Goal: Task Accomplishment & Management: Use online tool/utility

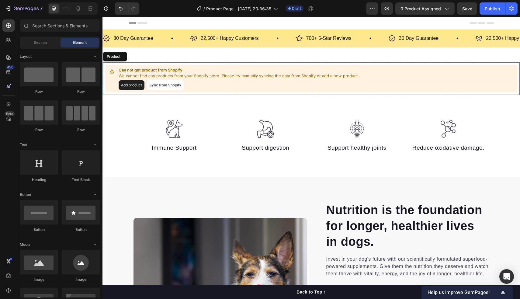
click at [155, 82] on button "Sync from Shopify" at bounding box center [165, 85] width 37 height 10
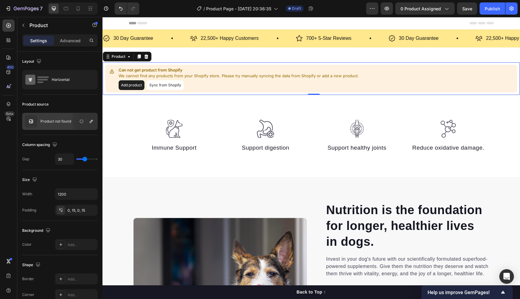
click at [162, 84] on button "Sync from Shopify" at bounding box center [165, 85] width 37 height 10
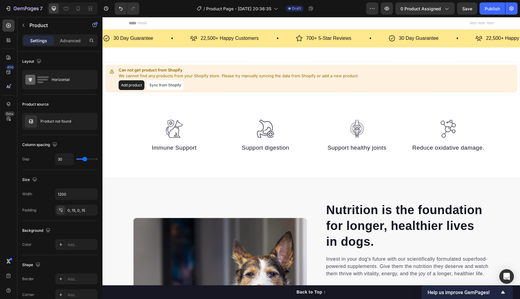
click at [162, 84] on button "Sync from Shopify" at bounding box center [165, 85] width 37 height 10
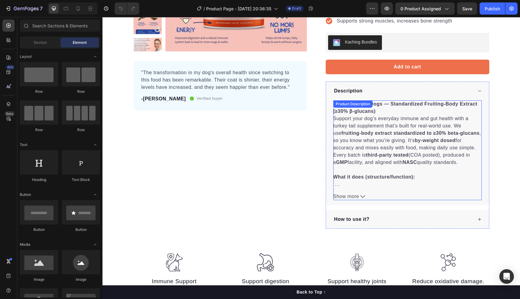
scroll to position [223, 0]
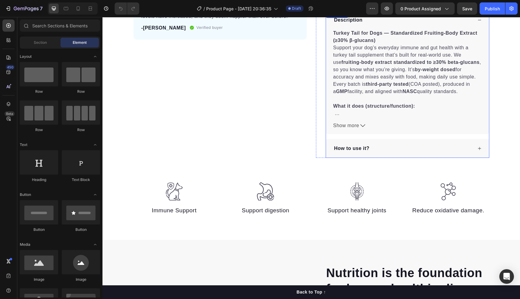
click at [358, 121] on div "Turkey Tail for Dogs — Standardized Fruiting-Body Extract (≥30% β-glucans) Supp…" at bounding box center [407, 82] width 163 height 105
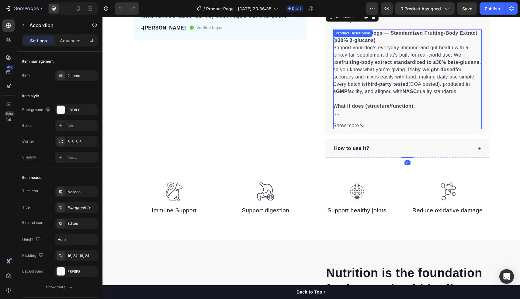
click at [357, 122] on span "Show more" at bounding box center [347, 125] width 26 height 7
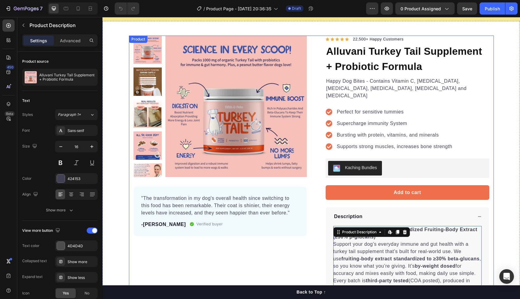
scroll to position [0, 0]
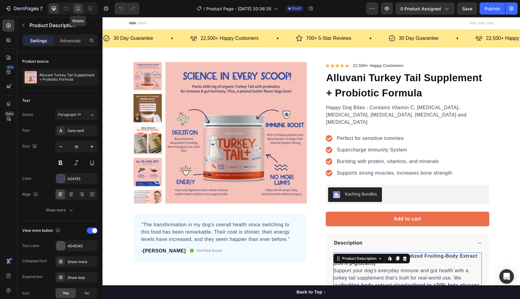
click at [79, 9] on icon at bounding box center [78, 8] width 6 height 6
type input "14"
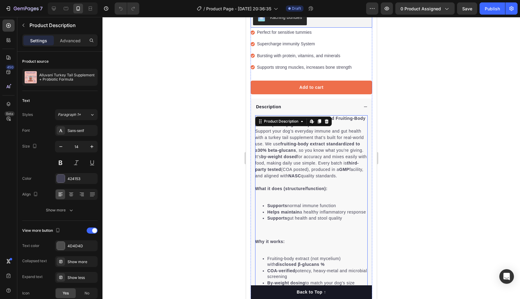
scroll to position [241, 0]
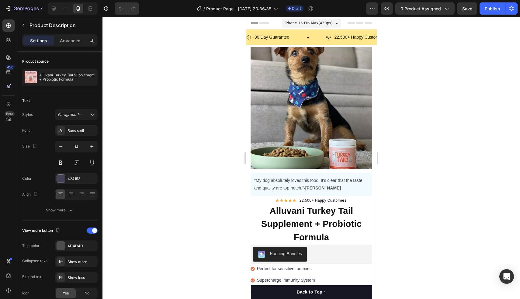
scroll to position [0, 0]
click at [316, 105] on img at bounding box center [311, 108] width 122 height 122
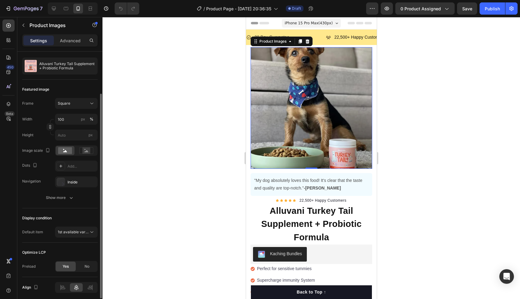
scroll to position [77, 0]
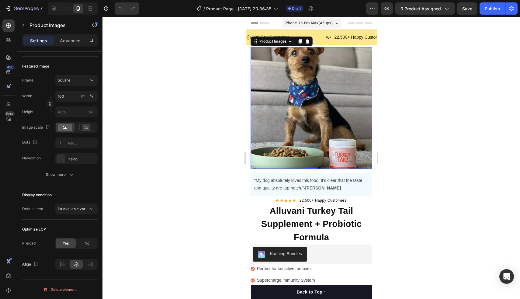
click at [184, 170] on div at bounding box center [312, 158] width 418 height 282
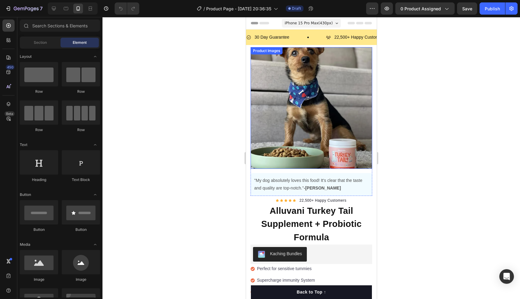
scroll to position [0, 0]
click at [431, 99] on div at bounding box center [312, 158] width 418 height 282
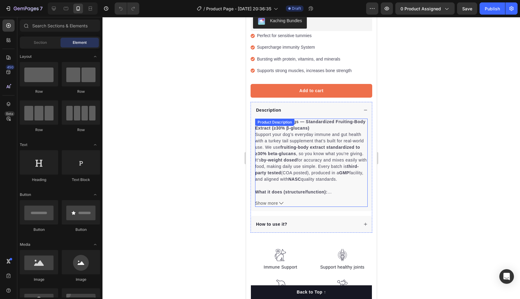
scroll to position [230, 0]
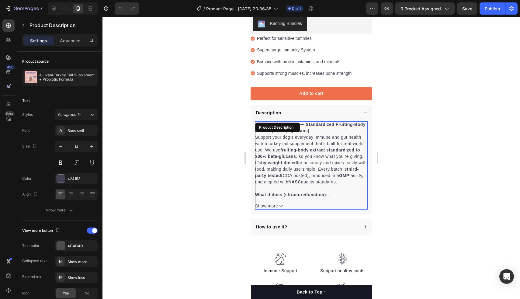
click at [276, 203] on span "Show more" at bounding box center [266, 206] width 23 height 6
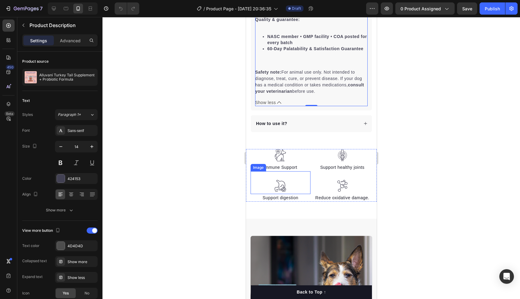
scroll to position [628, 0]
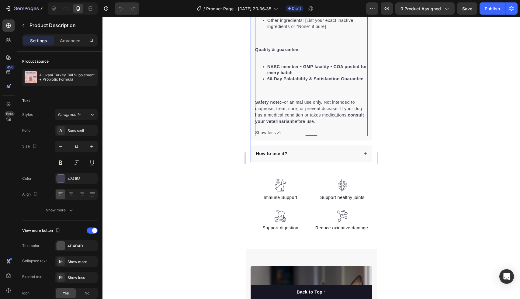
click at [292, 150] on div "How to use it?" at bounding box center [306, 154] width 103 height 8
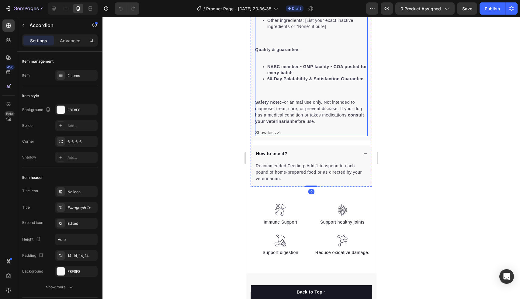
click at [276, 133] on button "Show less" at bounding box center [311, 133] width 113 height 6
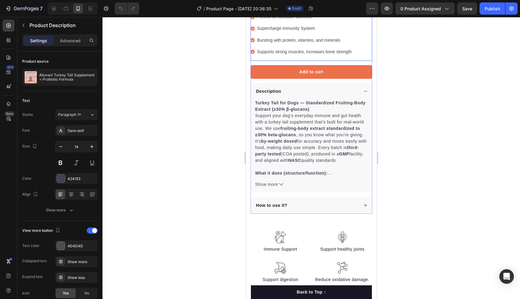
scroll to position [255, 0]
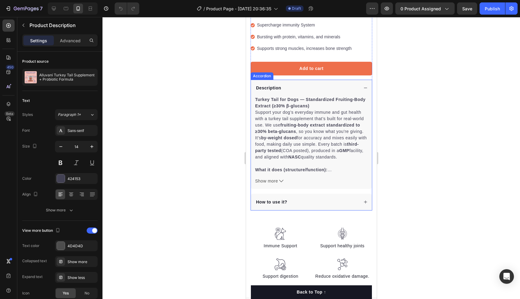
click at [274, 198] on div "How to use it?" at bounding box center [271, 202] width 33 height 8
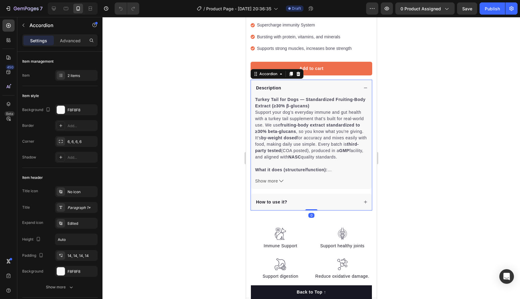
click at [305, 200] on div "How to use it?" at bounding box center [306, 202] width 103 height 8
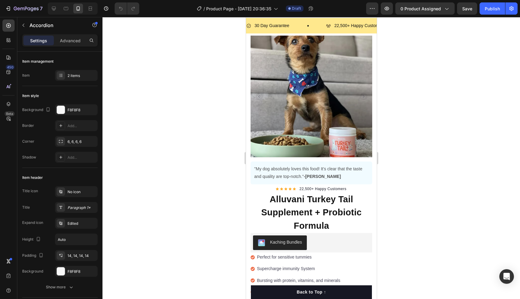
scroll to position [11, 0]
click at [422, 156] on div at bounding box center [312, 158] width 418 height 282
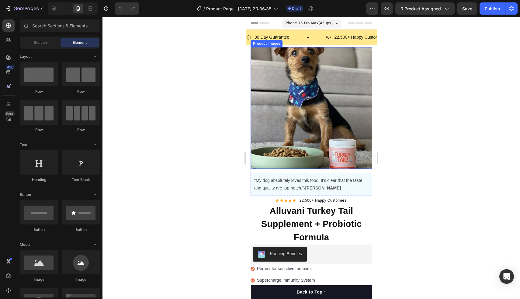
scroll to position [0, 0]
click at [418, 135] on div at bounding box center [312, 158] width 418 height 282
click at [184, 96] on div at bounding box center [312, 158] width 418 height 282
click at [413, 62] on div at bounding box center [312, 158] width 418 height 282
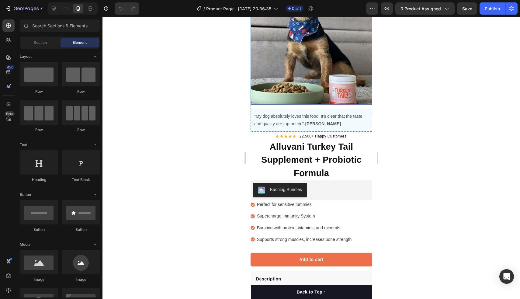
scroll to position [67, 0]
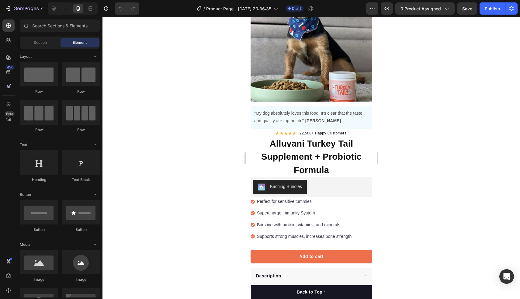
click at [426, 123] on div at bounding box center [312, 158] width 418 height 282
click at [323, 133] on p "22,500+ Happy Customers" at bounding box center [322, 133] width 47 height 5
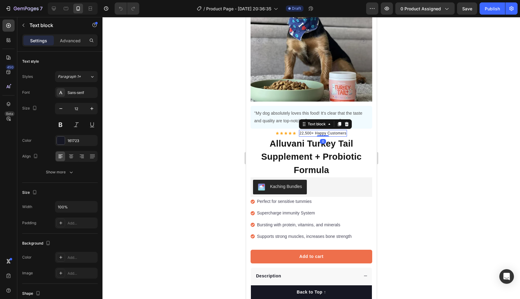
click at [323, 133] on p "22,500+ Happy Customers" at bounding box center [322, 133] width 47 height 5
click at [340, 135] on p "22,500+ Happy Customers" at bounding box center [322, 133] width 47 height 5
drag, startPoint x: 328, startPoint y: 134, endPoint x: 354, endPoint y: 133, distance: 25.3
click at [354, 133] on div "Icon Icon Icon Icon Icon Icon List Hoz 22,500+ Happy Customers Text block 0 Row" at bounding box center [311, 133] width 122 height 7
click at [412, 170] on div at bounding box center [312, 158] width 418 height 282
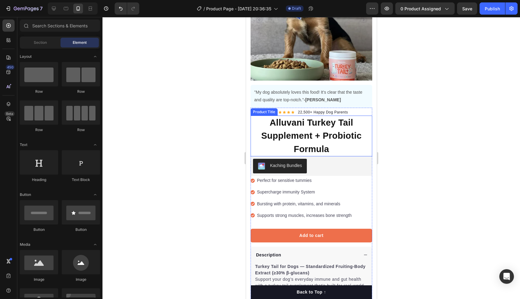
scroll to position [89, 0]
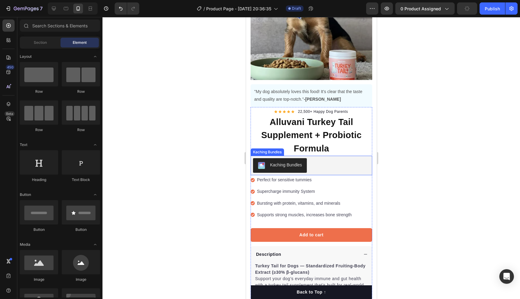
click at [399, 168] on div at bounding box center [312, 158] width 418 height 282
click at [410, 156] on div at bounding box center [312, 158] width 418 height 282
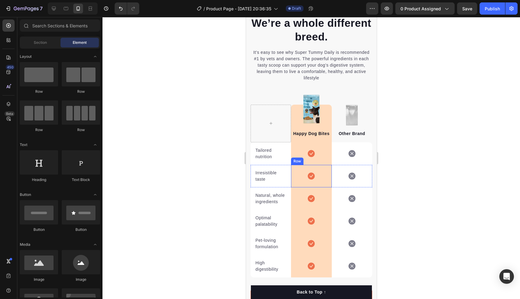
scroll to position [1360, 0]
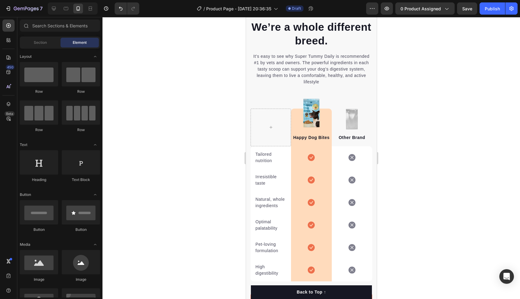
click at [453, 162] on div at bounding box center [312, 158] width 418 height 282
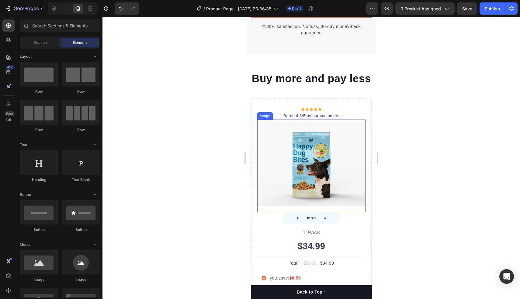
scroll to position [1651, 0]
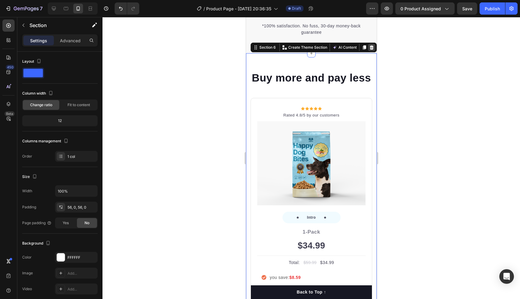
click at [372, 47] on icon at bounding box center [372, 47] width 4 height 4
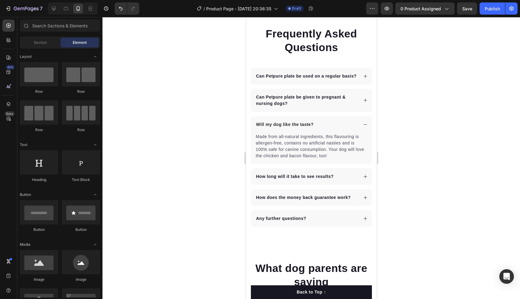
scroll to position [1695, 0]
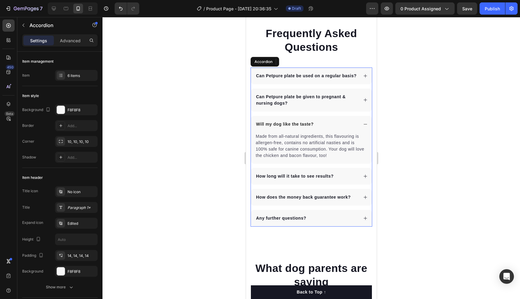
click at [366, 76] on icon at bounding box center [365, 76] width 5 height 5
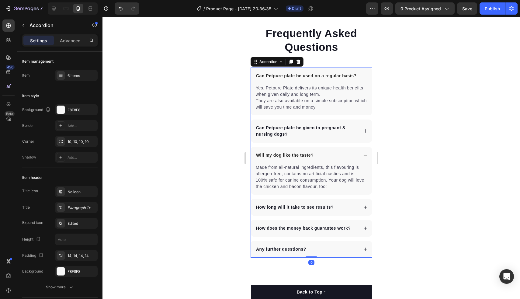
click at [365, 131] on icon at bounding box center [365, 130] width 3 height 3
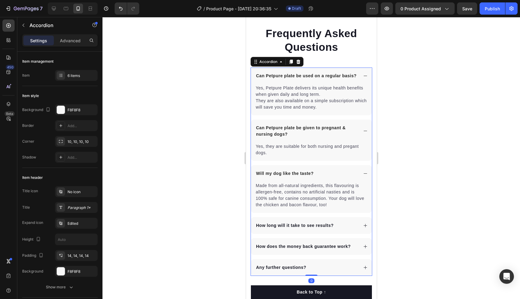
click at [365, 224] on icon at bounding box center [365, 225] width 5 height 5
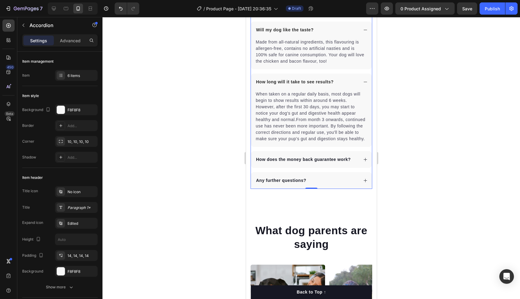
scroll to position [1841, 0]
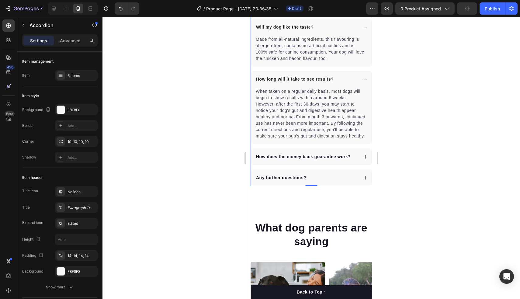
click at [365, 158] on icon at bounding box center [365, 157] width 5 height 5
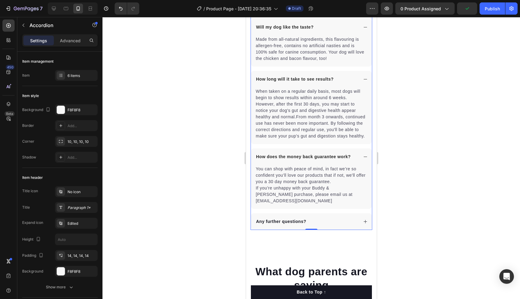
click at [365, 220] on div "Any further questions?" at bounding box center [311, 221] width 121 height 17
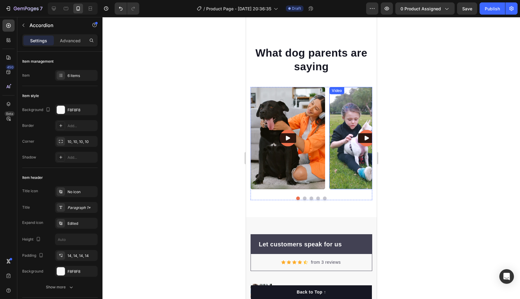
scroll to position [2073, 0]
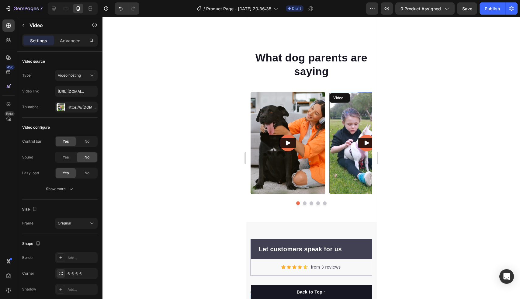
click at [362, 144] on button "Play" at bounding box center [366, 143] width 17 height 10
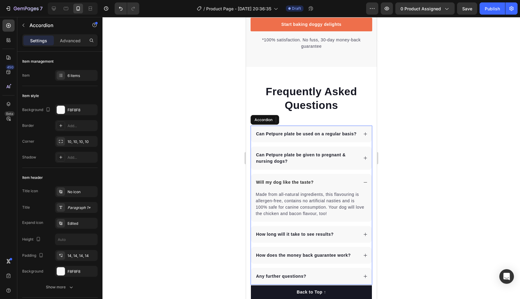
click at [366, 133] on icon at bounding box center [365, 134] width 5 height 5
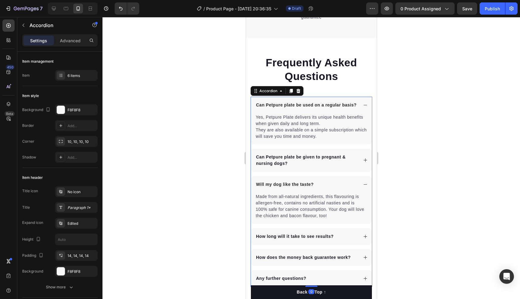
scroll to position [1704, 0]
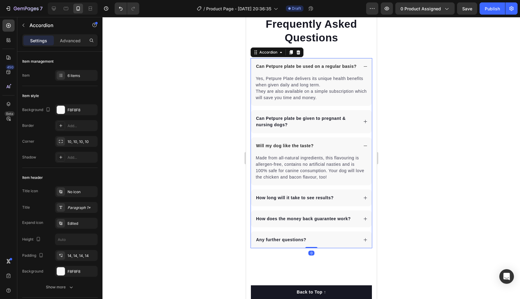
click at [365, 123] on icon at bounding box center [365, 121] width 5 height 5
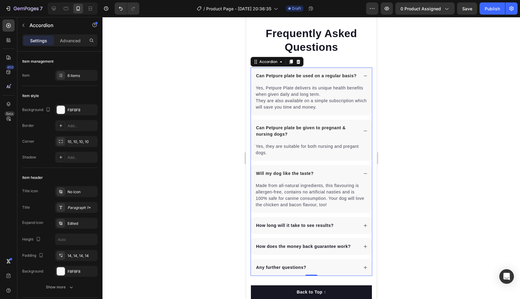
scroll to position [1694, 0]
click at [367, 230] on div "How long will it take to see results?" at bounding box center [311, 226] width 121 height 17
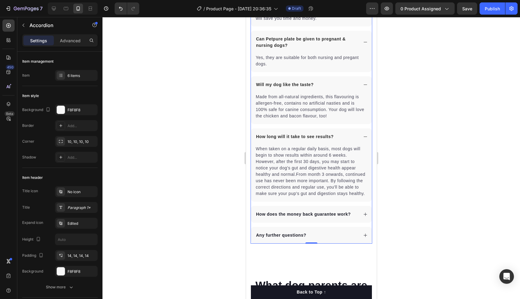
scroll to position [1786, 0]
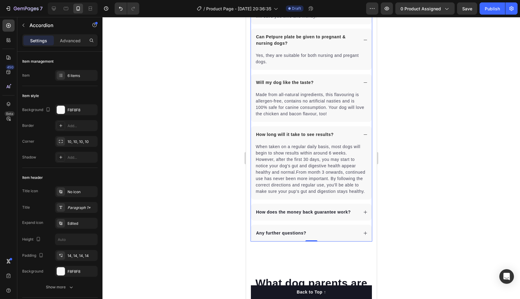
click at [365, 219] on div "How does the money back guarantee work?" at bounding box center [311, 212] width 121 height 17
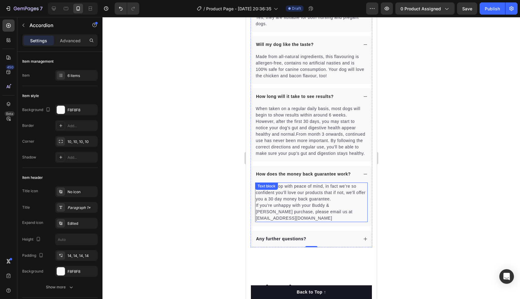
scroll to position [1829, 0]
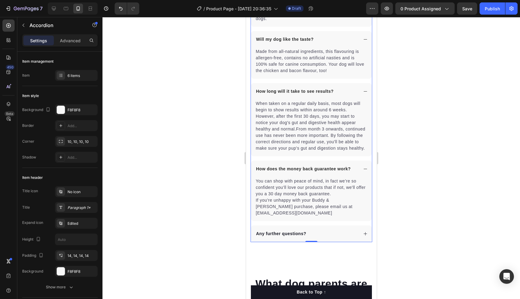
click at [368, 231] on div "Any further questions?" at bounding box center [311, 233] width 121 height 17
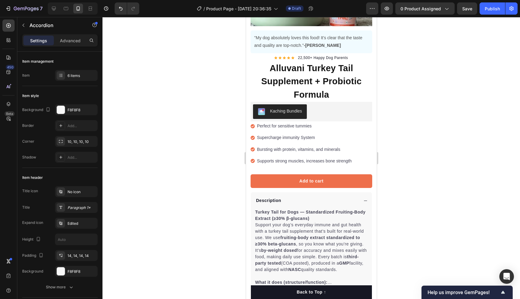
scroll to position [166, 0]
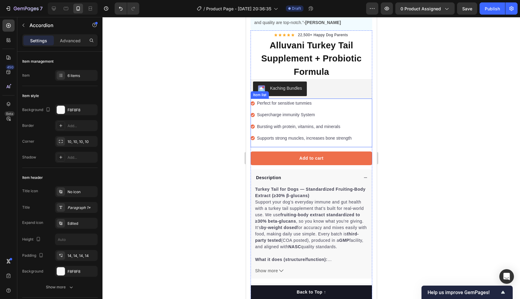
click at [269, 101] on p "Perfect for sensitive tummies" at bounding box center [304, 104] width 95 height 8
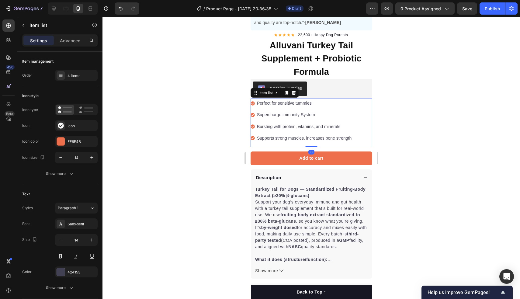
click at [269, 101] on p "Perfect for sensitive tummies" at bounding box center [304, 104] width 95 height 8
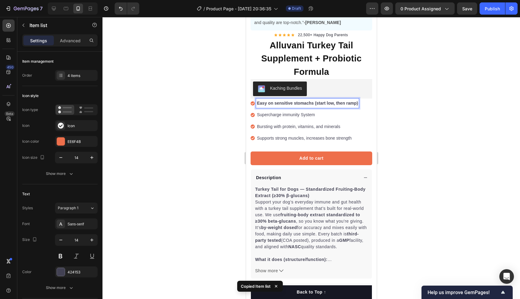
click at [266, 116] on p "Supercharge immunity System" at bounding box center [307, 115] width 101 height 8
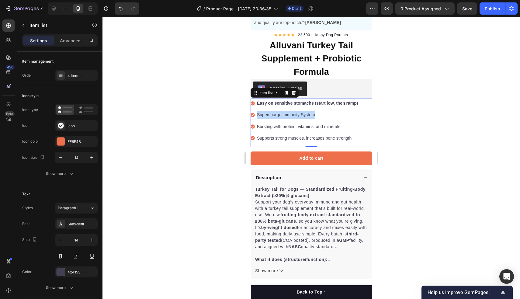
copy p "Supercharge immunity System"
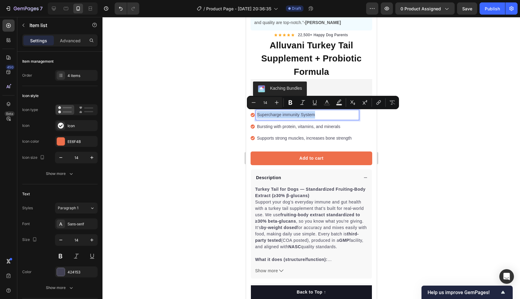
click at [271, 116] on p "Supercharge immunity System" at bounding box center [307, 115] width 101 height 8
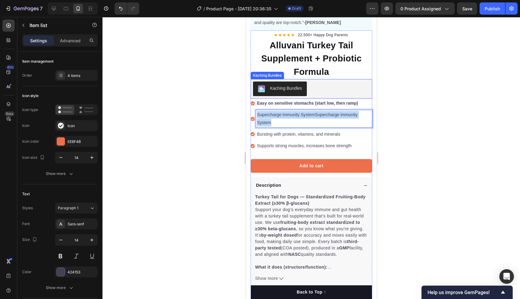
drag, startPoint x: 298, startPoint y: 120, endPoint x: 257, endPoint y: 79, distance: 57.9
click at [257, 79] on div "Icon Icon Icon Icon Icon Icon List Hoz 22,500+ Happy Dog Parents Text block Row…" at bounding box center [311, 170] width 122 height 277
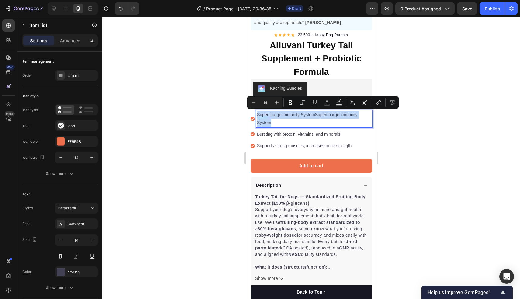
click at [271, 115] on p "Supercharge immunity SystemSupercharge immunity System" at bounding box center [314, 118] width 114 height 15
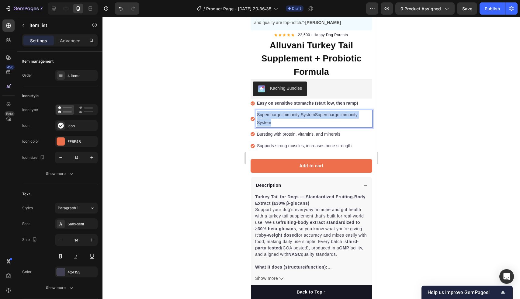
drag, startPoint x: 274, startPoint y: 125, endPoint x: 256, endPoint y: 115, distance: 20.6
click at [256, 115] on div "Supercharge immunity SystemSupercharge immunity System" at bounding box center [314, 118] width 116 height 17
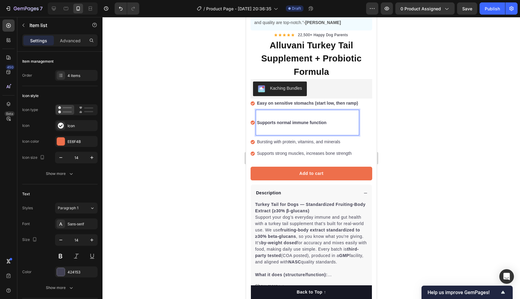
click at [266, 128] on p "Rich Text Editor. Editing area: main" at bounding box center [307, 131] width 101 height 8
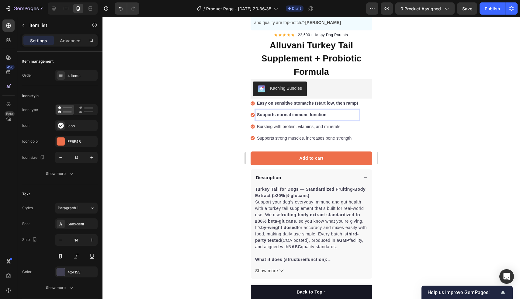
click at [273, 127] on p "Bursting with protein, vitamins, and minerals" at bounding box center [307, 127] width 101 height 8
click at [282, 125] on p "Bursting with protein, vitamins, and minerals" at bounding box center [307, 127] width 101 height 8
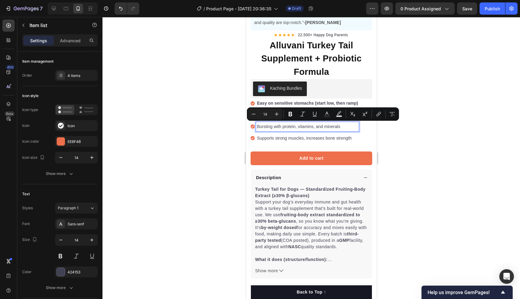
click at [273, 130] on div "Bursting with protein, vitamins, and minerals" at bounding box center [307, 126] width 103 height 9
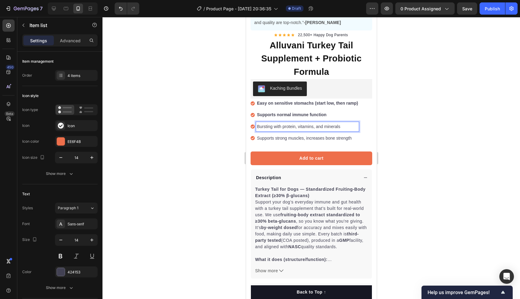
click at [258, 126] on p "Bursting with protein, vitamins, and minerals" at bounding box center [307, 127] width 101 height 8
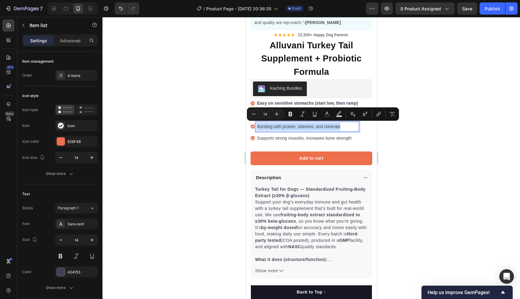
drag, startPoint x: 258, startPoint y: 126, endPoint x: 351, endPoint y: 125, distance: 92.5
click at [351, 125] on p "Bursting with protein, vitamins, and minerals" at bounding box center [307, 127] width 101 height 8
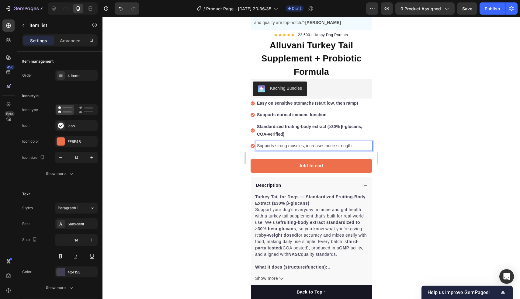
click at [272, 145] on p "Supports strong muscles, increases bone strength" at bounding box center [314, 146] width 114 height 8
click at [316, 166] on div "Add to cart" at bounding box center [311, 166] width 24 height 6
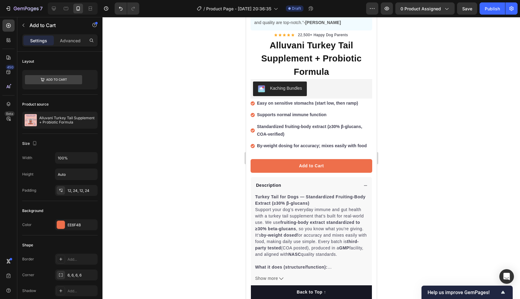
click at [440, 163] on div at bounding box center [312, 158] width 418 height 282
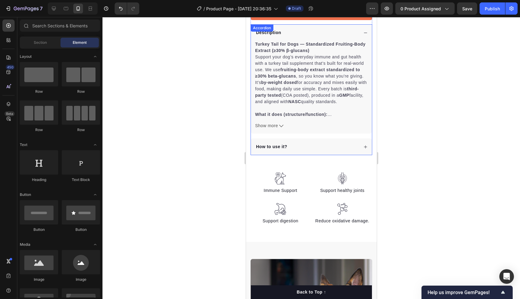
scroll to position [321, 0]
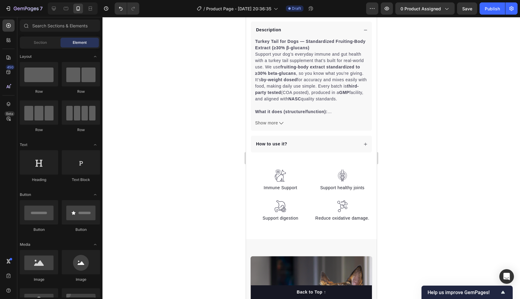
click at [281, 145] on p "How to use it?" at bounding box center [271, 144] width 31 height 6
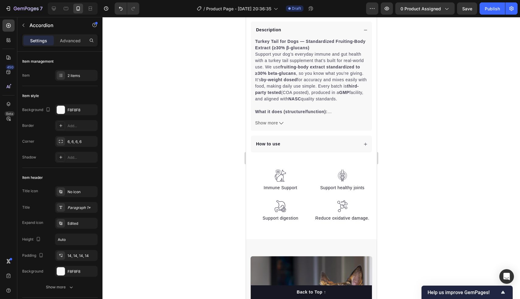
click at [364, 139] on div "How to use" at bounding box center [311, 144] width 121 height 17
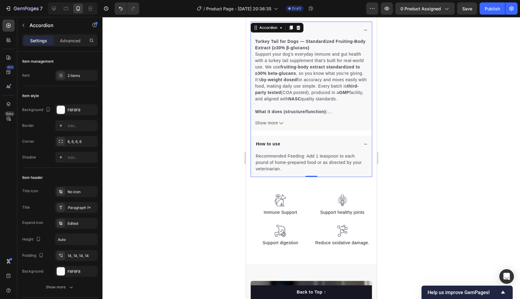
click at [265, 157] on div "Recommended Feeding: Add 1 teaspoon to each pound of home-prepared food or as d…" at bounding box center [311, 162] width 113 height 20
click at [265, 152] on div "Text block" at bounding box center [267, 148] width 20 height 5
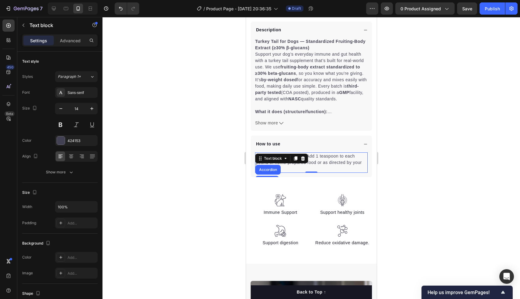
click at [333, 168] on p "Recommended Feeding: Add 1 teaspoon to each pound of home-prepared food or as d…" at bounding box center [311, 162] width 111 height 19
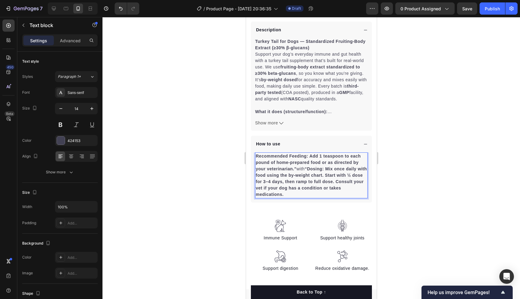
click at [210, 157] on div at bounding box center [312, 158] width 418 height 282
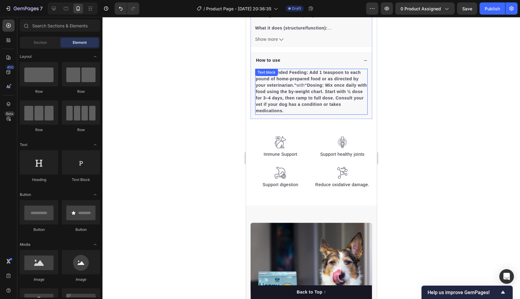
scroll to position [414, 0]
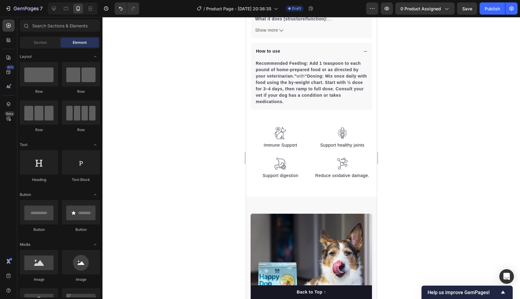
click at [275, 143] on p "Immune Support" at bounding box center [280, 145] width 59 height 6
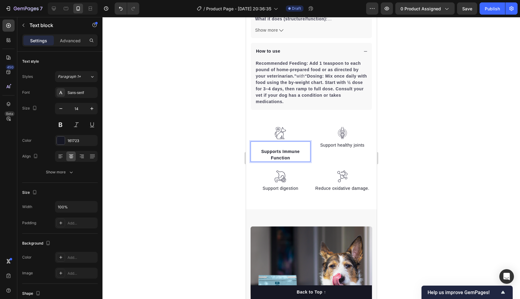
click at [260, 153] on p "Supports Immune Function" at bounding box center [280, 155] width 59 height 13
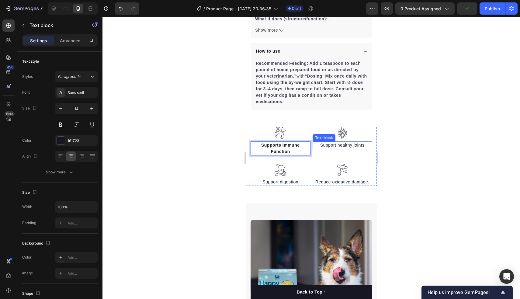
click at [341, 146] on p "Support healthy joints" at bounding box center [342, 145] width 59 height 6
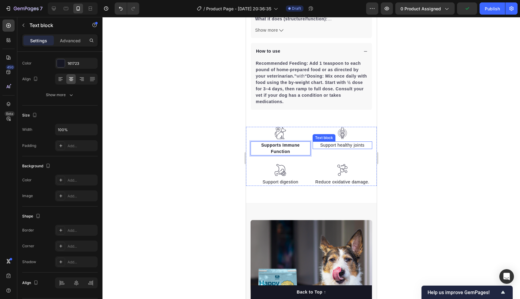
click at [341, 146] on p "Support healthy joints" at bounding box center [342, 145] width 59 height 6
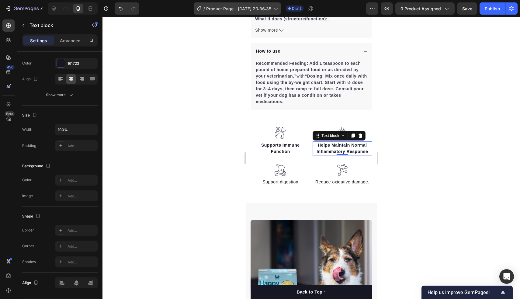
click at [278, 182] on p "Support digestion" at bounding box center [280, 182] width 59 height 6
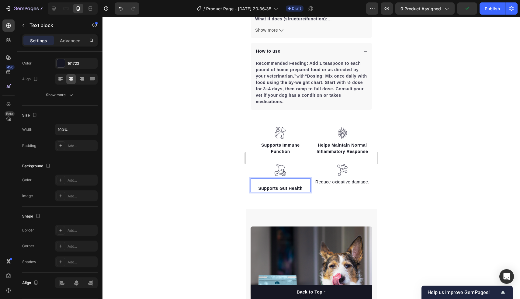
click at [257, 186] on p "Supports Gut Health" at bounding box center [280, 188] width 59 height 6
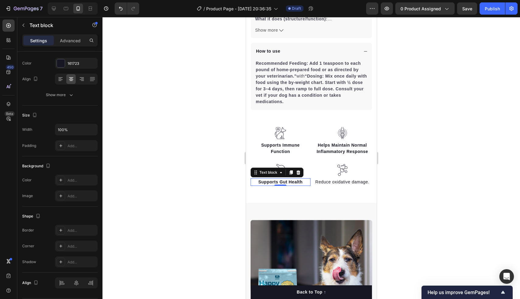
click at [340, 180] on p "Reduce oxidative damage." at bounding box center [342, 182] width 59 height 6
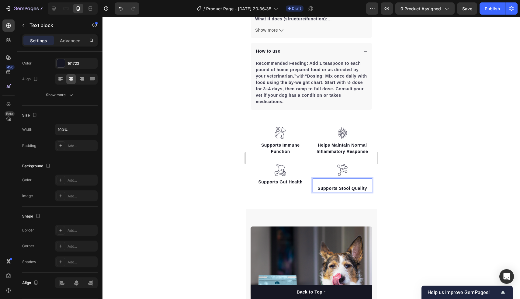
click at [316, 188] on p "Supports Stool Quality" at bounding box center [342, 188] width 59 height 6
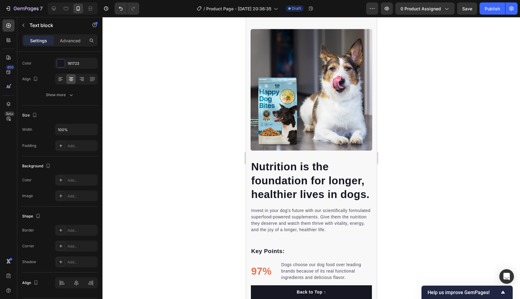
scroll to position [606, 0]
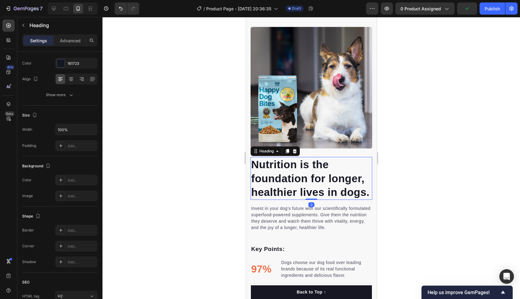
click at [278, 181] on p "Nutrition is the foundation for longer, healthier lives in dogs." at bounding box center [311, 179] width 121 height 42
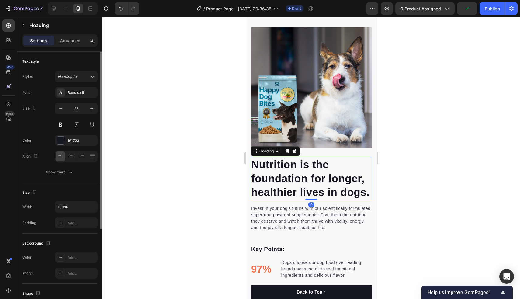
click at [278, 181] on p "Nutrition is the foundation for longer, healthier lives in dogs." at bounding box center [311, 179] width 121 height 42
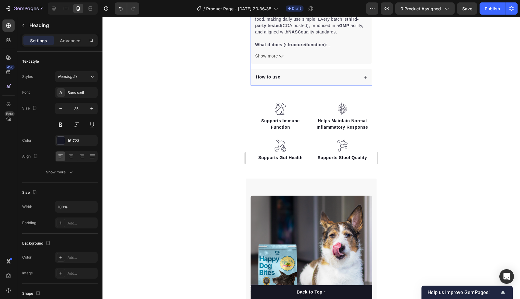
scroll to position [383, 0]
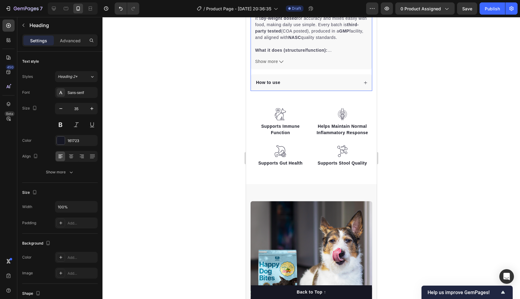
click at [305, 80] on div "How to use" at bounding box center [306, 83] width 103 height 8
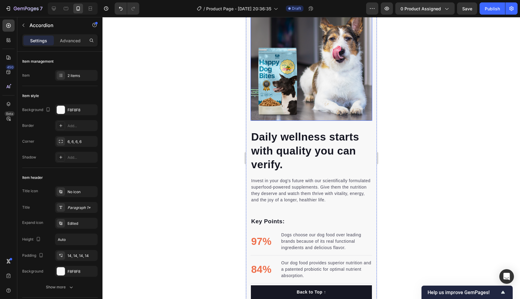
scroll to position [636, 0]
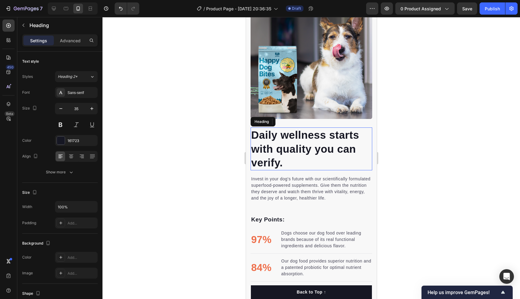
click at [276, 157] on strong "Daily wellness starts with quality you can verify." at bounding box center [305, 149] width 108 height 40
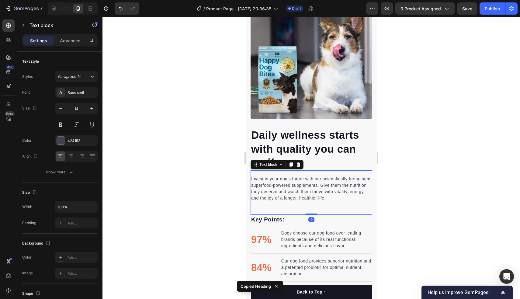
click at [267, 187] on p "Invest in your dog's future with our scientifically formulated superfood-powere…" at bounding box center [311, 189] width 121 height 26
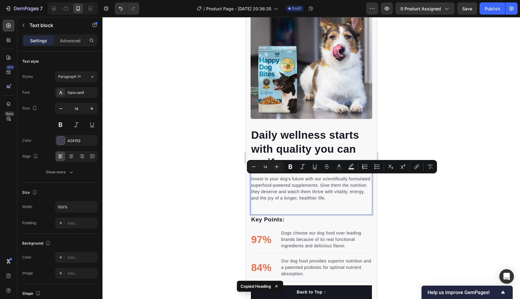
click at [278, 189] on p "Invest in your dog's future with our scientifically formulated superfood-powere…" at bounding box center [311, 189] width 121 height 26
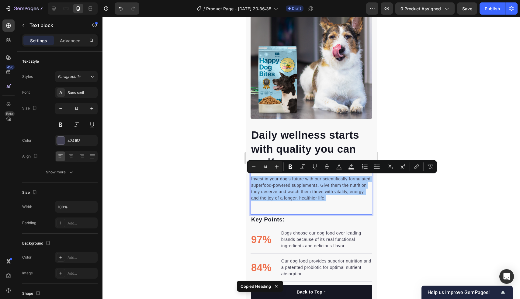
click at [411, 221] on div at bounding box center [312, 158] width 418 height 282
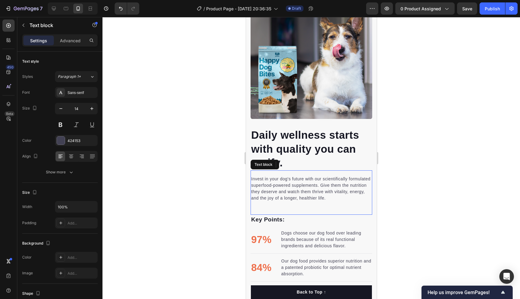
click at [274, 185] on p "Invest in your dog's future with our scientifically formulated superfood-powere…" at bounding box center [311, 189] width 121 height 26
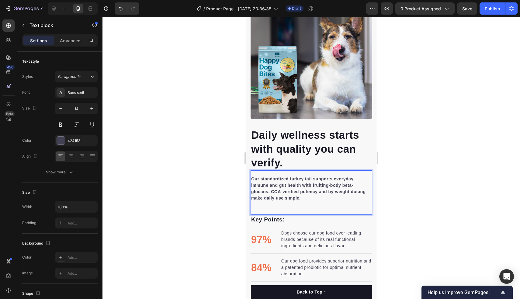
click at [274, 203] on div "Our standardized turkey tail supports everyday immune and gut health with fruit…" at bounding box center [311, 192] width 122 height 44
click at [224, 203] on div at bounding box center [312, 158] width 418 height 282
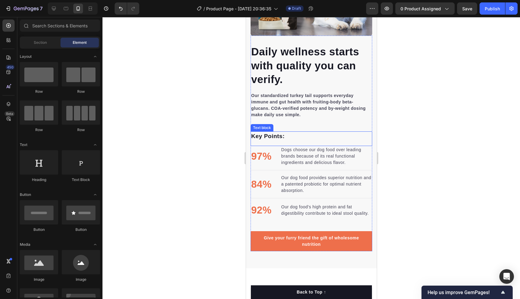
scroll to position [726, 0]
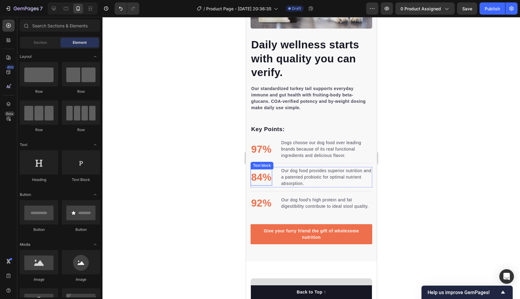
click at [201, 150] on div at bounding box center [312, 158] width 418 height 282
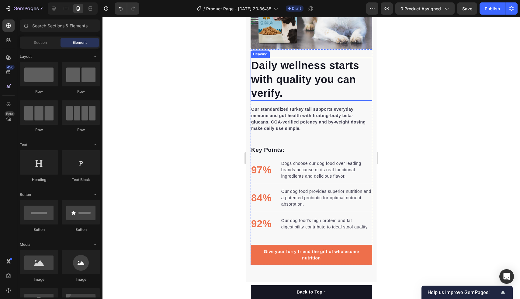
scroll to position [707, 0]
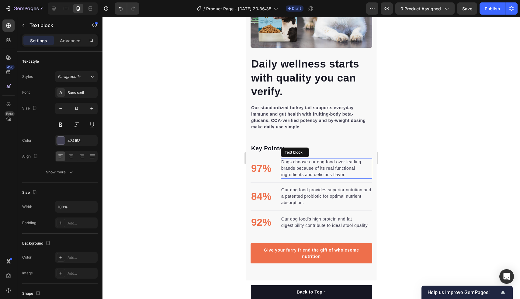
click at [295, 174] on p "Dogs choose our dog food over leading brands because of its real functional ing…" at bounding box center [326, 168] width 90 height 19
click at [295, 167] on p "Dogs choose our dog food over leading brands because of its real functional ing…" at bounding box center [326, 168] width 90 height 19
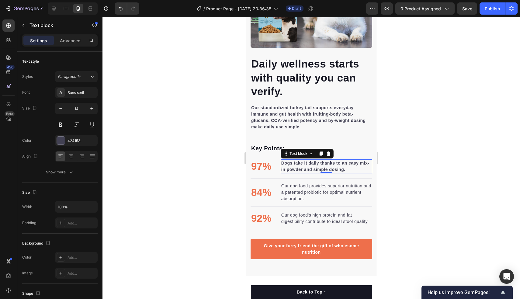
click at [299, 200] on p "Our dog food provides superior nutrition and a patented probiotic for optimal n…" at bounding box center [326, 192] width 90 height 19
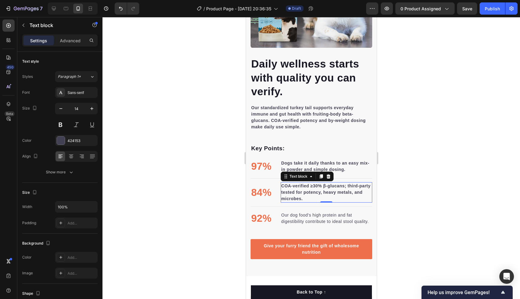
click at [298, 220] on p "Our dog food's high protein and fat digestibility contribute to ideal stool qua…" at bounding box center [326, 218] width 90 height 13
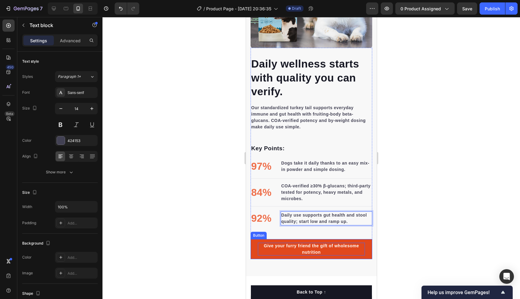
click at [280, 250] on div "Give your furry friend the gift of wholesome nutrition" at bounding box center [311, 249] width 107 height 13
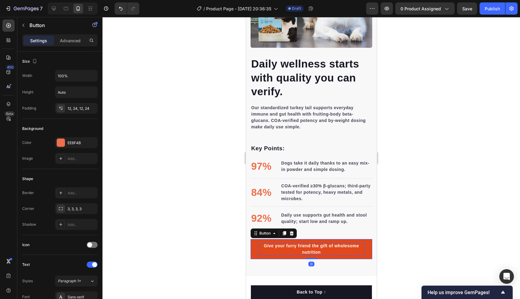
click at [280, 250] on div "Give your furry friend the gift of wholesome nutrition" at bounding box center [311, 249] width 107 height 13
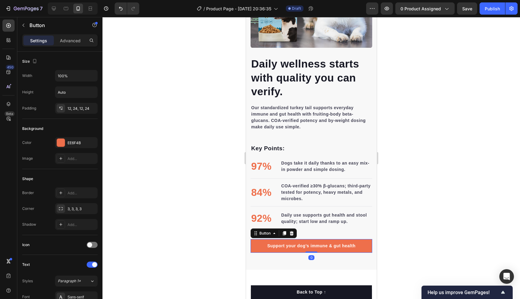
click at [421, 196] on div at bounding box center [312, 158] width 418 height 282
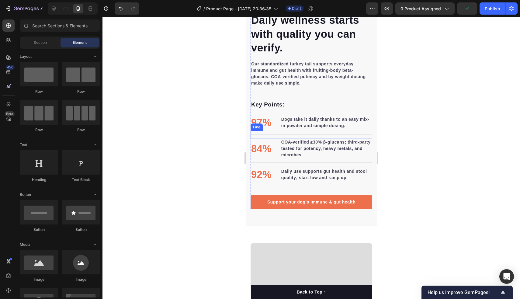
scroll to position [771, 0]
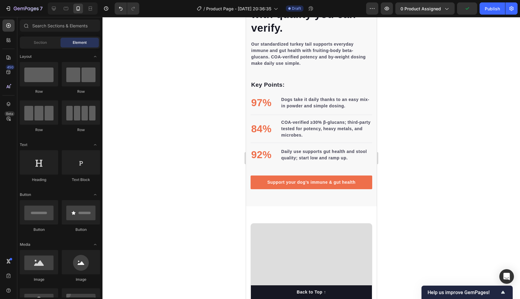
click at [190, 132] on div at bounding box center [312, 158] width 418 height 282
click at [220, 95] on div at bounding box center [312, 158] width 418 height 282
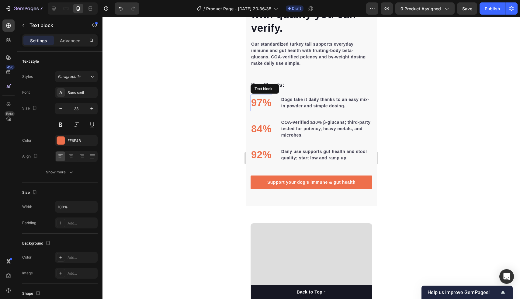
click at [260, 101] on p "97%" at bounding box center [261, 102] width 20 height 15
click at [236, 124] on div at bounding box center [312, 158] width 418 height 282
click at [260, 127] on p "84%" at bounding box center [261, 128] width 20 height 15
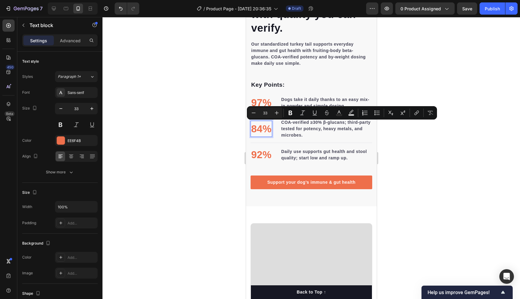
click at [257, 127] on p "84%" at bounding box center [261, 128] width 20 height 15
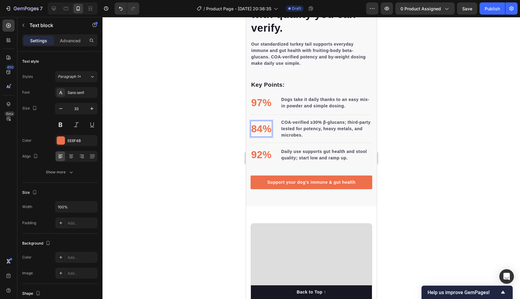
click at [255, 127] on p "84%" at bounding box center [261, 128] width 20 height 15
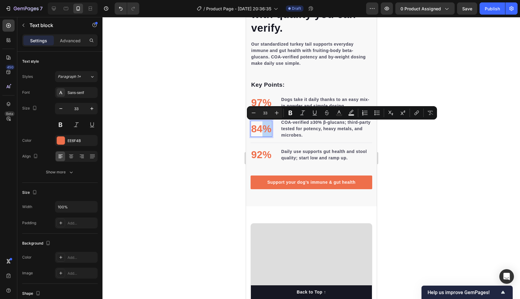
click at [263, 127] on p "84%" at bounding box center [261, 128] width 20 height 15
click at [268, 127] on p "84%" at bounding box center [261, 128] width 20 height 15
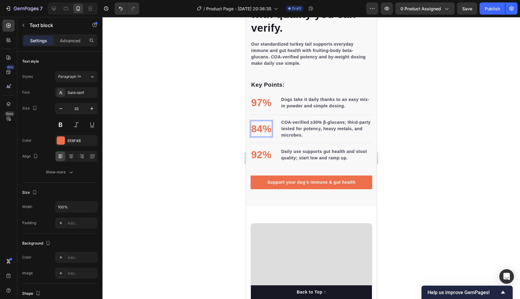
click at [268, 127] on p "84%" at bounding box center [261, 128] width 20 height 15
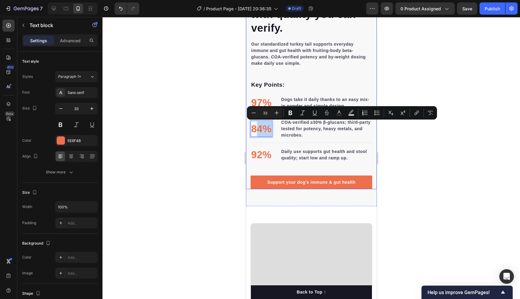
drag, startPoint x: 270, startPoint y: 127, endPoint x: 247, endPoint y: 127, distance: 22.8
click at [247, 127] on div "Daily wellness starts with quality you can verify. Heading Our standardized tur…" at bounding box center [311, 25] width 131 height 327
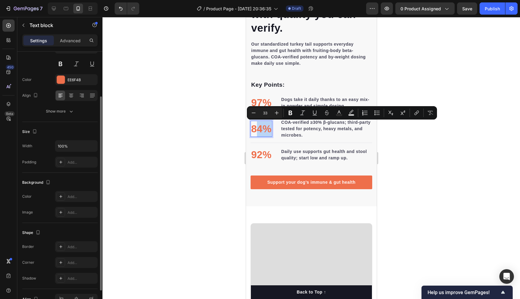
scroll to position [96, 0]
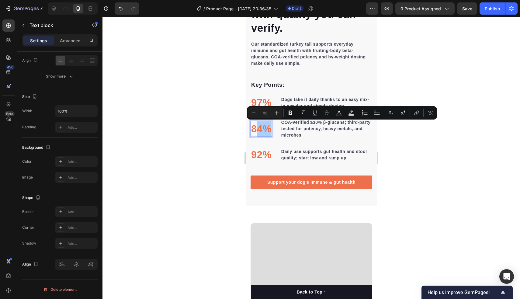
click at [156, 150] on div at bounding box center [312, 158] width 418 height 282
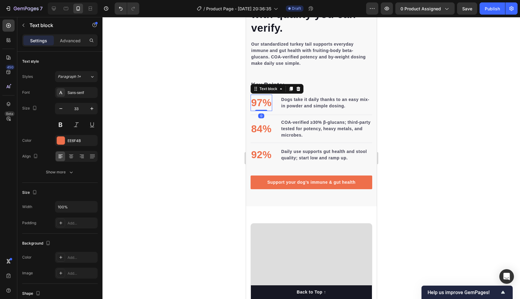
click at [261, 102] on p "97%" at bounding box center [261, 102] width 20 height 15
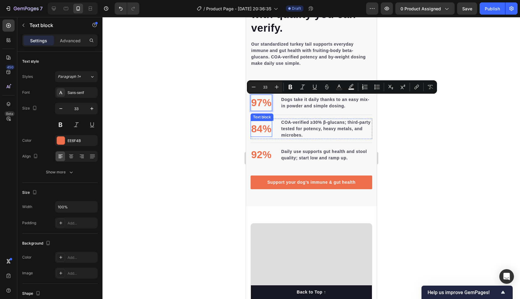
click at [264, 105] on p "97%" at bounding box center [261, 102] width 20 height 15
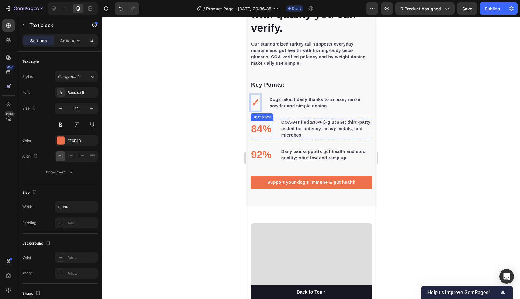
click at [255, 131] on p "84%" at bounding box center [261, 128] width 20 height 15
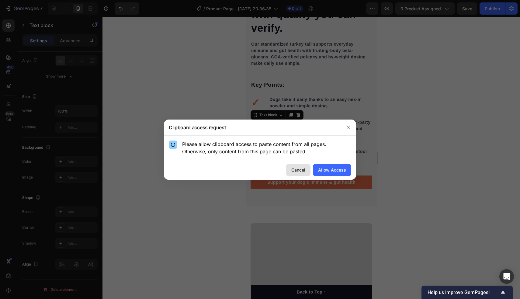
click at [296, 170] on div "Cancel" at bounding box center [299, 170] width 14 height 6
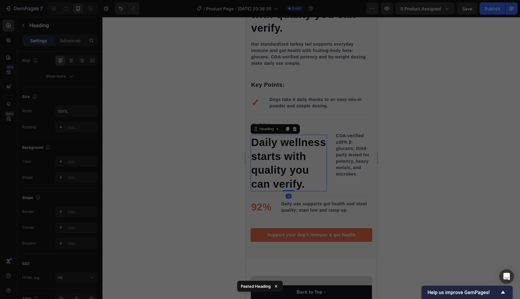
scroll to position [0, 0]
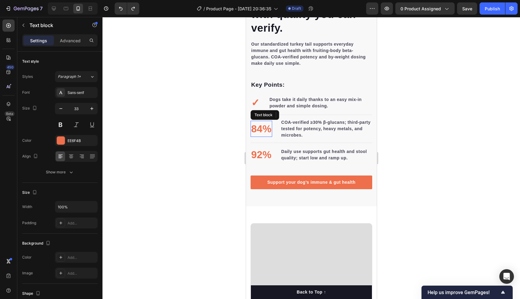
click at [264, 135] on div "84% Text block" at bounding box center [261, 129] width 22 height 16
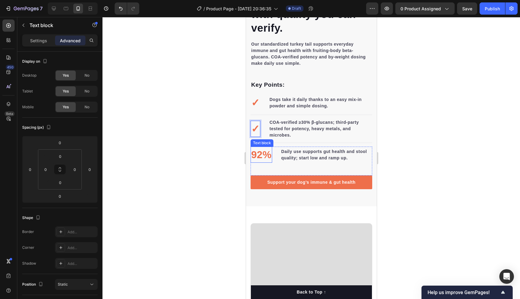
click at [257, 147] on p "92%" at bounding box center [261, 154] width 20 height 15
click at [208, 141] on div at bounding box center [312, 158] width 418 height 282
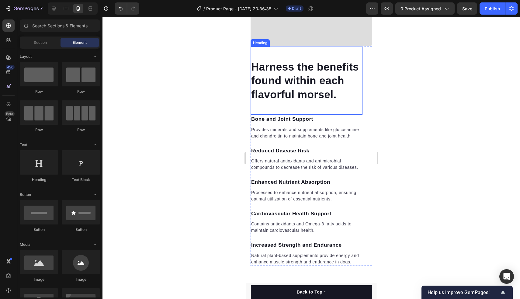
scroll to position [1067, 0]
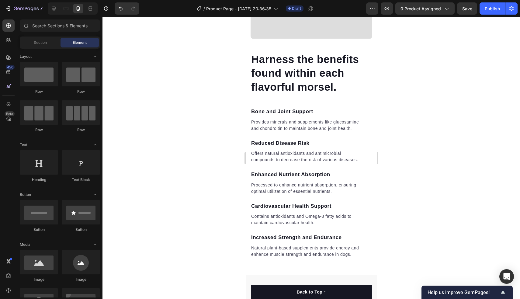
click at [284, 76] on p "Harness the benefits found within each flavorful morsel." at bounding box center [306, 73] width 111 height 42
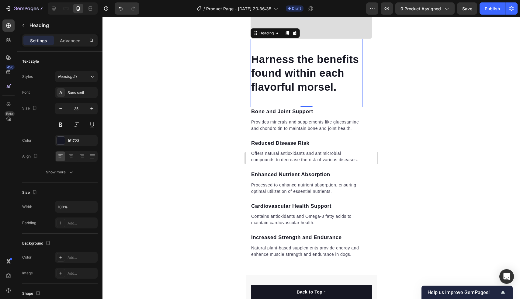
click at [284, 76] on p "Harness the benefits found within each flavorful morsel." at bounding box center [306, 73] width 111 height 42
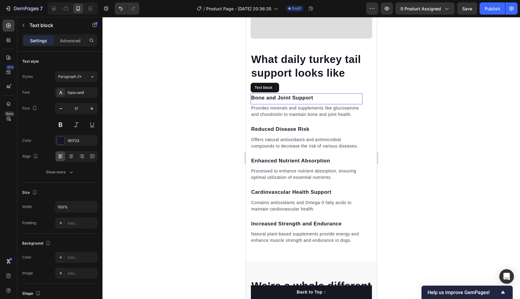
click at [271, 96] on p "Bone and Joint Support" at bounding box center [306, 98] width 111 height 8
click at [290, 100] on p "Bone and Joint Support" at bounding box center [306, 98] width 111 height 8
click at [282, 106] on p "Provides minerals and supplements like glucosamine and chondroitin to maintain …" at bounding box center [306, 111] width 111 height 13
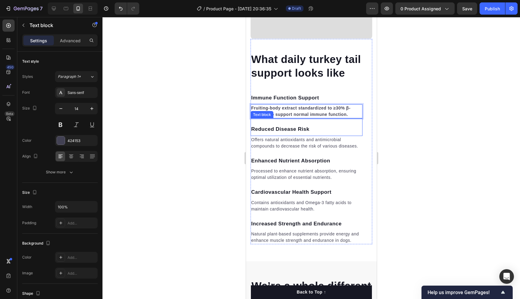
click at [271, 125] on div "Reduced Disease Risk" at bounding box center [306, 129] width 112 height 9
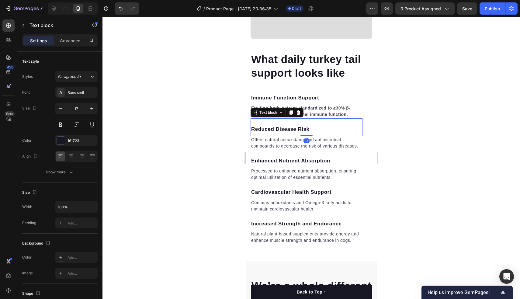
click at [271, 125] on div "Reduced Disease Risk" at bounding box center [306, 129] width 112 height 9
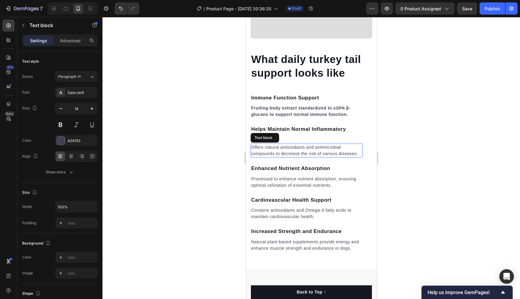
click at [294, 152] on p "Offers natural antioxidants and antimicrobial compounds to decrease the risk of…" at bounding box center [306, 150] width 111 height 13
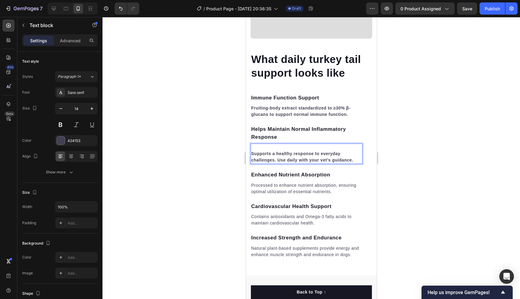
click at [253, 152] on strong "Supports a healthy response to everyday challenges. Use daily with your vet’s g…" at bounding box center [302, 156] width 102 height 11
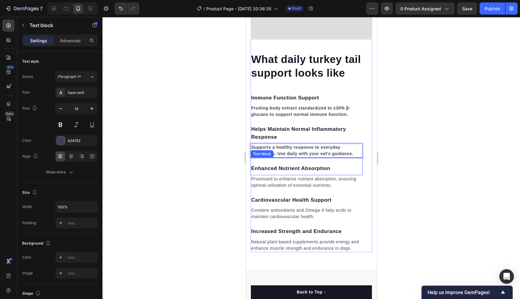
click at [264, 168] on p "Enhanced Nutrient Absorption" at bounding box center [306, 169] width 111 height 8
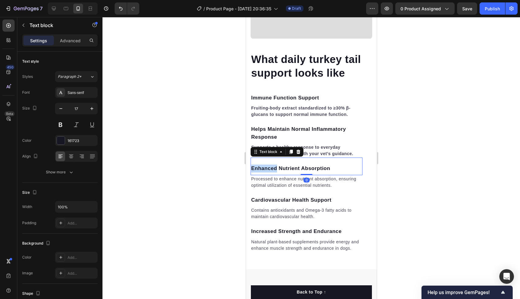
click at [264, 168] on p "Enhanced Nutrient Absorption" at bounding box center [306, 169] width 111 height 8
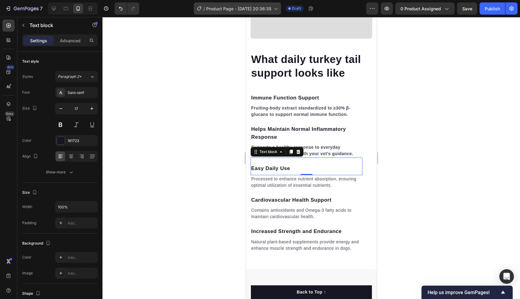
click at [289, 183] on p "Processed to enhance nutrient absorption, ensuring optimal utilization of essen…" at bounding box center [306, 182] width 111 height 13
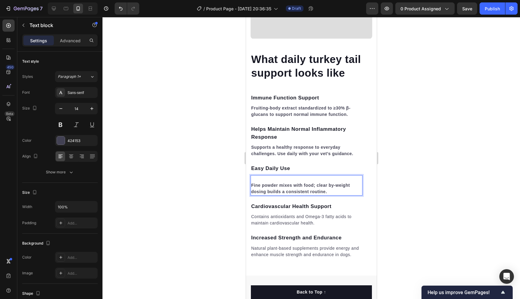
click at [251, 183] on div "Fine powder mixes with food; clear by-weight dosing builds a consistent routine." at bounding box center [306, 185] width 112 height 20
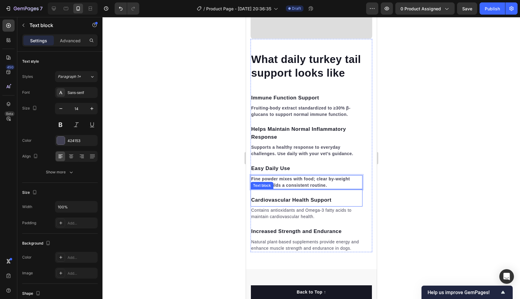
click at [281, 201] on p "Cardiovascular Health Support" at bounding box center [306, 200] width 111 height 8
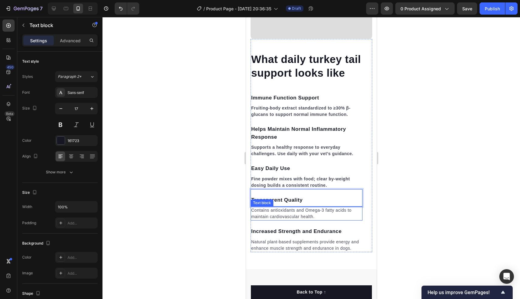
click at [279, 213] on p "Contains antioxidants and Omega-3 fatty acids to maintain cardiovascular health." at bounding box center [306, 213] width 111 height 13
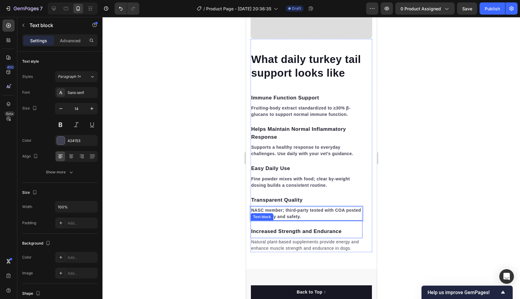
click at [267, 232] on p "Increased Strength and Endurance" at bounding box center [306, 232] width 111 height 8
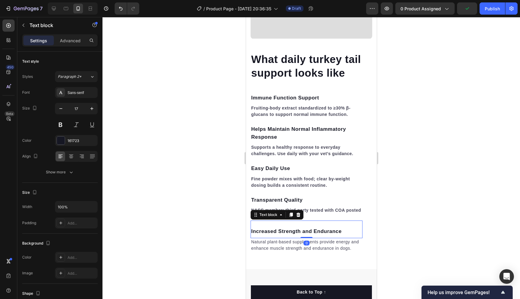
click at [267, 232] on p "Increased Strength and Endurance" at bounding box center [306, 232] width 111 height 8
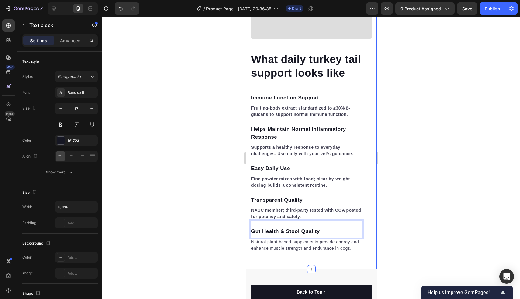
click at [284, 252] on div "⁠⁠⁠⁠⁠⁠⁠ What daily turkey tail support looks like Heading I mmune Function Supp…" at bounding box center [311, 64] width 131 height 410
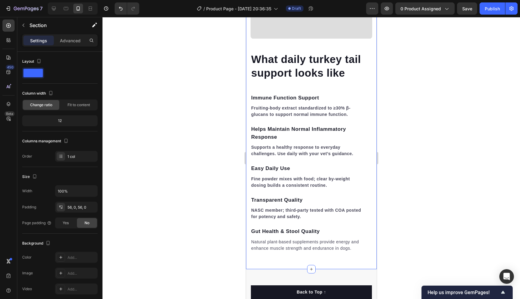
click at [284, 252] on div "⁠⁠⁠⁠⁠⁠⁠ What daily turkey tail support looks like Heading I mmune Function Supp…" at bounding box center [311, 64] width 131 height 410
click at [293, 244] on p "Natural plant-based supplements provide energy and enhance muscle strength and …" at bounding box center [306, 245] width 111 height 13
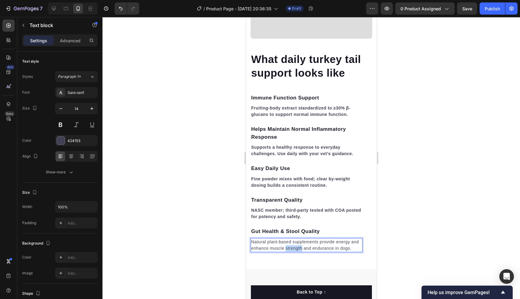
click at [293, 244] on p "Natural plant-based supplements provide energy and enhance muscle strength and …" at bounding box center [306, 245] width 111 height 13
click at [222, 206] on div at bounding box center [312, 158] width 418 height 282
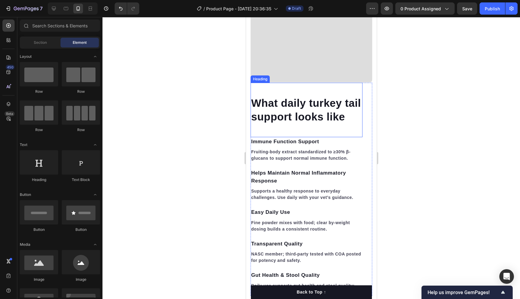
scroll to position [1024, 0]
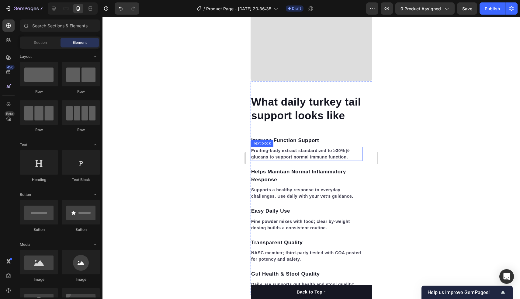
click at [280, 154] on p "Fruiting-body extract standardized to ≥30% β-glucans to support normal immune f…" at bounding box center [306, 154] width 111 height 13
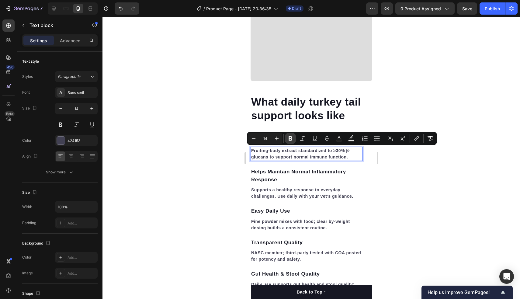
click at [291, 139] on icon "Editor contextual toolbar" at bounding box center [291, 138] width 6 height 6
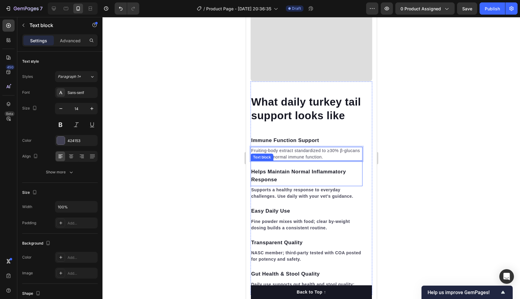
click at [286, 195] on strong "Supports a healthy response to everyday challenges. Use daily with your vet’s g…" at bounding box center [302, 192] width 102 height 11
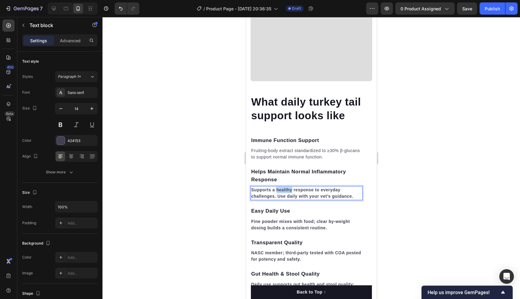
click at [286, 191] on strong "Supports a healthy response to everyday challenges. Use daily with your vet’s g…" at bounding box center [302, 192] width 102 height 11
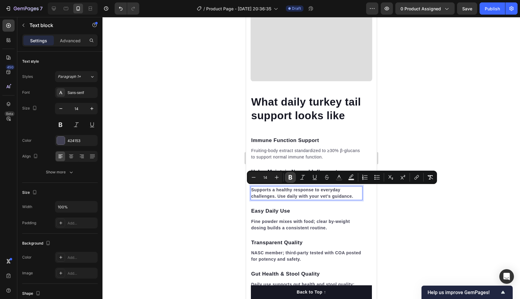
click at [292, 179] on icon "Editor contextual toolbar" at bounding box center [291, 177] width 6 height 6
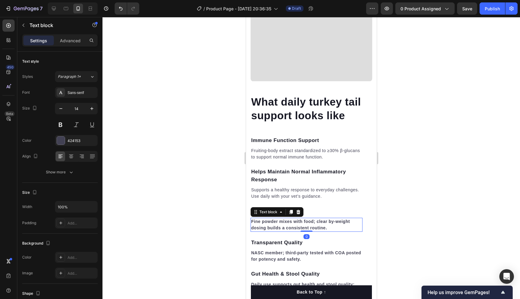
click at [277, 227] on strong "Fine powder mixes with food; clear by-weight dosing builds a consistent routine." at bounding box center [300, 224] width 99 height 11
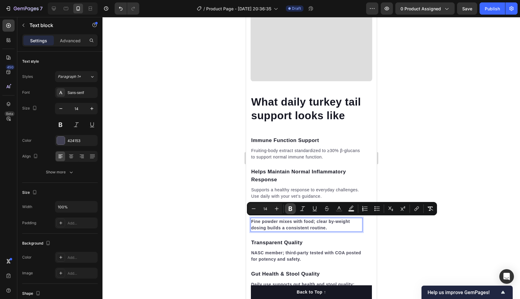
click at [289, 209] on icon "Editor contextual toolbar" at bounding box center [291, 209] width 4 height 5
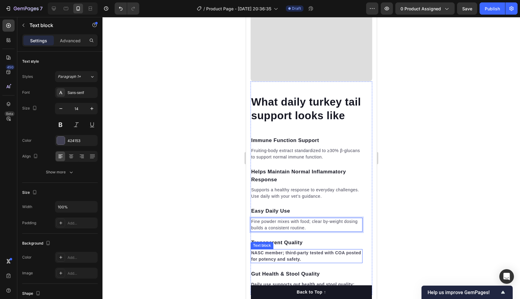
click at [278, 252] on strong "NASC member; third-party tested with COA posted for potency and safety." at bounding box center [306, 255] width 110 height 11
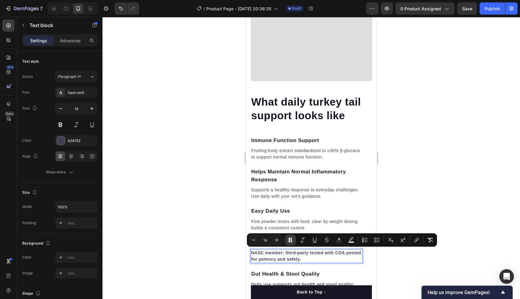
click at [288, 240] on icon "Editor contextual toolbar" at bounding box center [291, 240] width 6 height 6
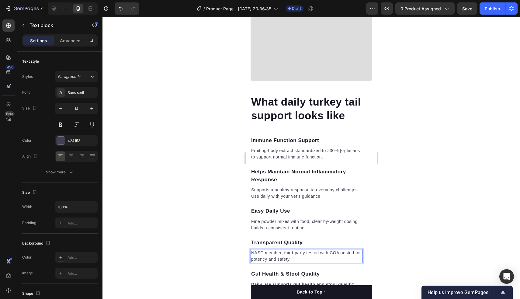
click at [224, 201] on div at bounding box center [312, 158] width 418 height 282
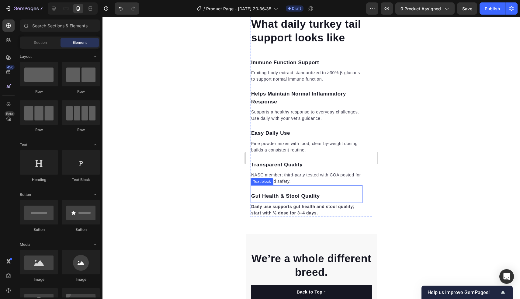
scroll to position [1111, 0]
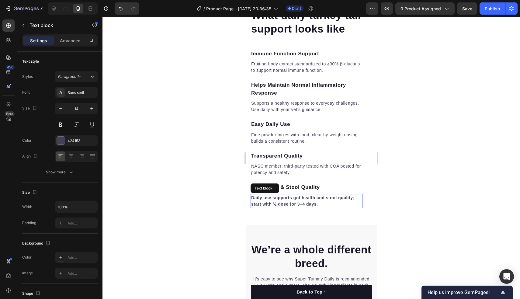
click at [270, 196] on strong "Daily use supports gut health and stool quality; start with ½ dose for 3–4 days." at bounding box center [302, 200] width 103 height 11
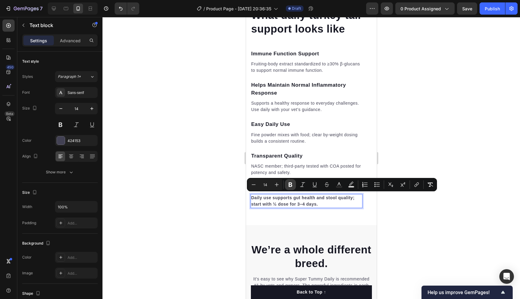
click at [288, 183] on icon "Editor contextual toolbar" at bounding box center [291, 185] width 6 height 6
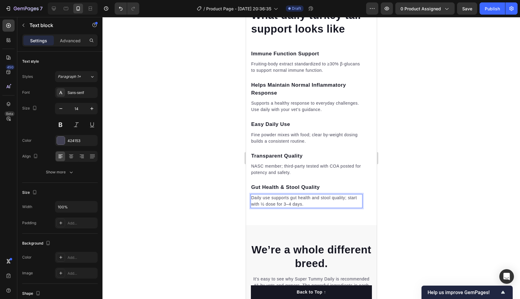
click at [187, 132] on div at bounding box center [312, 158] width 418 height 282
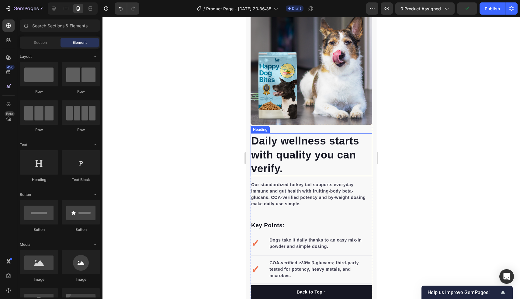
scroll to position [567, 0]
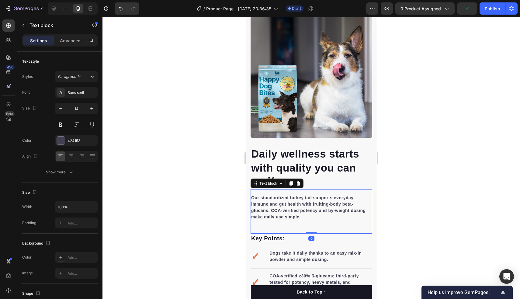
click at [272, 216] on strong "Our standardized turkey tail supports everyday immune and gut health with fruit…" at bounding box center [308, 207] width 115 height 24
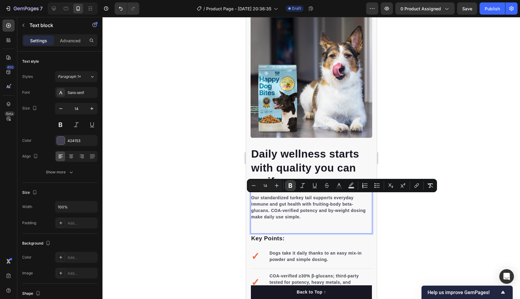
click at [289, 187] on icon "Editor contextual toolbar" at bounding box center [291, 186] width 4 height 5
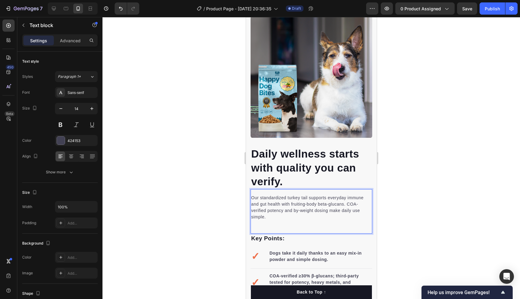
click at [206, 177] on div at bounding box center [312, 158] width 418 height 282
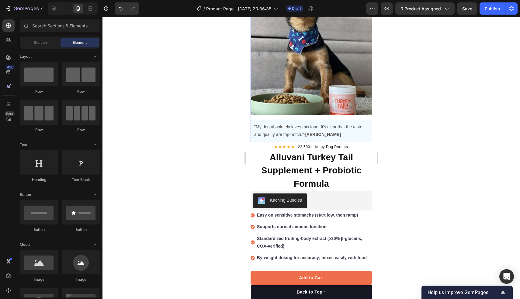
scroll to position [72, 0]
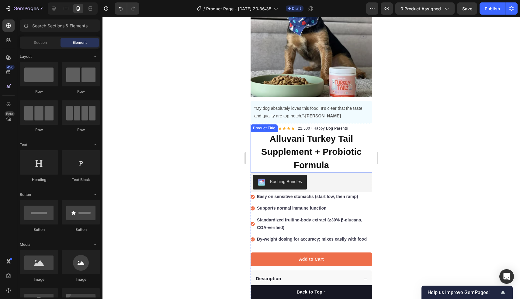
click at [414, 181] on div at bounding box center [312, 158] width 418 height 282
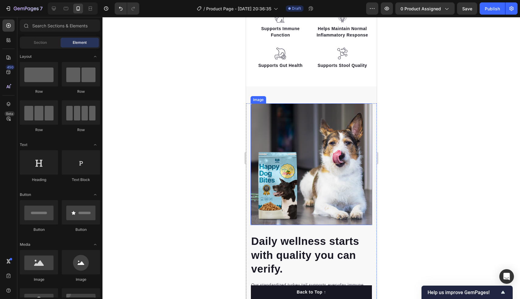
scroll to position [485, 0]
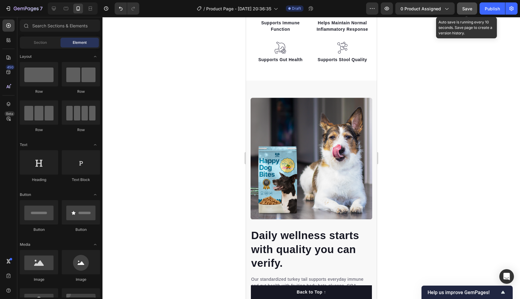
click at [467, 5] on button "Save" at bounding box center [467, 8] width 20 height 12
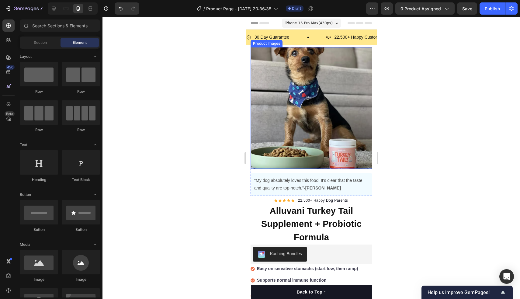
scroll to position [0, 0]
click at [302, 115] on img at bounding box center [311, 108] width 122 height 122
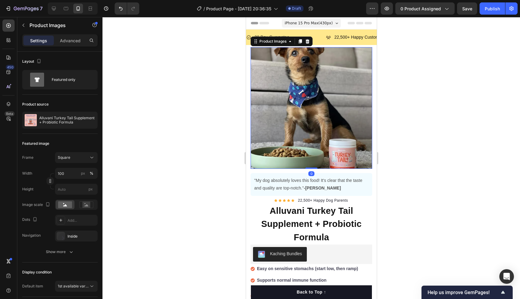
click at [302, 115] on img at bounding box center [311, 108] width 122 height 122
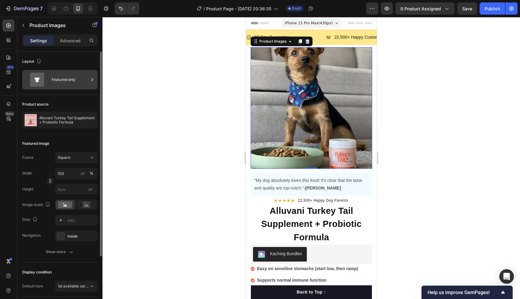
click at [53, 83] on div "Featured only" at bounding box center [70, 80] width 37 height 14
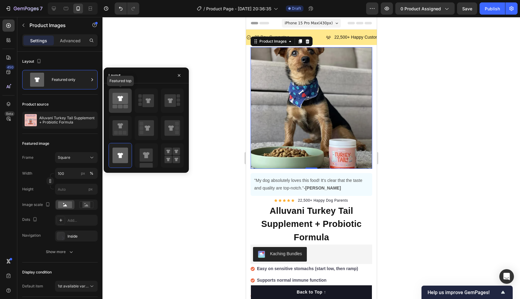
click at [116, 98] on icon at bounding box center [121, 98] width 16 height 11
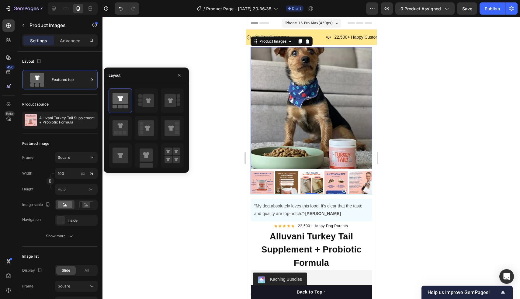
click at [267, 188] on img at bounding box center [261, 182] width 23 height 23
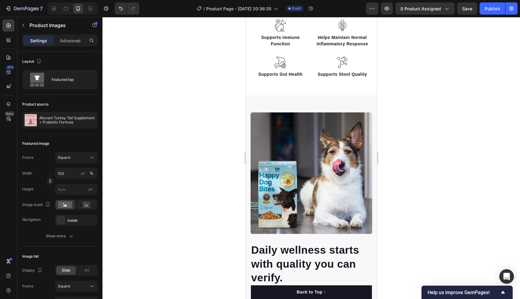
scroll to position [519, 0]
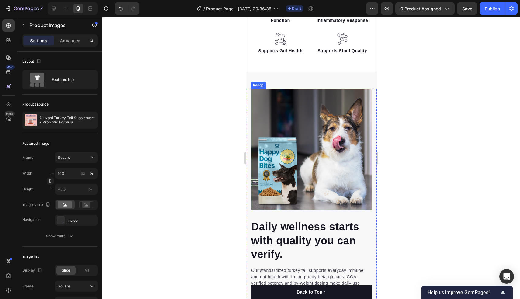
click at [341, 127] on img at bounding box center [311, 150] width 122 height 122
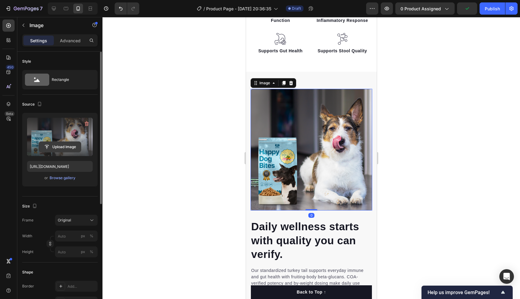
click at [62, 148] on input "file" at bounding box center [60, 147] width 42 height 10
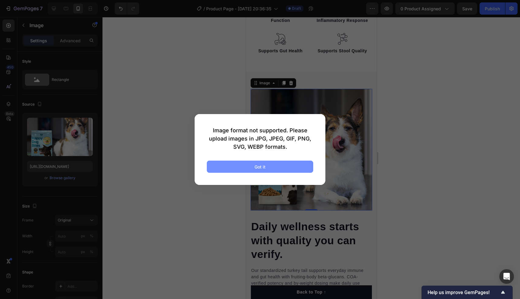
click at [258, 171] on button "Got it" at bounding box center [260, 167] width 107 height 12
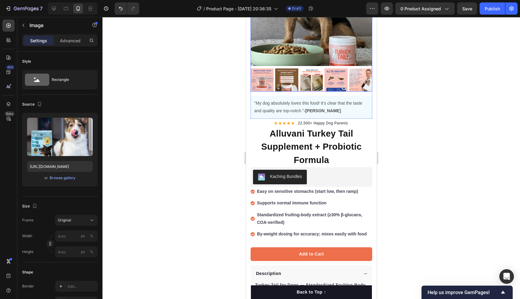
scroll to position [106, 0]
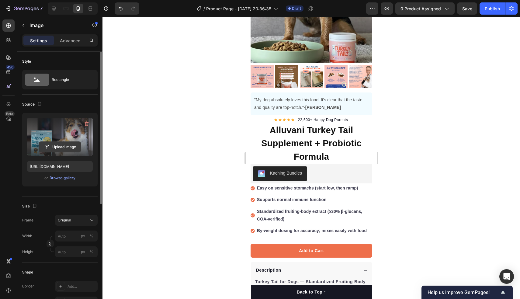
click at [75, 148] on input "file" at bounding box center [60, 147] width 42 height 10
type input "C:\fakepath\95b30befcc525613ae8998f98874b401258177f3-1200.jpeg.avif"
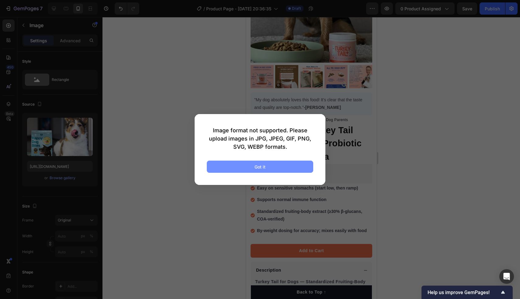
click at [277, 172] on button "Got it" at bounding box center [260, 167] width 107 height 12
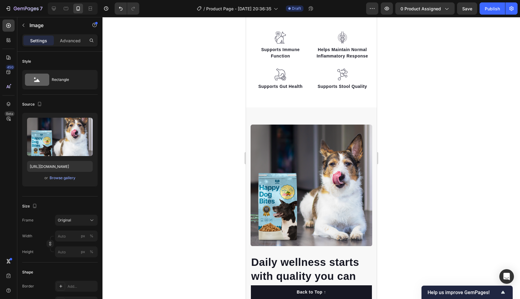
scroll to position [557, 0]
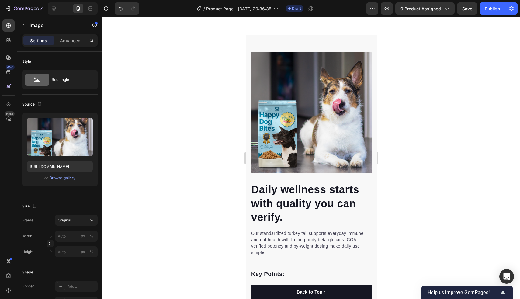
click at [302, 161] on img at bounding box center [311, 113] width 122 height 122
click at [273, 103] on img at bounding box center [311, 113] width 122 height 122
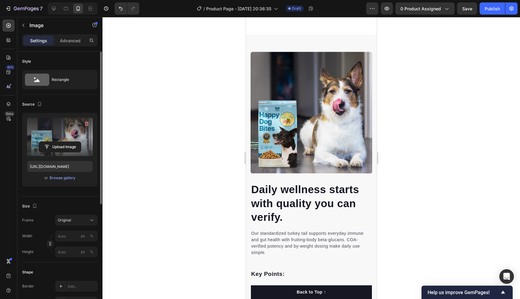
click at [64, 130] on label at bounding box center [60, 137] width 66 height 38
click at [64, 142] on input "file" at bounding box center [60, 147] width 42 height 10
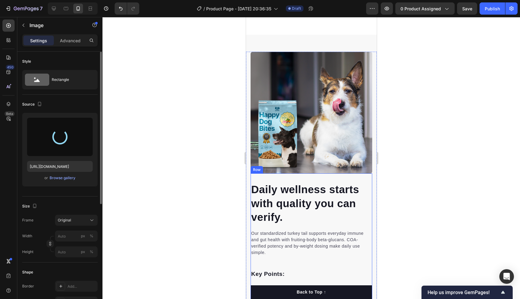
type input "https://cdn.shopify.com/s/files/1/0882/3842/4343/files/gempages_557478621879468…"
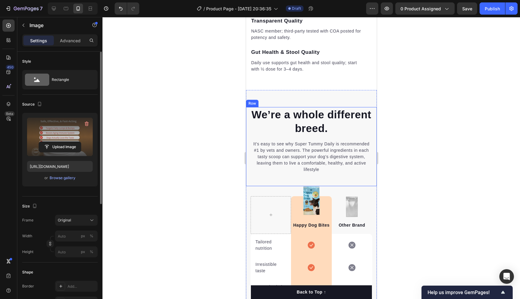
scroll to position [1273, 0]
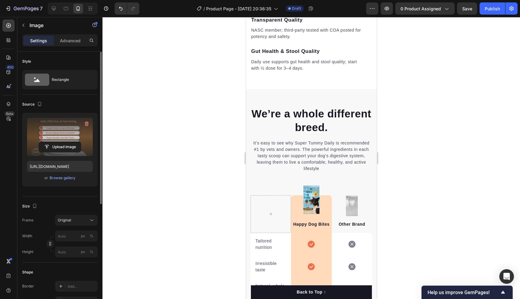
click at [315, 111] on p "We’re a whole different breed." at bounding box center [311, 121] width 121 height 28
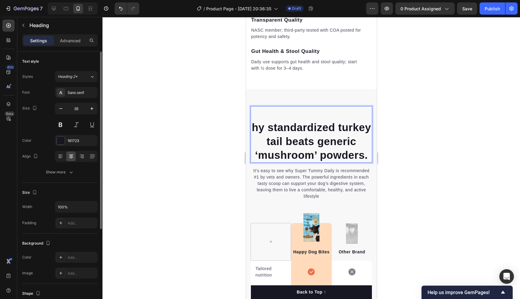
click at [280, 129] on strong "hy standardized turkey tail beats generic ‘mushroom’ powders." at bounding box center [311, 141] width 119 height 40
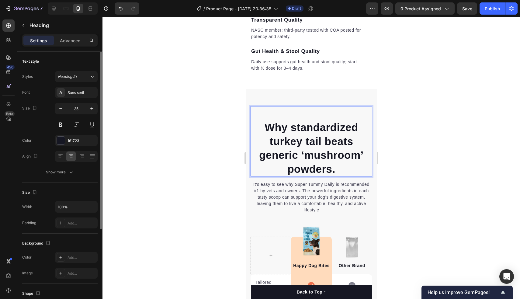
click at [262, 121] on p "Why standardized turkey tail beats generic ‘mushroom’ powders." at bounding box center [311, 148] width 121 height 55
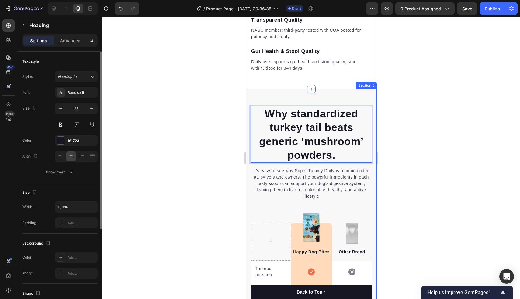
click at [274, 93] on div "Why standardized turkey tail beats generic ‘mushroom’ powders. Heading 0 It’s e…" at bounding box center [311, 273] width 131 height 369
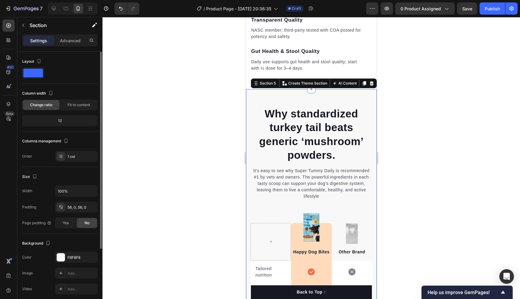
click at [228, 114] on div at bounding box center [312, 158] width 418 height 282
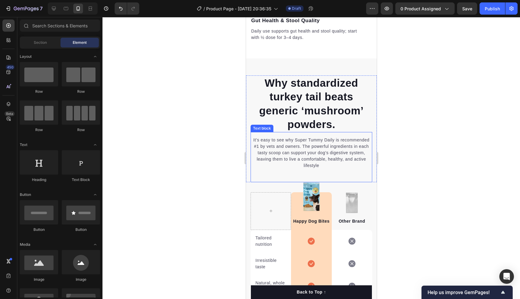
scroll to position [1330, 0]
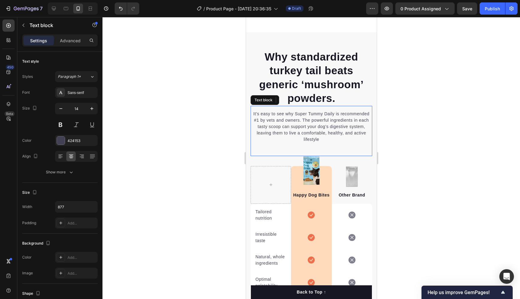
click at [306, 132] on p "It’s easy to see why Super Tummy Daily is recommended #1 by vets and owners. Th…" at bounding box center [311, 127] width 121 height 32
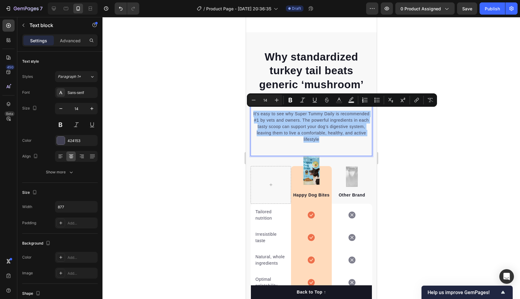
click at [440, 124] on div at bounding box center [312, 158] width 418 height 282
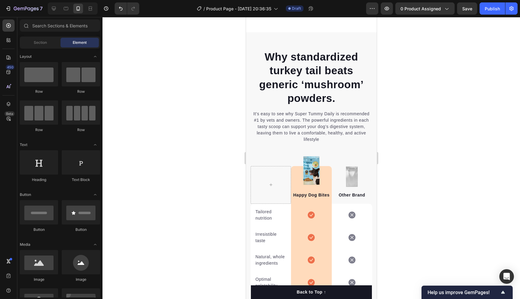
click at [276, 120] on p "It’s easy to see why Super Tummy Daily is recommended #1 by vets and owners. Th…" at bounding box center [311, 127] width 121 height 32
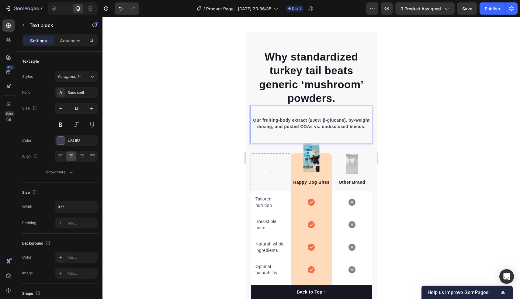
click at [253, 114] on p "Rich Text Editor. Editing area: main" at bounding box center [311, 114] width 121 height 6
click at [252, 117] on p "Our fruiting-body extract (≥30% β-glucans), by-weight dosing, and posted COAs v…" at bounding box center [311, 123] width 121 height 13
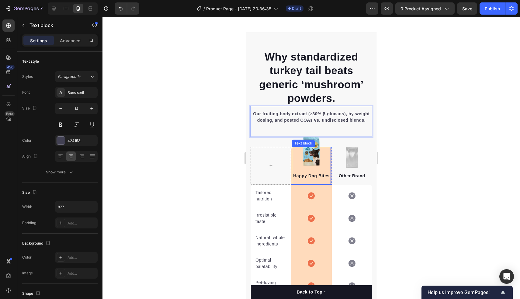
click at [306, 147] on div "Happy Dog Bites Text block" at bounding box center [311, 166] width 39 height 38
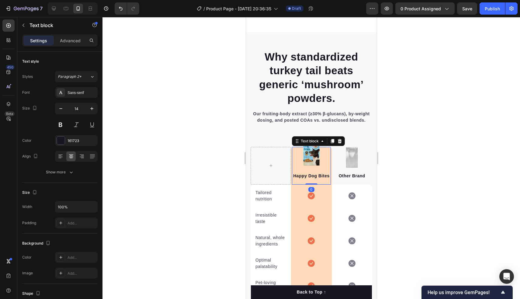
click at [426, 133] on div at bounding box center [312, 158] width 418 height 282
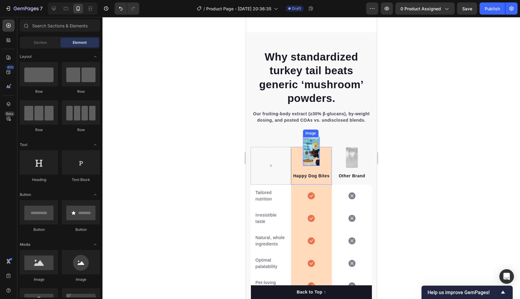
click at [318, 139] on img at bounding box center [311, 151] width 17 height 29
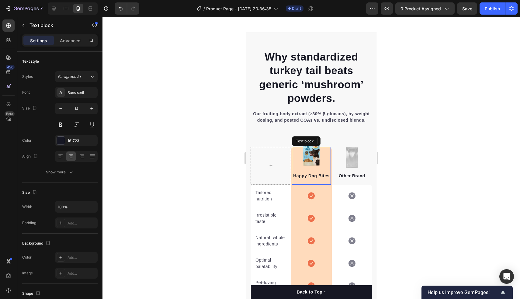
click at [323, 150] on div "Happy Dog Bites Text block" at bounding box center [311, 166] width 39 height 38
click at [315, 147] on div "Happy Dog Bites Text block 0" at bounding box center [311, 166] width 39 height 38
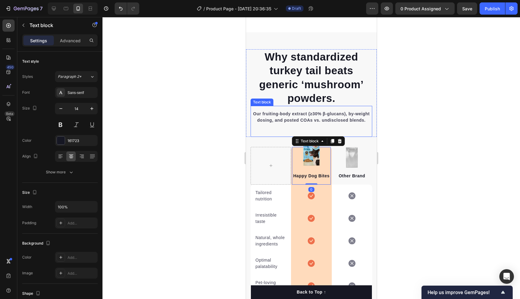
click at [310, 124] on div "Our fruiting-body extract (≥30% β-glucans), by-weight dosing, and posted COAs v…" at bounding box center [311, 121] width 122 height 31
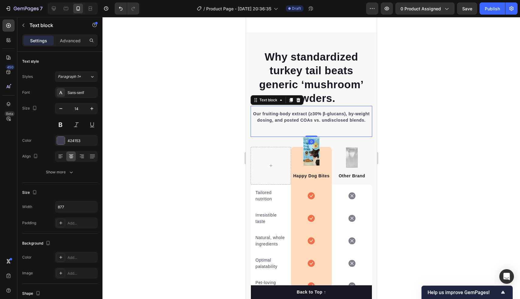
click at [311, 142] on img at bounding box center [311, 151] width 17 height 29
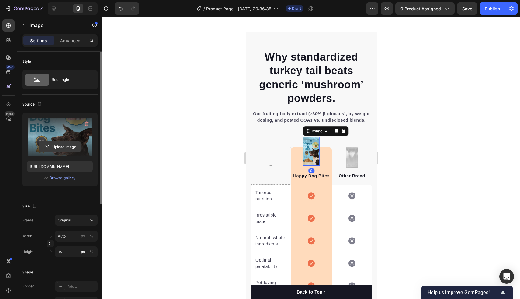
click at [62, 148] on input "file" at bounding box center [60, 147] width 42 height 10
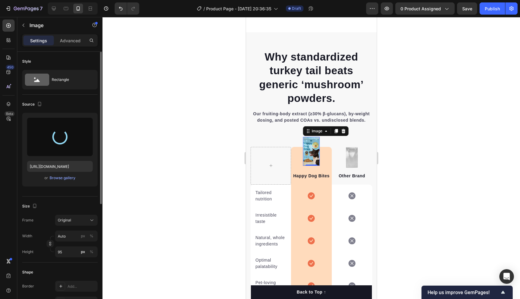
type input "https://cdn.shopify.com/s/files/1/0882/3842/4343/files/gempages_557478621879468…"
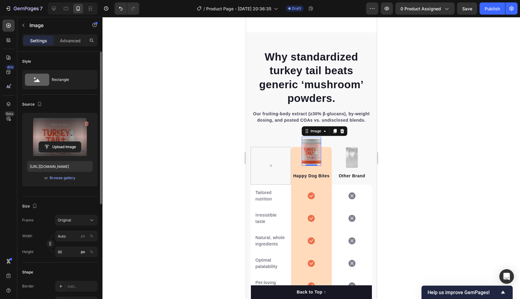
click at [414, 185] on div at bounding box center [312, 158] width 418 height 282
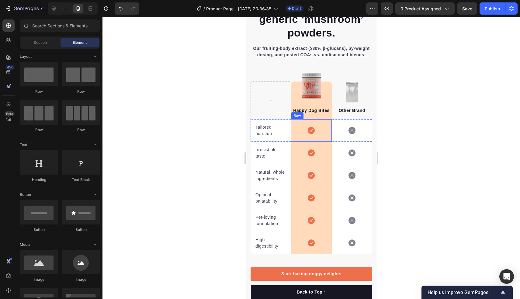
scroll to position [1388, 0]
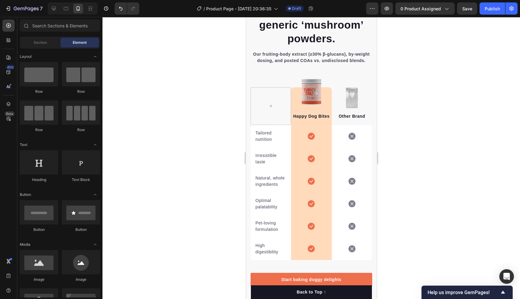
click at [313, 115] on p "Happy Dog Bites" at bounding box center [310, 116] width 37 height 6
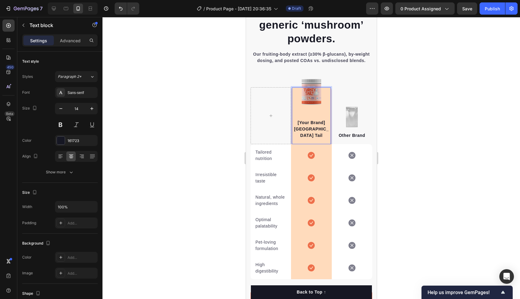
click at [322, 121] on strong "[Your Brand] Turkey Tail" at bounding box center [311, 129] width 35 height 18
click at [407, 124] on div at bounding box center [312, 158] width 418 height 282
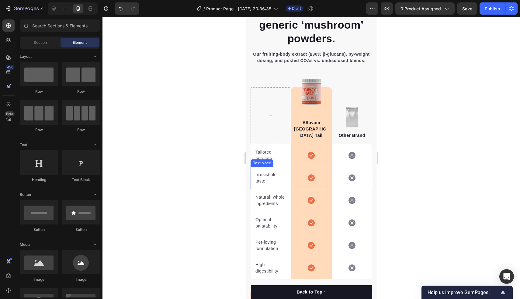
click at [269, 150] on p "Tailored nutrition" at bounding box center [270, 155] width 31 height 13
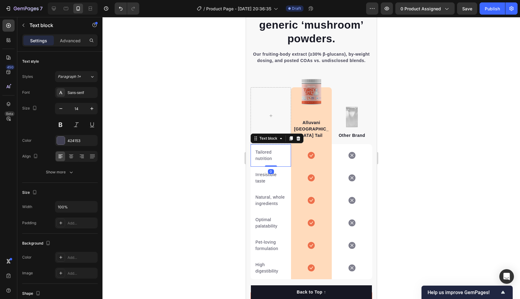
click at [269, 150] on p "Tailored nutrition" at bounding box center [270, 155] width 31 height 13
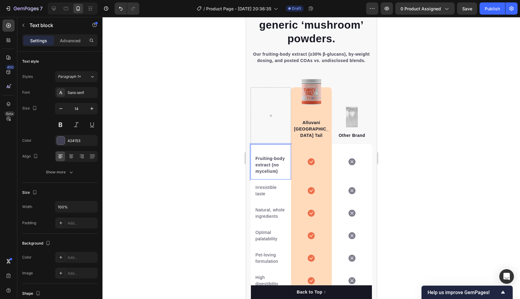
click at [255, 152] on div "Fruiting-body extract (no mycelium)" at bounding box center [271, 162] width 32 height 27
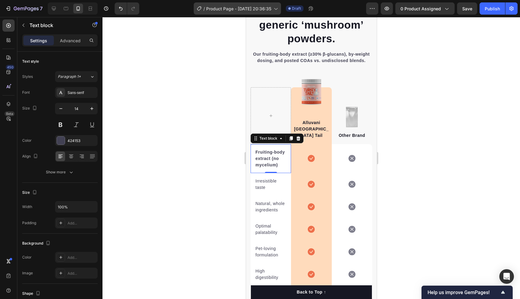
click at [263, 178] on p "Irresistible taste" at bounding box center [270, 184] width 31 height 13
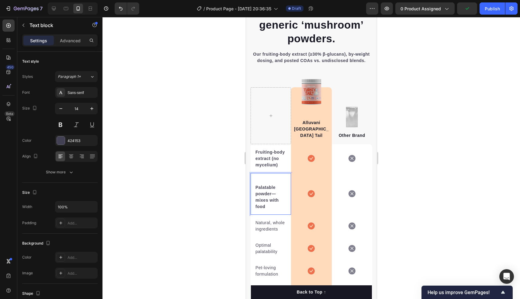
click at [255, 177] on div "Palatable powder—mixes with food" at bounding box center [271, 193] width 32 height 33
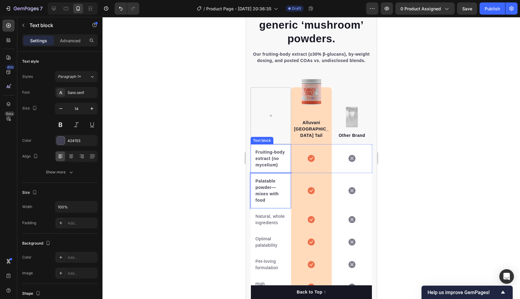
click at [274, 150] on strong "Fruiting-body extract (no mycelium)" at bounding box center [270, 159] width 30 height 18
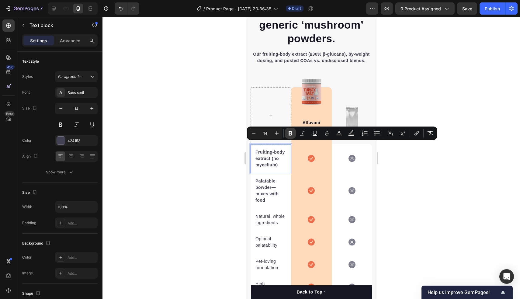
click at [289, 136] on icon "Editor contextual toolbar" at bounding box center [291, 133] width 6 height 6
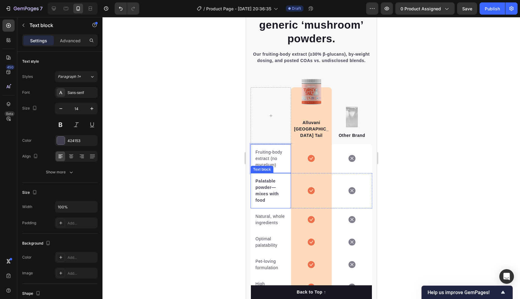
click at [272, 179] on strong "Palatable powder—mixes with food" at bounding box center [266, 191] width 23 height 24
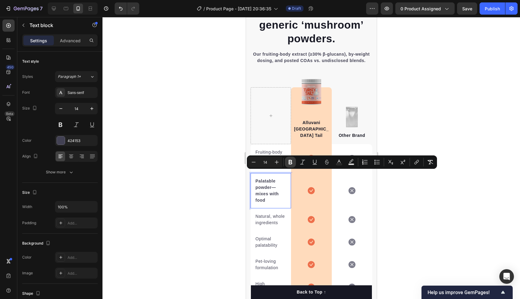
click at [292, 162] on icon "Editor contextual toolbar" at bounding box center [291, 162] width 4 height 5
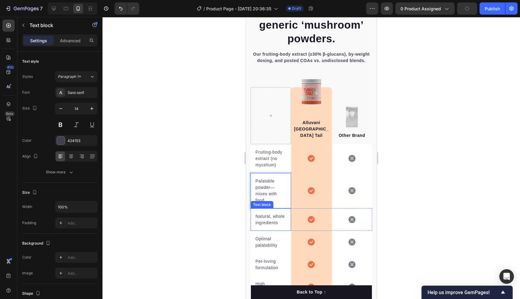
click at [269, 208] on div "Natural, whole ingredients Text block" at bounding box center [270, 219] width 40 height 23
click at [268, 213] on p "Natural, whole ingredients" at bounding box center [270, 219] width 31 height 13
copy p "Natural"
click at [263, 215] on p "Natural, whole ingredients" at bounding box center [270, 219] width 31 height 13
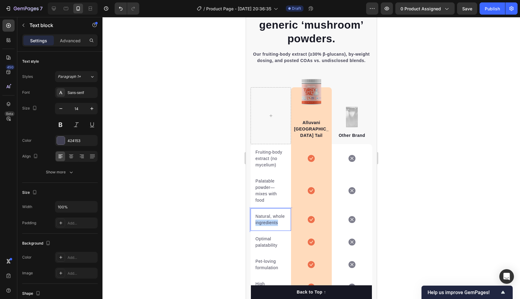
click at [263, 215] on p "Natural, whole ingredients" at bounding box center [270, 219] width 31 height 13
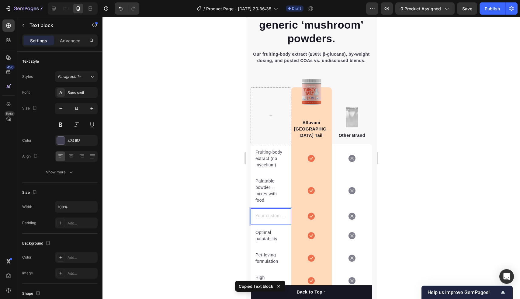
click at [262, 208] on div "Text block 0" at bounding box center [270, 216] width 40 height 16
click at [264, 213] on div "Rich Text Editor. Editing area: main" at bounding box center [271, 217] width 32 height 8
click at [188, 245] on div at bounding box center [312, 158] width 418 height 282
click at [265, 225] on div "Optimal palatability Text block" at bounding box center [270, 236] width 40 height 23
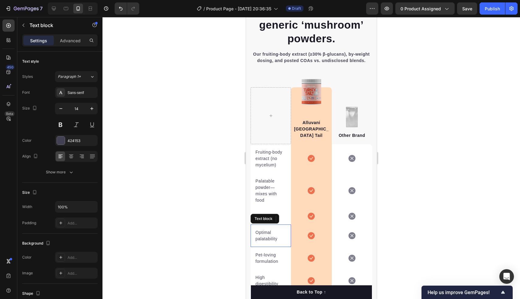
click at [265, 225] on div "Optimal palatability Text block" at bounding box center [270, 236] width 40 height 23
click at [251, 208] on div "Text block" at bounding box center [270, 216] width 40 height 16
click at [262, 213] on div "Rich Text Editor. Editing area: main" at bounding box center [271, 217] width 32 height 8
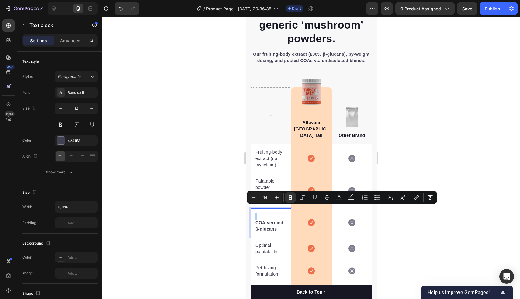
click at [290, 200] on icon "Editor contextual toolbar" at bounding box center [291, 197] width 6 height 6
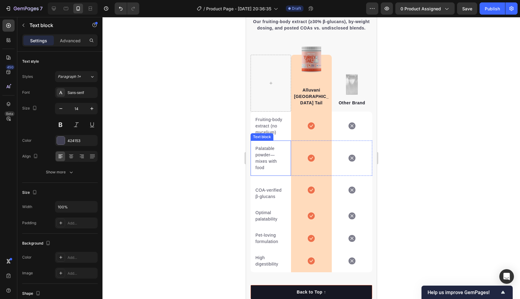
scroll to position [1425, 0]
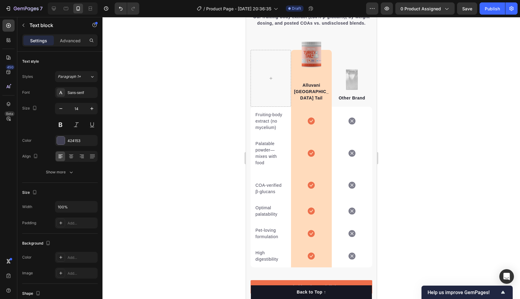
click at [263, 182] on p "COA-verified β-glucans" at bounding box center [270, 188] width 31 height 13
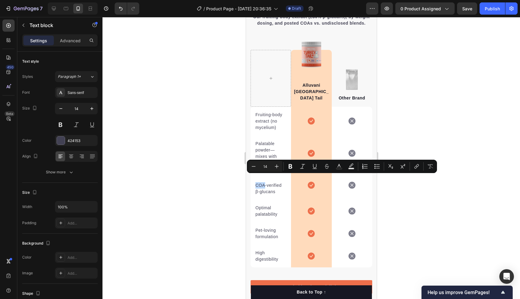
click at [257, 182] on p "COA-verified β-glucans" at bounding box center [270, 188] width 31 height 13
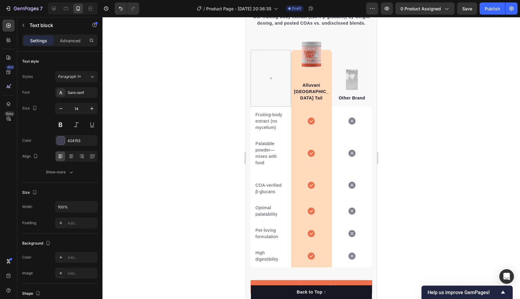
click at [257, 182] on p "COA-verified β-glucans" at bounding box center [270, 188] width 31 height 13
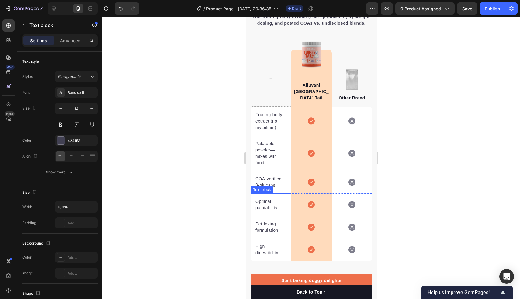
click at [270, 198] on p "Optimal palatability" at bounding box center [270, 204] width 31 height 13
click at [267, 198] on p "Optimal palatability" at bounding box center [270, 204] width 31 height 13
click at [265, 221] on p "Pet-loving formulation" at bounding box center [270, 227] width 31 height 13
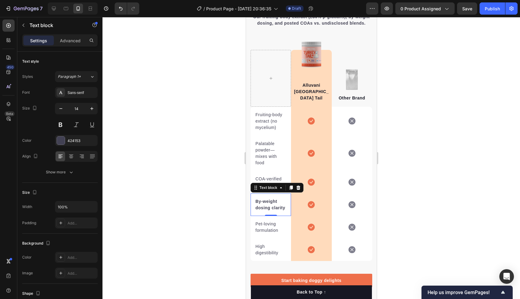
click at [265, 221] on p "Pet-loving formulation" at bounding box center [270, 227] width 31 height 13
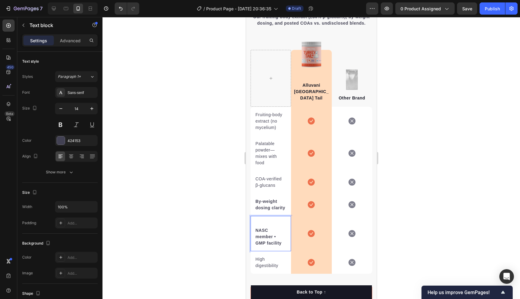
click at [255, 220] on div "NASC member • GMP facility" at bounding box center [271, 233] width 32 height 27
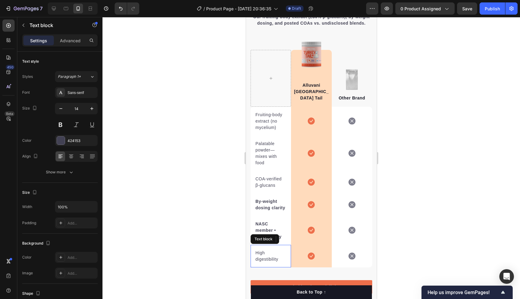
click at [258, 250] on p "High digestibility" at bounding box center [270, 256] width 31 height 13
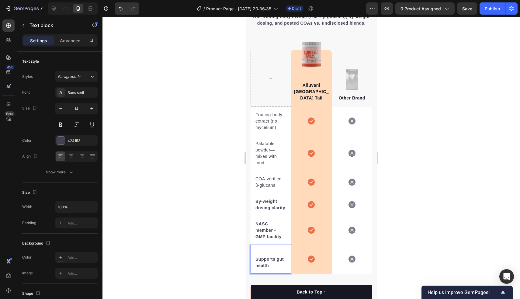
click at [252, 251] on div "Supports gut health Text block 0" at bounding box center [270, 259] width 40 height 29
click at [254, 251] on div "Supports gut health Text block 0" at bounding box center [270, 259] width 40 height 29
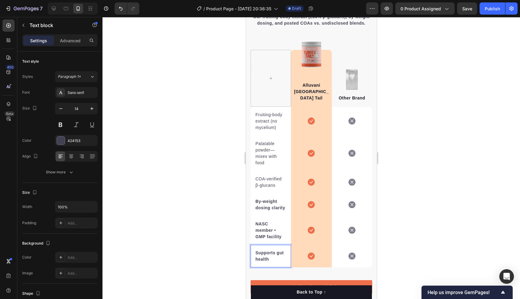
click at [272, 250] on p "Supports gut health" at bounding box center [270, 256] width 31 height 13
click at [279, 250] on strong "Supports gut health" at bounding box center [269, 255] width 28 height 11
click at [265, 222] on strong "NASC member • GMP facility" at bounding box center [268, 231] width 26 height 18
click at [262, 220] on div "NASC member • GMP facility" at bounding box center [271, 230] width 32 height 20
click at [260, 194] on div "By-weight dosing clarity Text block" at bounding box center [270, 205] width 40 height 23
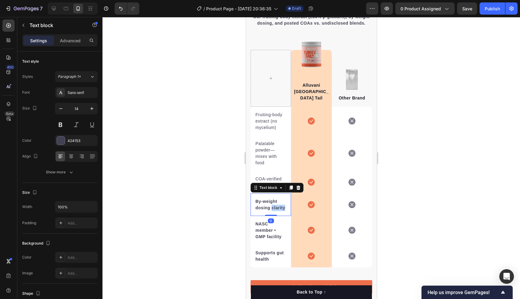
click at [277, 198] on p "By-weight dosing clarity" at bounding box center [270, 204] width 31 height 13
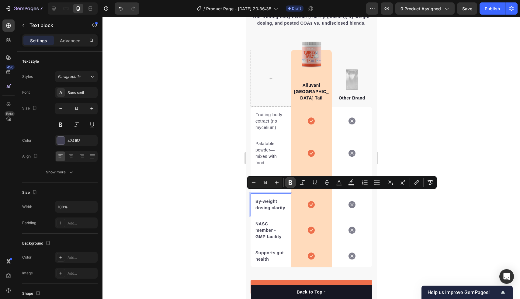
click at [292, 184] on icon "Editor contextual toolbar" at bounding box center [291, 182] width 4 height 5
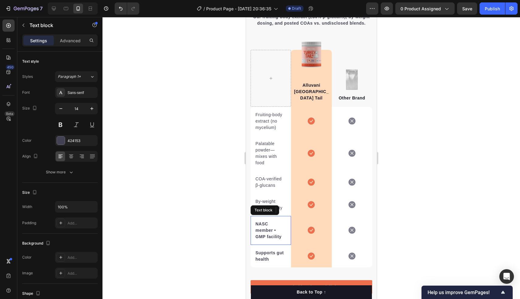
click at [268, 223] on strong "NASC member • GMP facility" at bounding box center [268, 231] width 26 height 18
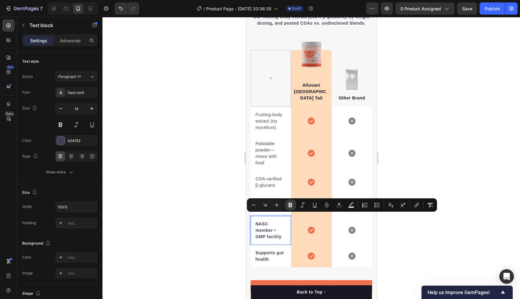
click at [288, 209] on button "Bold" at bounding box center [290, 205] width 11 height 11
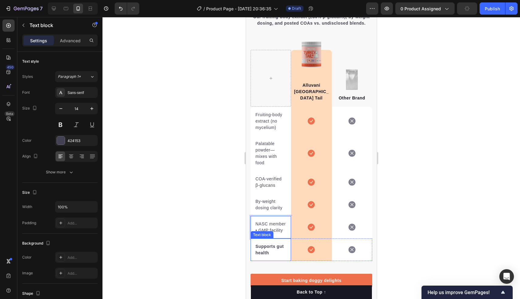
click at [274, 244] on strong "Supports gut health" at bounding box center [269, 249] width 28 height 11
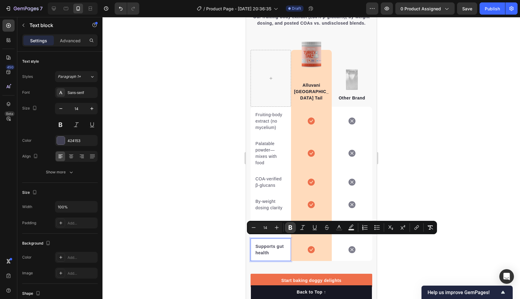
click at [290, 230] on icon "Editor contextual toolbar" at bounding box center [291, 227] width 4 height 5
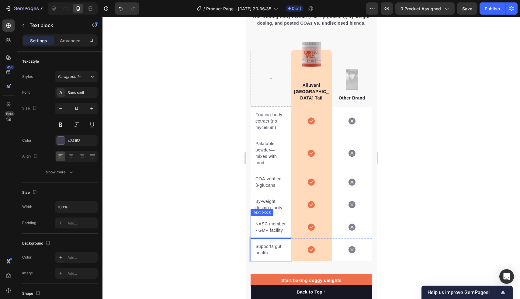
click at [204, 227] on div at bounding box center [312, 158] width 418 height 282
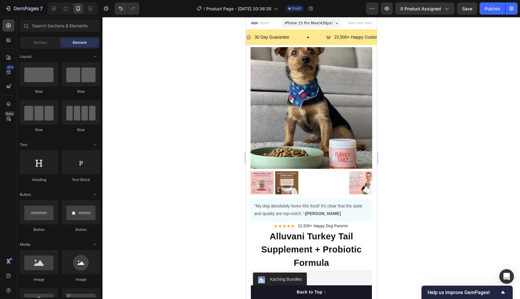
scroll to position [0, 0]
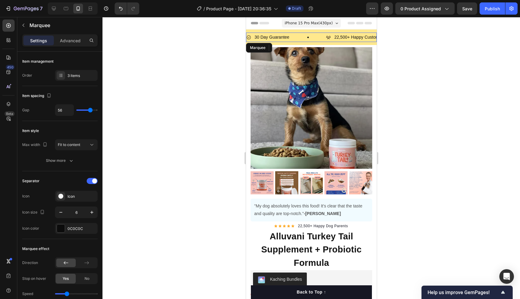
click at [300, 34] on div "30 Day Guarantee Item List" at bounding box center [286, 37] width 80 height 9
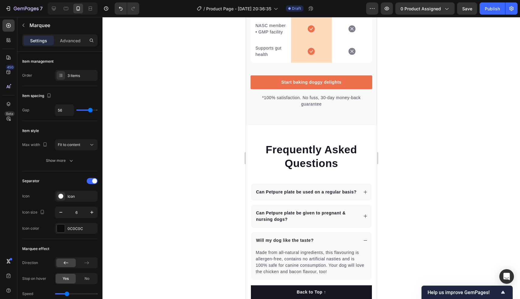
scroll to position [1624, 0]
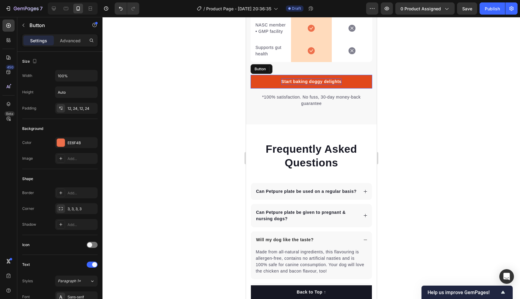
click at [310, 79] on div "Start baking doggy delights" at bounding box center [311, 82] width 60 height 6
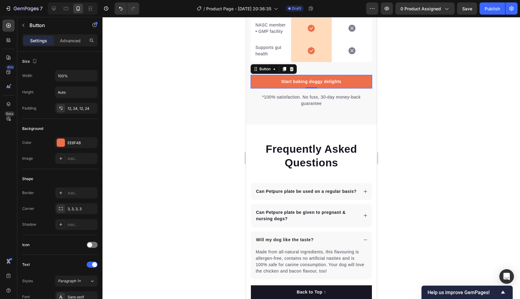
click at [454, 74] on div at bounding box center [312, 158] width 418 height 282
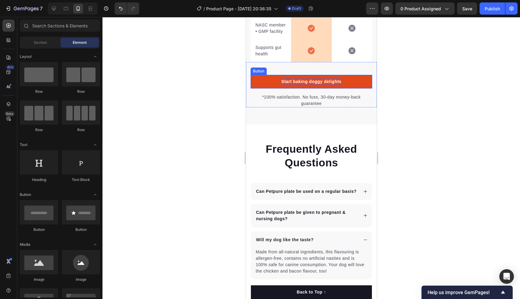
click at [333, 79] on div "Start baking doggy delights" at bounding box center [311, 82] width 60 height 6
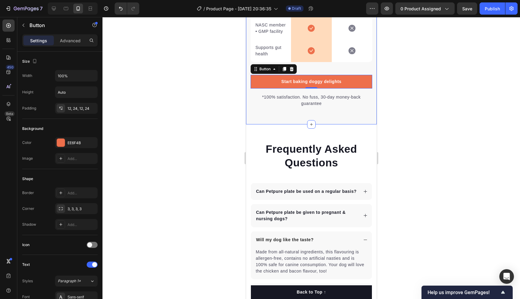
click at [222, 113] on div at bounding box center [312, 158] width 418 height 282
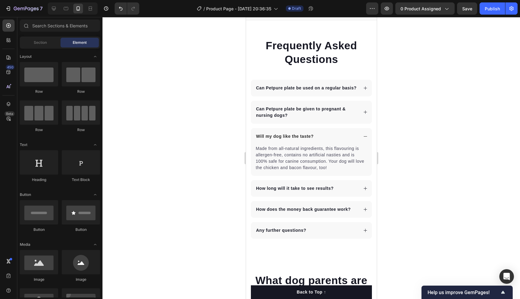
scroll to position [1721, 0]
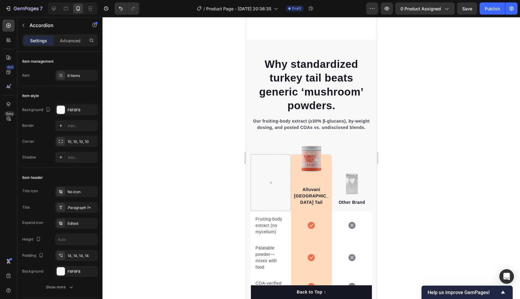
click at [326, 89] on strong "Why standardized turkey tail beats generic ‘mushroom’ powders." at bounding box center [311, 85] width 105 height 54
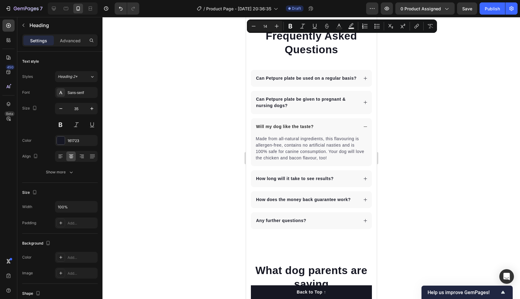
scroll to position [1727, 0]
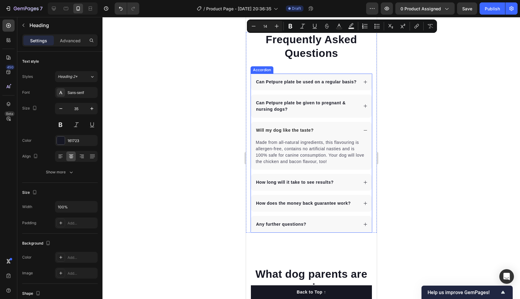
click at [295, 79] on p "Can Petpure plate be used on a regular basis?" at bounding box center [306, 82] width 101 height 6
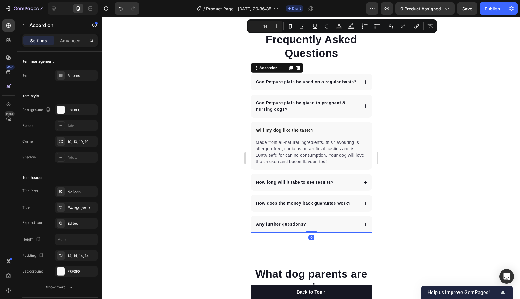
click at [295, 79] on p "Can Petpure plate be used on a regular basis?" at bounding box center [306, 82] width 101 height 6
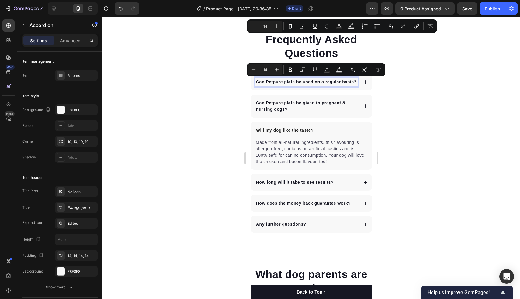
click at [296, 82] on p "Can Petpure plate be used on a regular basis?" at bounding box center [306, 82] width 101 height 6
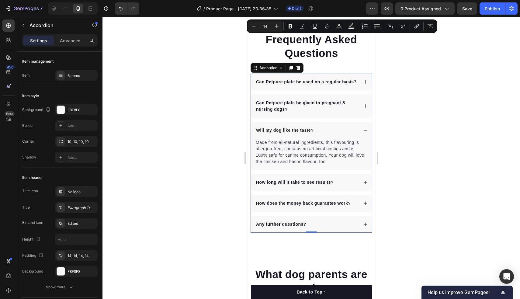
click at [261, 81] on p "Can Petpure plate be used on a regular basis?" at bounding box center [306, 82] width 101 height 6
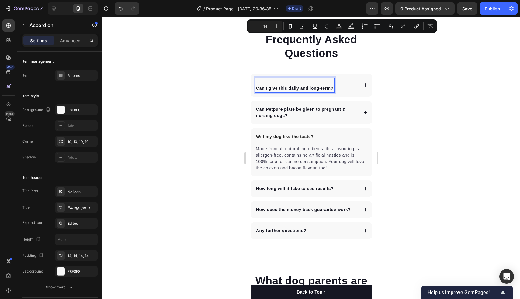
click at [259, 87] on strong "Can I give this daily and long-term?" at bounding box center [294, 88] width 77 height 5
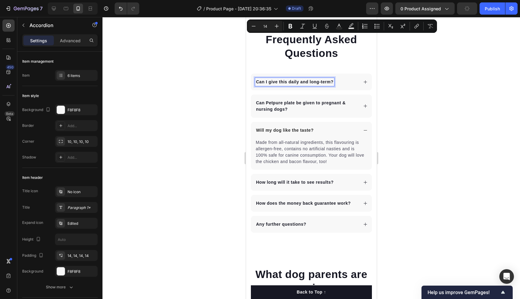
click at [369, 86] on div "Can I give this daily and long-term?" at bounding box center [311, 82] width 121 height 17
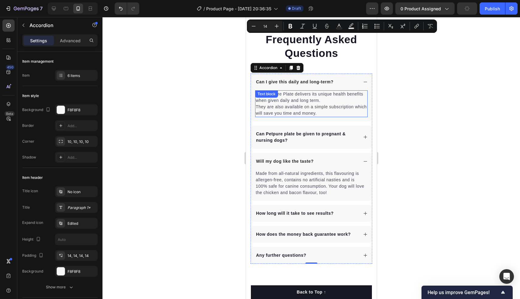
click at [311, 114] on p "Yes, Petpure Plate delivers its unique health benefits when given daily and lon…" at bounding box center [311, 104] width 111 height 26
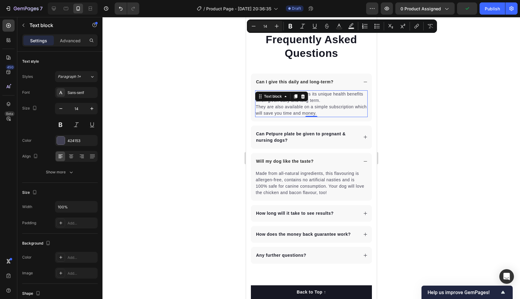
click at [311, 114] on p "Yes, Petpure Plate delivers its unique health benefits when given daily and lon…" at bounding box center [311, 104] width 111 height 26
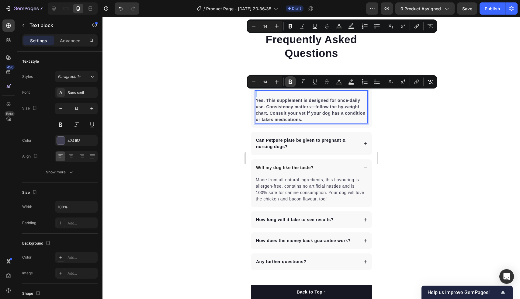
click at [290, 82] on icon "Editor contextual toolbar" at bounding box center [291, 82] width 6 height 6
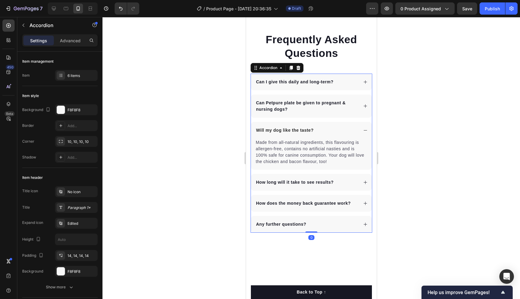
click at [263, 79] on strong "Can I give this daily and long-term?" at bounding box center [294, 81] width 77 height 5
click at [367, 84] on div "Can I give this daily and long-term?" at bounding box center [311, 82] width 121 height 17
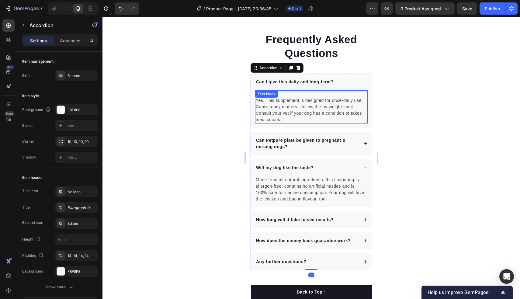
click at [265, 108] on p "Yes. This supplement is designed for once-daily use. Consistency matters—follow…" at bounding box center [311, 110] width 111 height 26
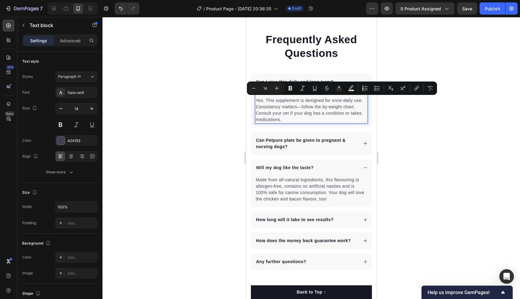
click at [289, 109] on p "Yes. This supplement is designed for once-daily use. Consistency matters—follow…" at bounding box center [311, 110] width 111 height 26
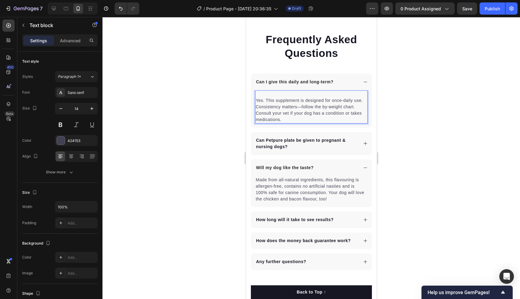
click at [258, 100] on p "Yes. This supplement is designed for once-daily use. Consistency matters—follow…" at bounding box center [311, 110] width 111 height 26
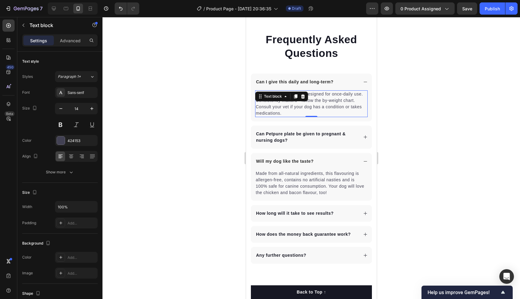
click at [268, 130] on div "Can Petpure plate be given to pregnant & nursing dogs?" at bounding box center [306, 137] width 103 height 15
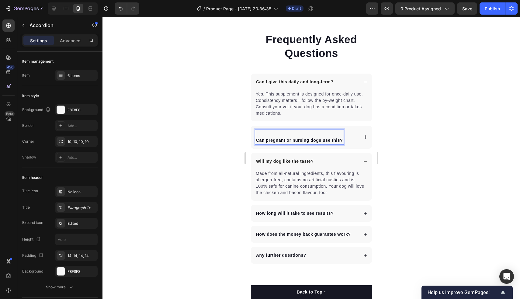
click at [258, 140] on strong "Can pregnant or nursing dogs use this?" at bounding box center [299, 140] width 87 height 5
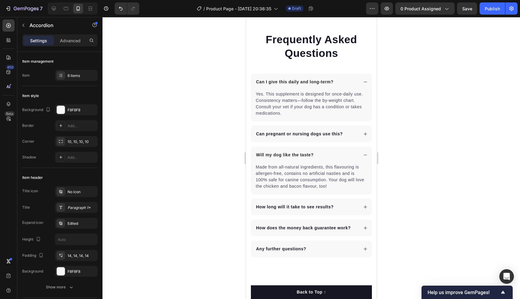
click at [366, 135] on icon at bounding box center [365, 134] width 5 height 5
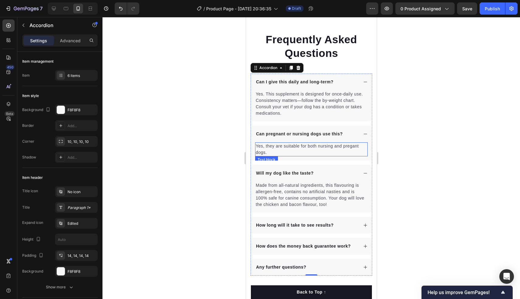
click at [322, 154] on p "Yes, they are suitable for both nursing and pregant dogs." at bounding box center [311, 149] width 111 height 13
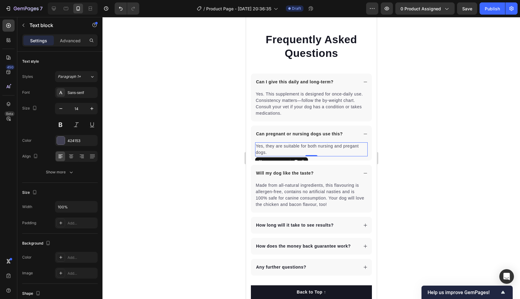
click at [322, 154] on p "Yes, they are suitable for both nursing and pregant dogs." at bounding box center [311, 149] width 111 height 13
click at [284, 149] on p "Yes, they are suitable for both nursing and pregant dogs." at bounding box center [311, 149] width 111 height 13
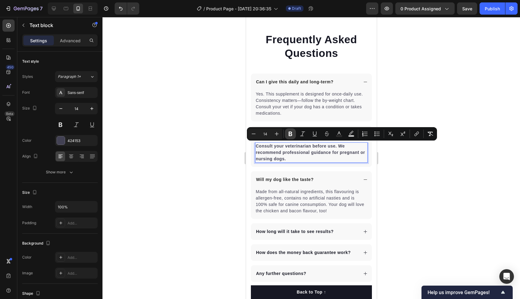
click at [291, 135] on icon "Editor contextual toolbar" at bounding box center [291, 134] width 4 height 5
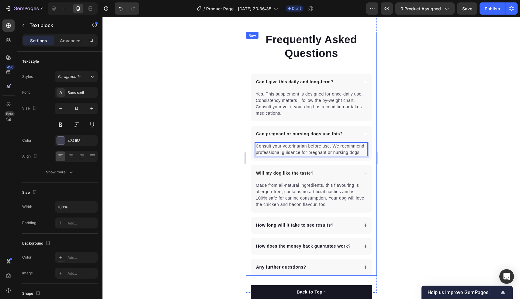
click at [215, 178] on div at bounding box center [312, 158] width 418 height 282
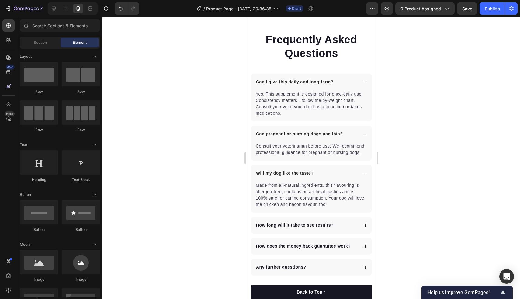
click at [278, 176] on p "Will my dog like the taste?" at bounding box center [285, 173] width 58 height 6
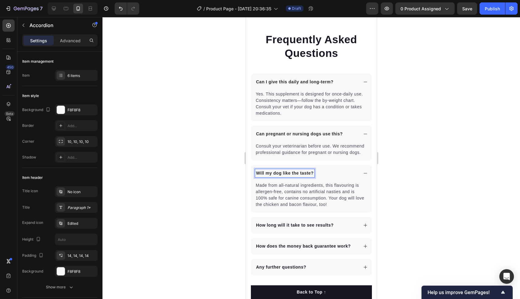
click at [278, 174] on p "Will my dog like the taste?" at bounding box center [285, 173] width 58 height 6
click at [293, 208] on div "Made from all-natural ingredients, this flavouring is allergen-free, contains n…" at bounding box center [311, 197] width 121 height 31
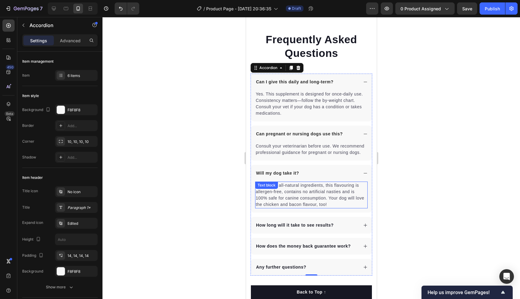
click at [331, 206] on p "Made from all-natural ingredients, this flavouring is allergen-free, contains n…" at bounding box center [311, 195] width 111 height 26
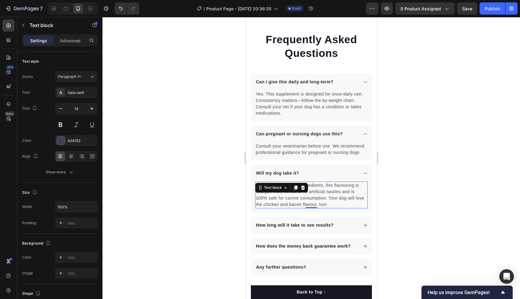
click at [331, 205] on p "Made from all-natural ingredients, this flavouring is allergen-free, contains n…" at bounding box center [311, 195] width 111 height 26
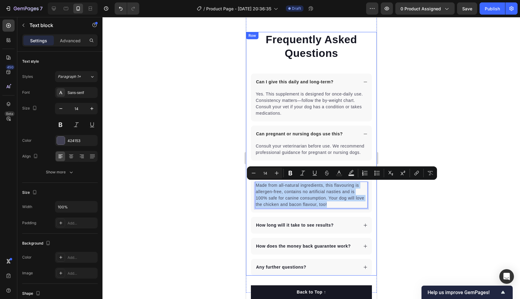
drag, startPoint x: 331, startPoint y: 205, endPoint x: 248, endPoint y: 182, distance: 86.8
click at [248, 182] on div "Frequently Asked Questions Heading Can I give this daily and long-term? Yes. Th…" at bounding box center [311, 154] width 131 height 244
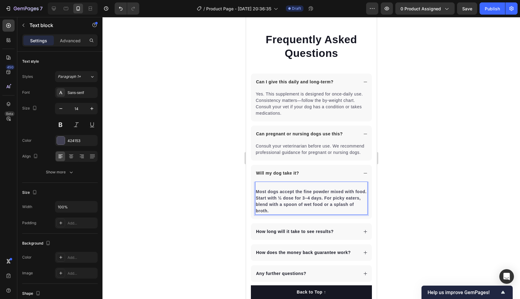
click at [254, 190] on div "Most dogs accept the fine powder mixed with food. Start with ½ dose for 3–4 day…" at bounding box center [311, 200] width 121 height 37
click at [257, 191] on div "Most dogs accept the fine powder mixed with food. Start with ½ dose for 3–4 day…" at bounding box center [311, 198] width 113 height 33
click at [257, 191] on div "Text block" at bounding box center [269, 188] width 29 height 10
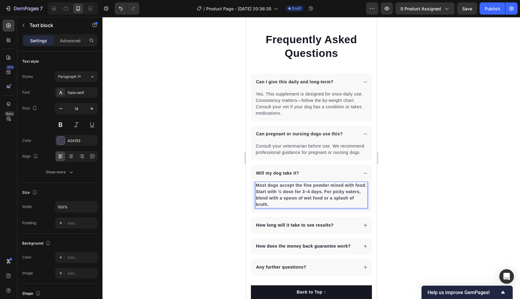
click at [218, 215] on div at bounding box center [312, 158] width 418 height 282
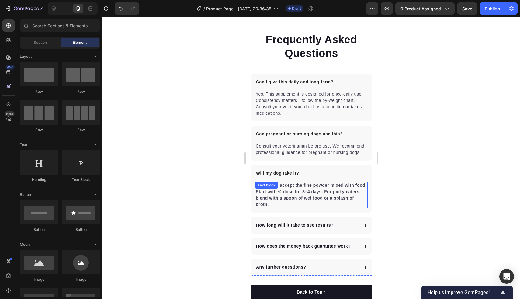
click at [282, 198] on strong "Most dogs accept the fine powder mixed with food. Start with ½ dose for 3–4 day…" at bounding box center [311, 195] width 111 height 24
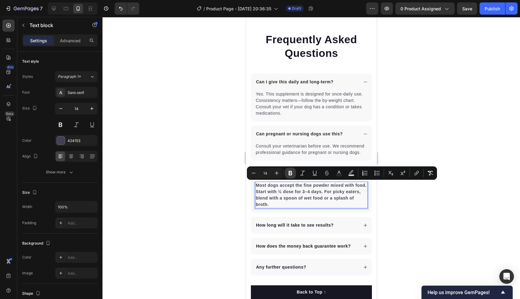
click at [292, 174] on icon "Editor contextual toolbar" at bounding box center [291, 173] width 4 height 5
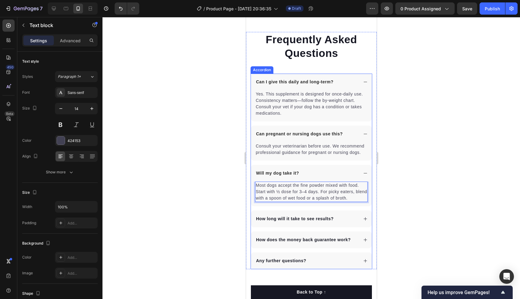
click at [291, 218] on p "How long will it take to see results?" at bounding box center [295, 219] width 78 height 6
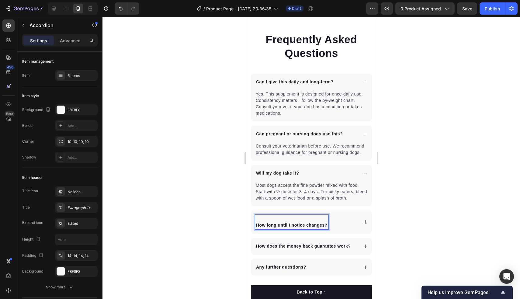
click at [258, 226] on strong "How long until I notice changes?" at bounding box center [292, 225] width 72 height 5
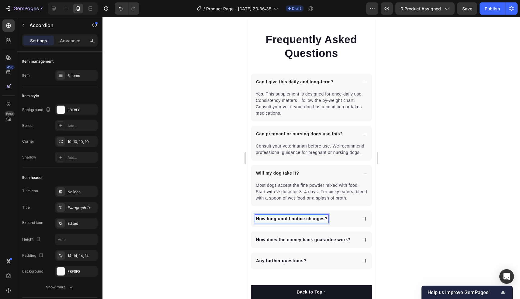
click at [367, 214] on div "How long until I notice changes?" at bounding box center [311, 219] width 121 height 17
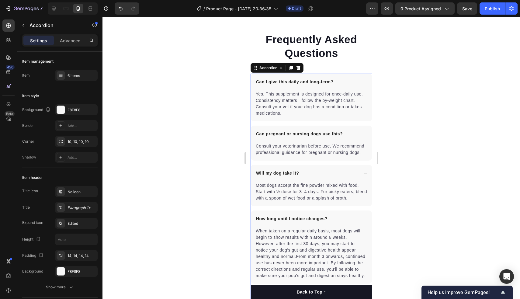
scroll to position [1750, 0]
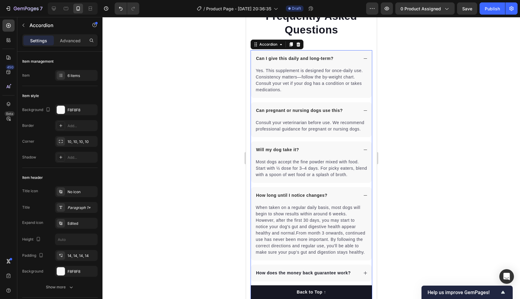
click at [299, 238] on p "When taken on a regular daily basis, most dogs will begin to show results withi…" at bounding box center [311, 229] width 111 height 51
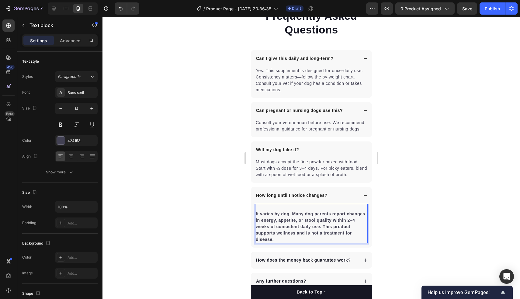
click at [257, 211] on p "It varies by dog. Many dog parents report changes in energy, appetite, or stool…" at bounding box center [311, 227] width 111 height 32
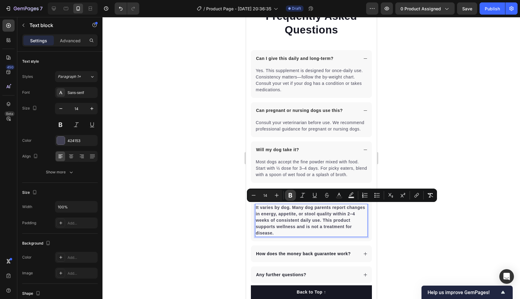
click at [288, 197] on icon "Editor contextual toolbar" at bounding box center [291, 195] width 6 height 6
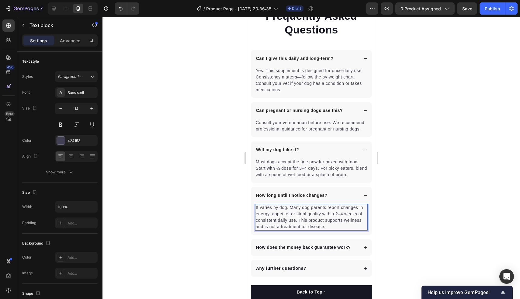
click at [324, 223] on p "It varies by dog. Many dog parents report changes in energy, appetite, or stool…" at bounding box center [311, 217] width 111 height 26
click at [330, 225] on p "It varies by dog. Many dog parents report changes in energy, appetite, or stool…" at bounding box center [311, 217] width 111 height 26
drag, startPoint x: 324, startPoint y: 227, endPoint x: 238, endPoint y: 225, distance: 86.1
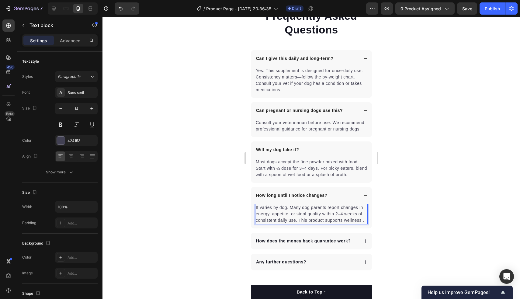
click at [363, 222] on p "It varies by dog. Many dog parents report changes in energy, appetite, or stool…" at bounding box center [311, 213] width 111 height 19
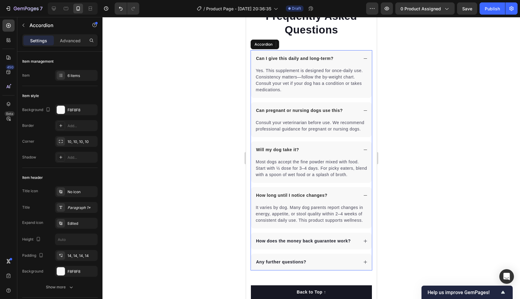
click at [339, 234] on div "How does the money back guarantee work?" at bounding box center [311, 241] width 121 height 17
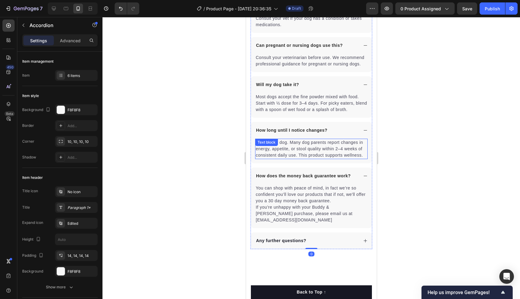
scroll to position [1821, 0]
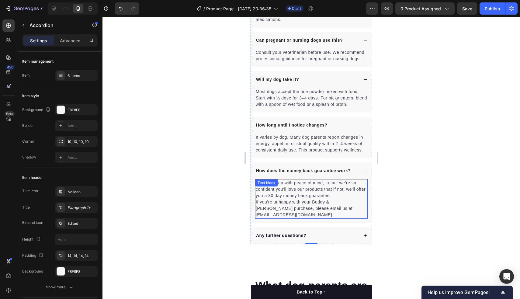
click at [278, 187] on div "You can shop with peace of mind, in fact we’re so confident you’ll love our pro…" at bounding box center [311, 199] width 113 height 40
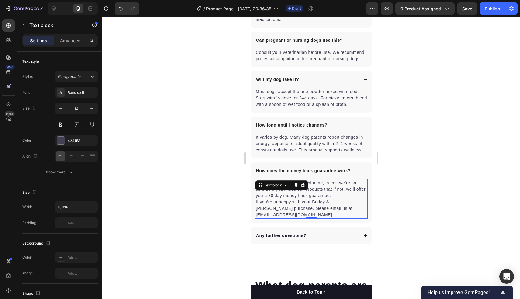
click at [283, 201] on p "You can shop with peace of mind, in fact we’re so confident you’ll love our pro…" at bounding box center [311, 199] width 111 height 38
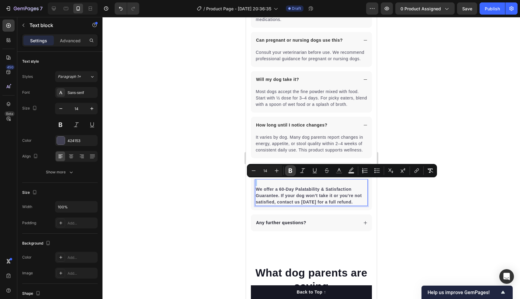
click at [290, 169] on icon "Editor contextual toolbar" at bounding box center [291, 171] width 4 height 5
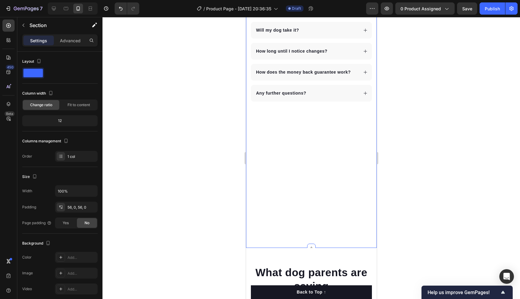
click at [265, 185] on div "Frequently Asked Questions Heading Can I give this daily and long-term? Can pre…" at bounding box center [311, 84] width 131 height 293
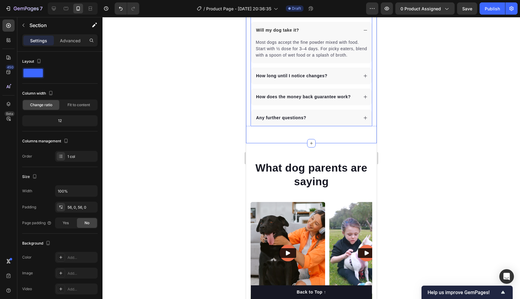
click at [370, 99] on div "How does the money back guarantee work?" at bounding box center [311, 97] width 121 height 17
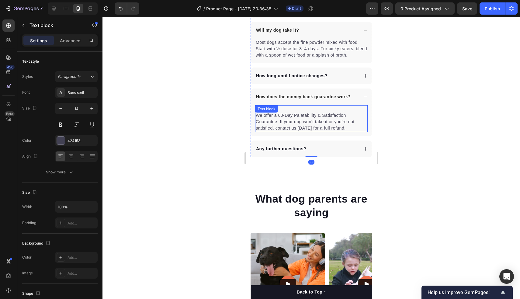
click at [263, 110] on div "Text block" at bounding box center [266, 108] width 20 height 5
click at [263, 110] on div "Text block" at bounding box center [273, 111] width 20 height 5
click at [310, 127] on p "We offer a 60-Day Palatability & Satisfaction Guarantee. If your dog won’t take…" at bounding box center [311, 121] width 111 height 19
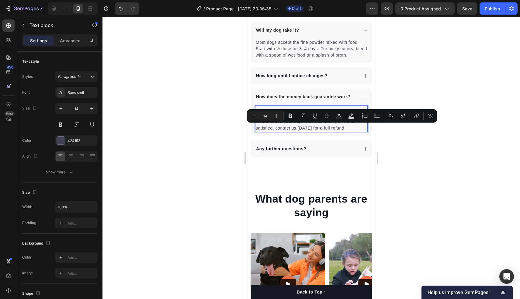
click at [272, 130] on p "We offer a 60-Day Palatability & Satisfaction Guarantee. If your dog won’t take…" at bounding box center [311, 121] width 111 height 19
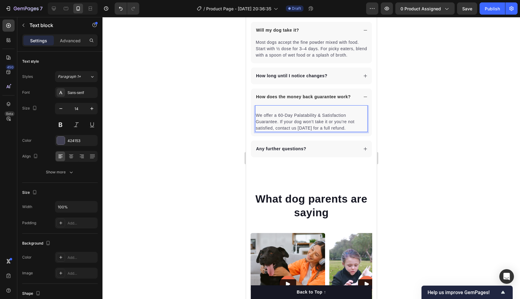
click at [258, 115] on p "We offer a 60-Day Palatability & Satisfaction Guarantee. If your dog won’t take…" at bounding box center [311, 121] width 111 height 19
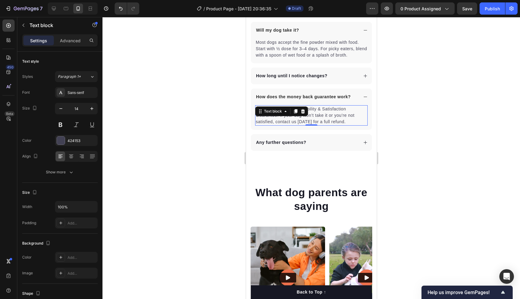
click at [289, 142] on p "Any further questions?" at bounding box center [281, 142] width 50 height 6
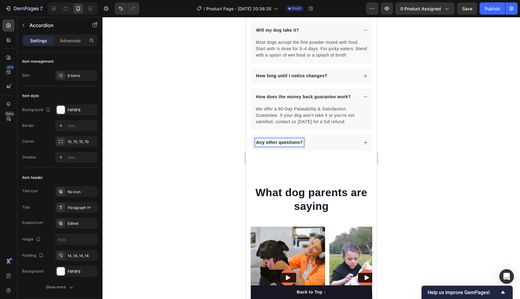
click at [369, 141] on div "Any other questions?" at bounding box center [311, 142] width 121 height 17
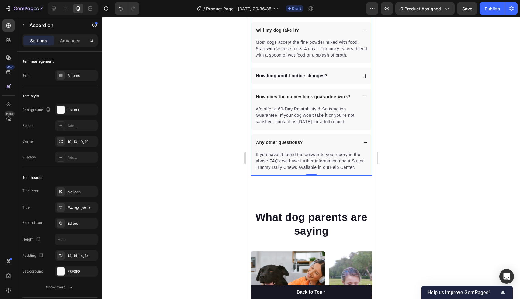
click at [299, 160] on p "If you haven't found the answer to your query in the above FAQs we have further…" at bounding box center [311, 161] width 111 height 19
click at [278, 151] on div "Text block" at bounding box center [266, 147] width 23 height 7
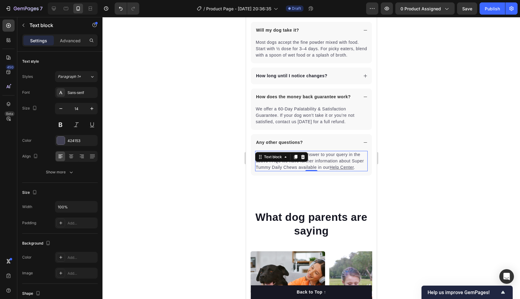
click at [314, 159] on p "If you haven't found the answer to your query in the above FAQs we have further…" at bounding box center [311, 161] width 111 height 19
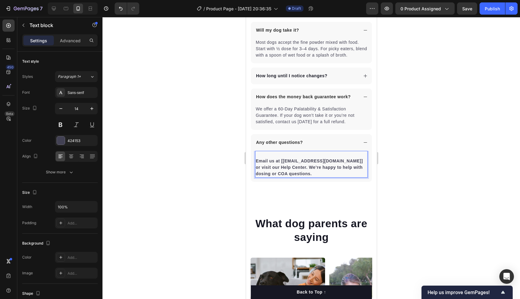
click at [255, 162] on div "Email us at [support@yourbrand.com] or visit our Help Center. We’re happy to he…" at bounding box center [311, 164] width 113 height 27
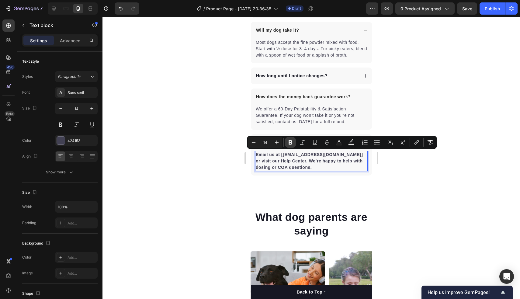
click at [293, 143] on icon "Editor contextual toolbar" at bounding box center [291, 142] width 6 height 6
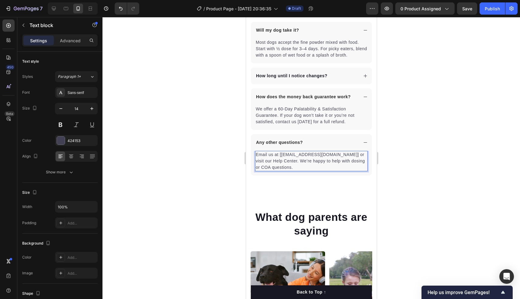
click at [294, 159] on p "Email us at [support@yourbrand.com] or visit our Help Center. We’re happy to he…" at bounding box center [311, 161] width 111 height 19
click at [281, 153] on p "Email us at [support@yourbrand.com] or visit our Help Center. We’re happy to he…" at bounding box center [311, 161] width 111 height 19
drag, startPoint x: 279, startPoint y: 154, endPoint x: 302, endPoint y: 154, distance: 22.5
click at [302, 154] on p "Email us at [support@yourbrand.com] or visit our Help Center. We’re happy to he…" at bounding box center [311, 161] width 111 height 19
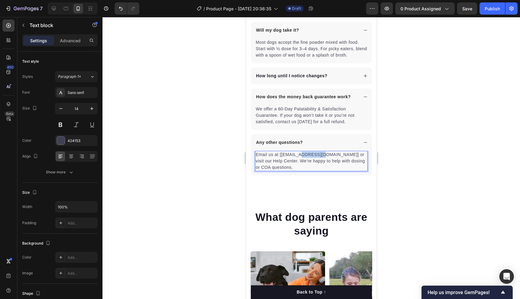
drag, startPoint x: 301, startPoint y: 154, endPoint x: 320, endPoint y: 156, distance: 19.9
click at [320, 156] on p "Email us at [support@yourbrand.com] or visit our Help Center. We’re happy to he…" at bounding box center [311, 161] width 111 height 19
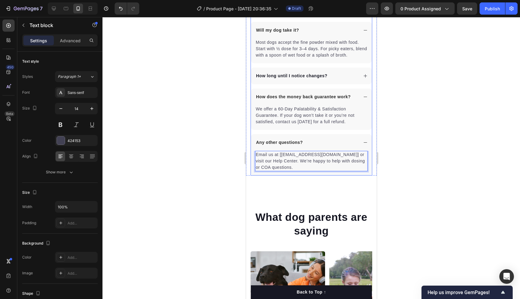
click at [326, 147] on div "Any other questions?" at bounding box center [311, 142] width 121 height 17
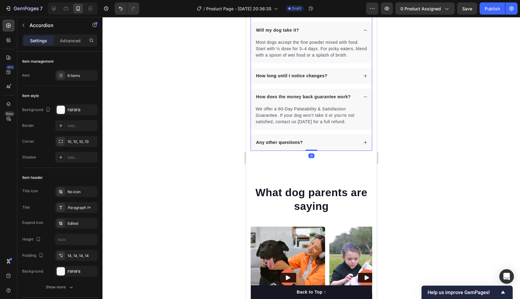
click at [365, 142] on icon at bounding box center [365, 142] width 3 height 3
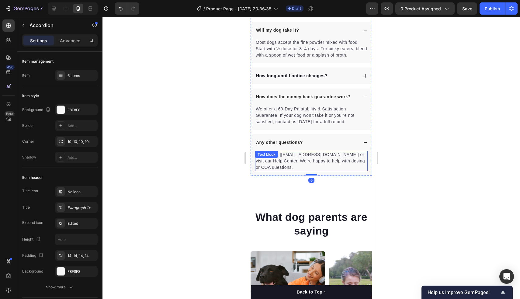
click at [312, 162] on p "Email us at [support@yourbrand.com] or visit our Help Center. We’re happy to he…" at bounding box center [311, 161] width 111 height 19
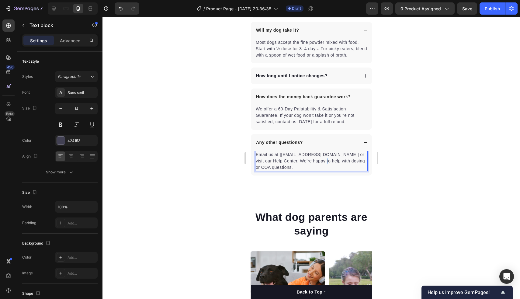
click at [312, 162] on p "Email us at [support@yourbrand.com] or visit our Help Center. We’re happy to he…" at bounding box center [311, 161] width 111 height 19
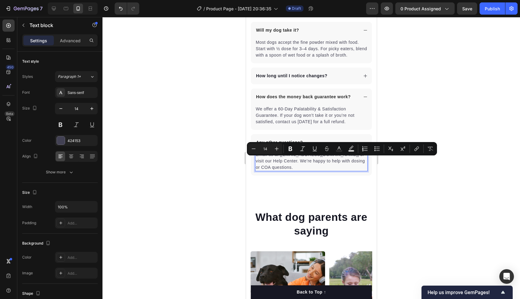
click at [300, 164] on p "Email us at [support@yourbrand.com] or visit our Help Center. We’re happy to he…" at bounding box center [311, 161] width 111 height 19
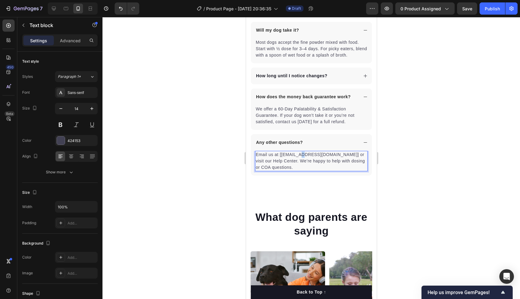
drag, startPoint x: 300, startPoint y: 154, endPoint x: 303, endPoint y: 154, distance: 3.3
click at [303, 154] on p "Email us at [support@yourbrand.com] or visit our Help Center. We’re happy to he…" at bounding box center [311, 161] width 111 height 19
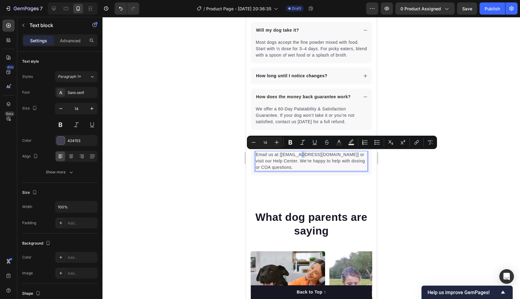
click at [301, 153] on p "Email us at [support@yourbrand.com] or visit our Help Center. We’re happy to he…" at bounding box center [311, 161] width 111 height 19
drag, startPoint x: 301, startPoint y: 153, endPoint x: 321, endPoint y: 156, distance: 19.9
click at [321, 156] on p "Email us at [support@yourbrand.com] or visit our Help Center. We’re happy to he…" at bounding box center [311, 161] width 111 height 19
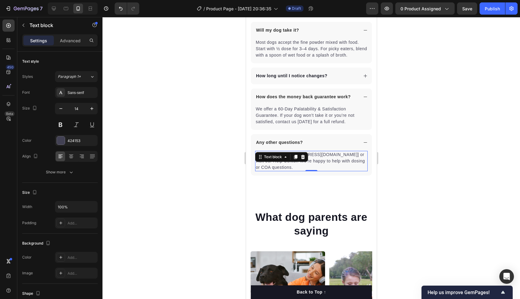
click at [392, 169] on div at bounding box center [312, 158] width 418 height 282
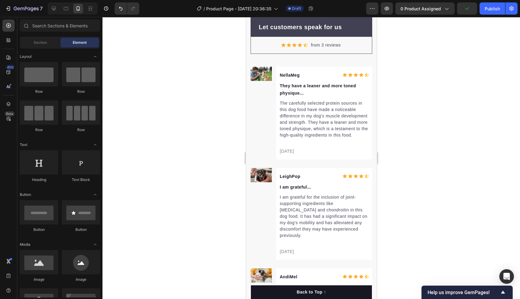
scroll to position [2204, 0]
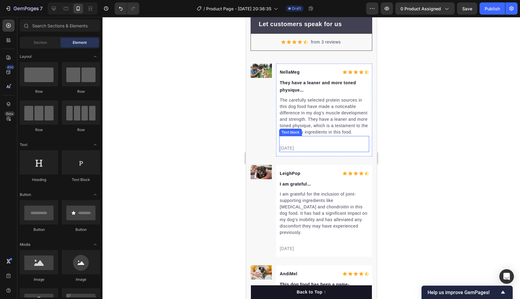
click at [434, 121] on div at bounding box center [312, 158] width 418 height 282
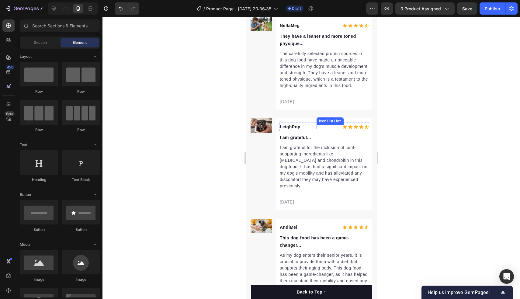
scroll to position [2253, 0]
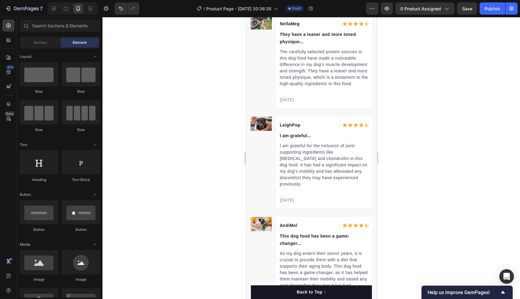
click at [443, 123] on div at bounding box center [312, 158] width 418 height 282
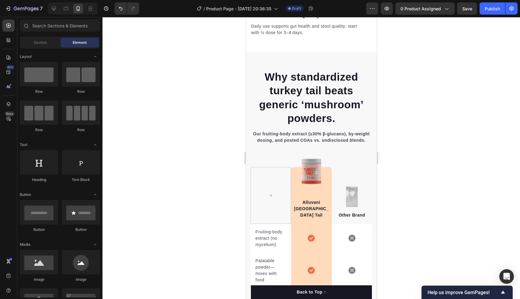
scroll to position [1309, 0]
click at [488, 10] on div "Publish" at bounding box center [492, 8] width 15 height 6
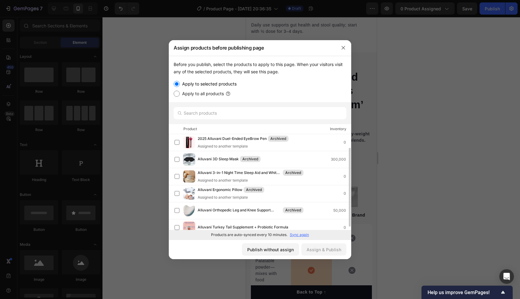
scroll to position [22, 0]
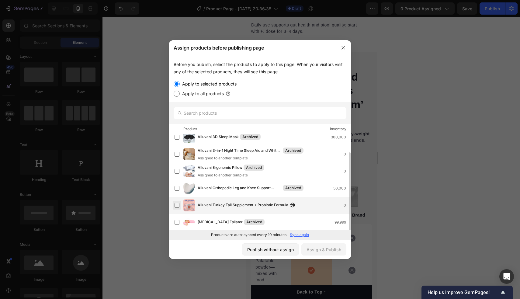
click at [178, 206] on label at bounding box center [177, 205] width 5 height 5
click at [338, 250] on div "Assign & Publish" at bounding box center [324, 249] width 35 height 6
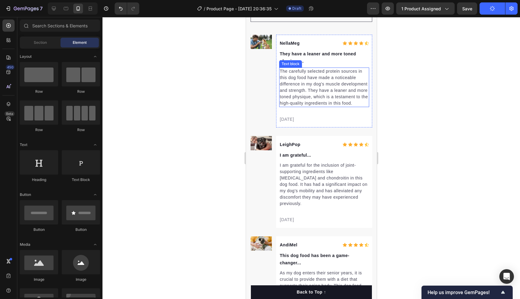
scroll to position [2232, 0]
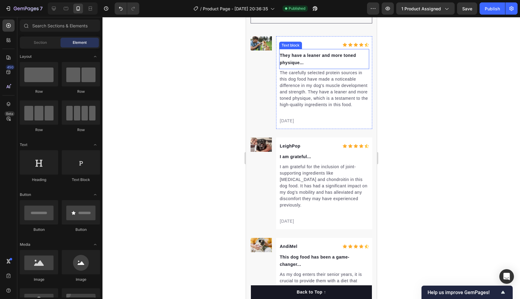
click at [289, 47] on div "Text block" at bounding box center [290, 45] width 20 height 5
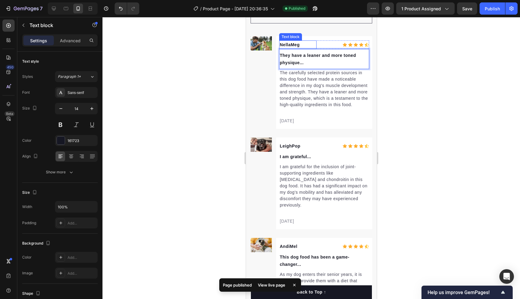
click at [293, 43] on p "NellaMeg" at bounding box center [298, 44] width 36 height 7
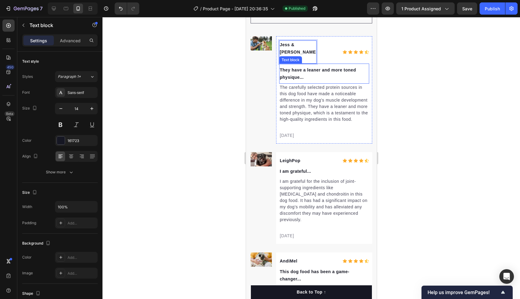
click at [285, 66] on p "They have a leaner and more toned physique..." at bounding box center [324, 73] width 89 height 15
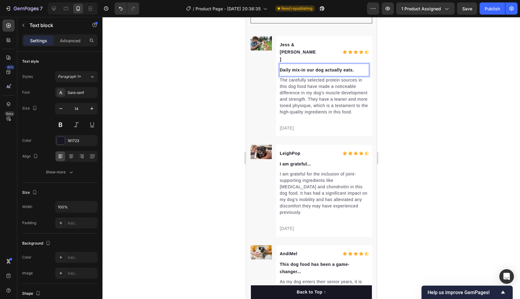
click at [301, 98] on p "The carefully selected protein sources in this dog food have made a noticeable …" at bounding box center [324, 96] width 89 height 38
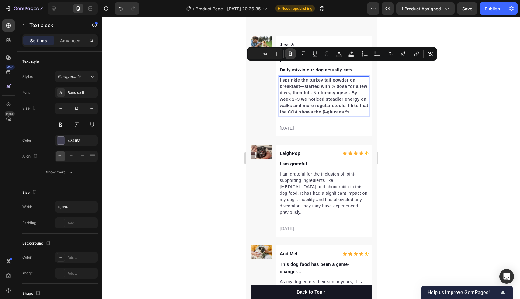
click at [292, 54] on icon "Editor contextual toolbar" at bounding box center [291, 54] width 6 height 6
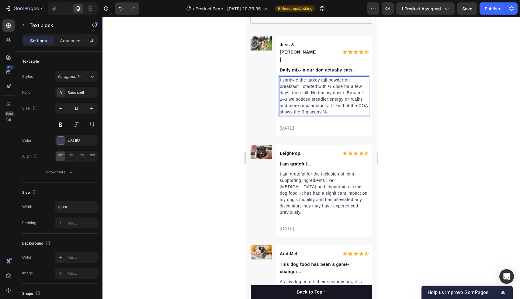
click at [300, 84] on p "I sprinkle the turkey tail powder on breakfast—started with ½ dose for a few da…" at bounding box center [324, 96] width 89 height 38
click at [304, 125] on p "02/21/2024" at bounding box center [324, 128] width 89 height 6
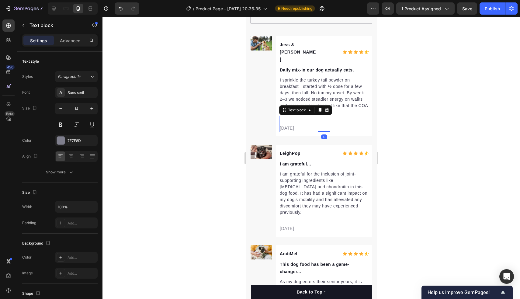
click at [304, 125] on p "02/21/2024" at bounding box center [324, 128] width 89 height 6
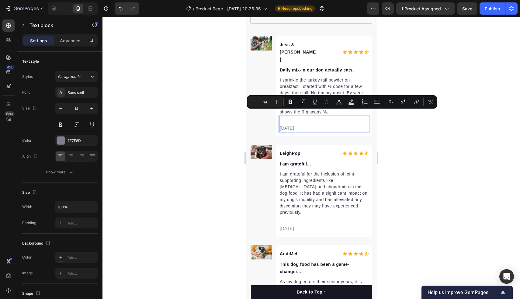
click at [304, 125] on p "02/21/2024" at bounding box center [324, 128] width 89 height 6
click at [302, 125] on p "02/21/2024" at bounding box center [324, 128] width 89 height 6
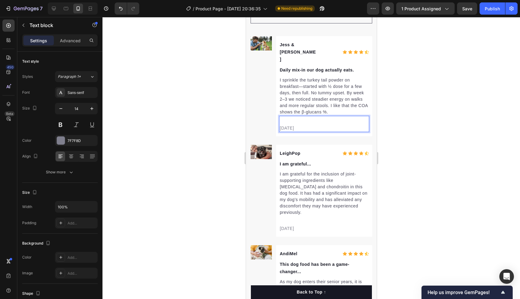
click at [285, 125] on p "02/21/2025" at bounding box center [324, 128] width 89 height 6
click at [292, 151] on div "Text block" at bounding box center [290, 153] width 20 height 5
click at [292, 150] on p "LeighPop" at bounding box center [298, 153] width 36 height 7
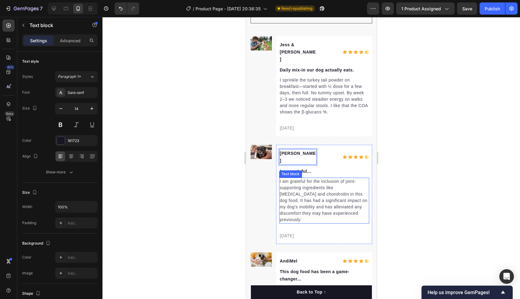
click at [322, 178] on p "I am grateful for the inclusion of joint-supporting ingredients like glucosamin…" at bounding box center [324, 200] width 89 height 45
click at [321, 186] on p "I am grateful for the inclusion of joint-supporting ingredients like glucosamin…" at bounding box center [324, 200] width 89 height 45
click at [294, 168] on p "I am grateful..." at bounding box center [324, 171] width 89 height 7
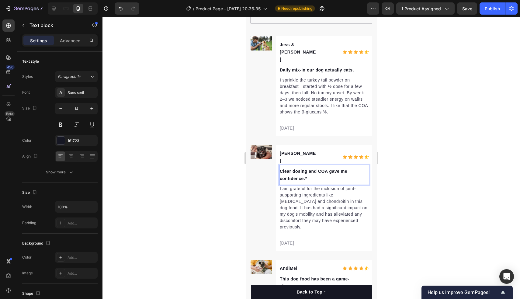
click at [317, 168] on p "Clear dosing and COA gave me confidence.”" at bounding box center [324, 175] width 89 height 15
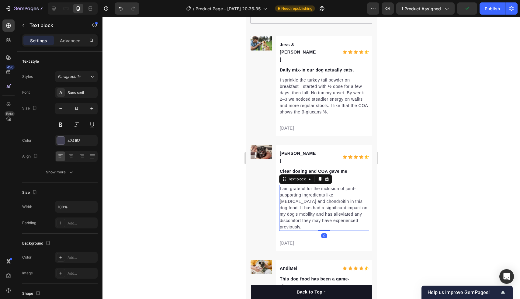
click at [339, 186] on p "I am grateful for the inclusion of joint-supporting ingredients like glucosamin…" at bounding box center [324, 208] width 89 height 45
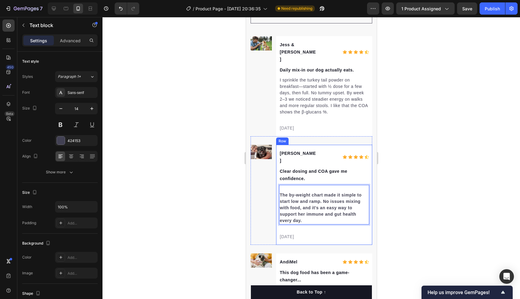
click at [279, 185] on div "The by-weight chart made it simple to start low and ramp. No issues mixing with…" at bounding box center [324, 205] width 90 height 40
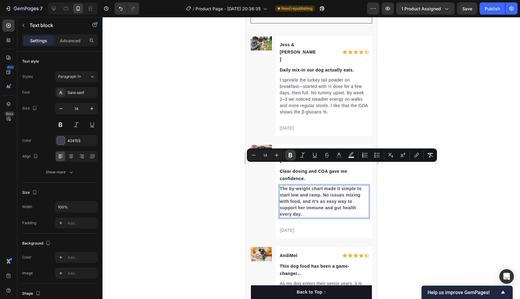
click at [292, 153] on icon "Editor contextual toolbar" at bounding box center [291, 155] width 6 height 6
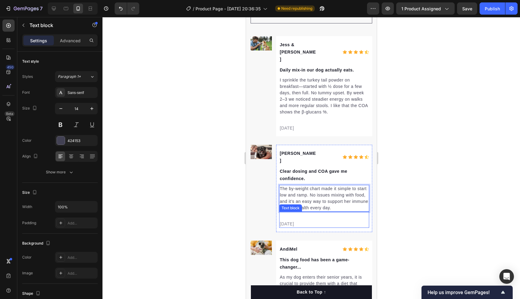
click at [298, 220] on div "02/21/2024" at bounding box center [324, 224] width 90 height 8
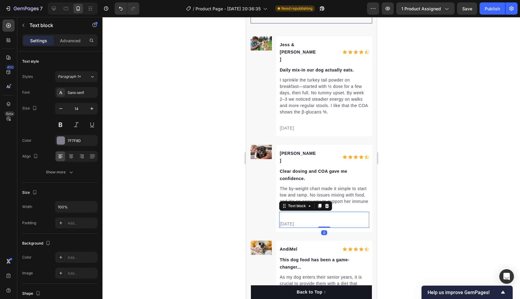
click at [285, 221] on p "02/21/2024" at bounding box center [324, 224] width 89 height 6
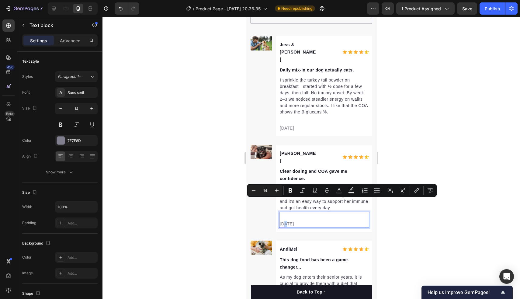
click at [285, 221] on p "02/21/2024" at bounding box center [324, 224] width 89 height 6
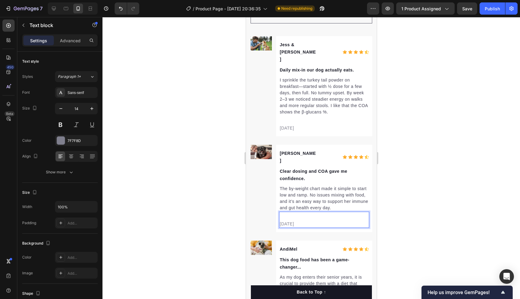
click at [288, 221] on p "09/21/2024" at bounding box center [324, 224] width 89 height 6
click at [307, 221] on p "09/02/2024" at bounding box center [324, 224] width 89 height 6
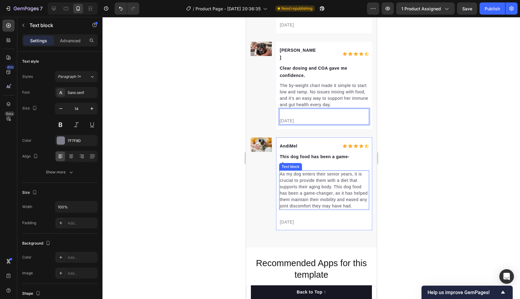
scroll to position [2334, 0]
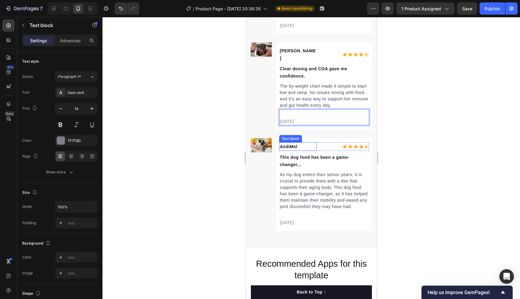
click at [290, 143] on p "AndiMel" at bounding box center [298, 146] width 36 height 7
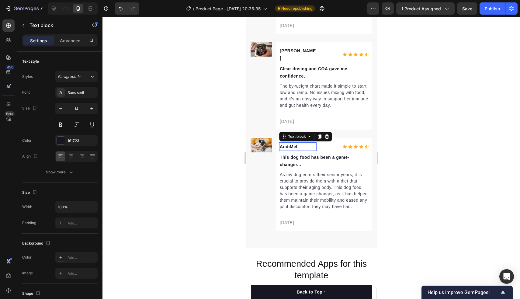
click at [290, 143] on p "AndiMel" at bounding box center [298, 146] width 36 height 7
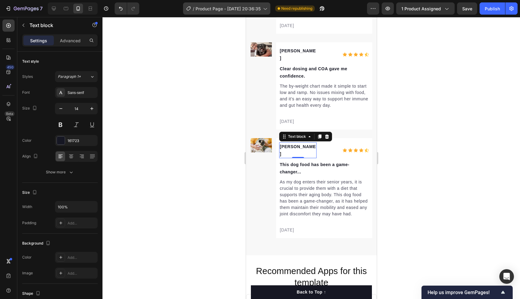
click at [298, 161] on p "This dog food has been a game-changer..." at bounding box center [324, 168] width 89 height 15
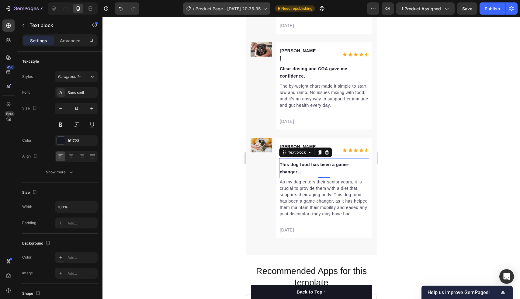
click at [298, 161] on p "This dog food has been a game-changer..." at bounding box center [324, 168] width 89 height 15
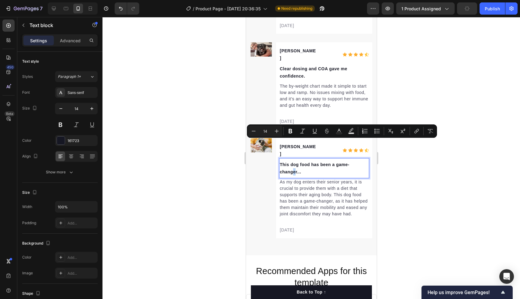
click at [294, 161] on p "This dog food has been a game-changer..." at bounding box center [324, 168] width 89 height 15
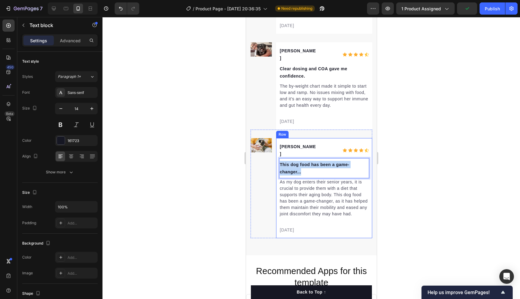
drag, startPoint x: 302, startPoint y: 144, endPoint x: 277, endPoint y: 137, distance: 25.2
click at [277, 138] on div "Amanda M. Text block Icon Icon Icon Icon Icon Icon List Hoz Row This dog food h…" at bounding box center [324, 188] width 96 height 100
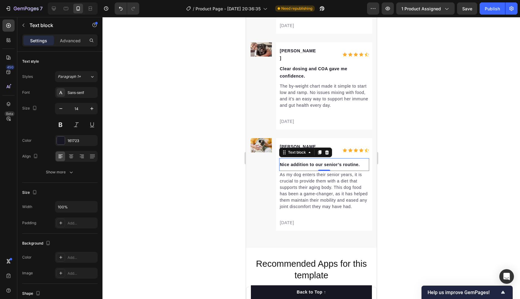
click at [288, 172] on p "As my dog enters their senior years, it is crucial to provide them with a diet …" at bounding box center [324, 191] width 89 height 38
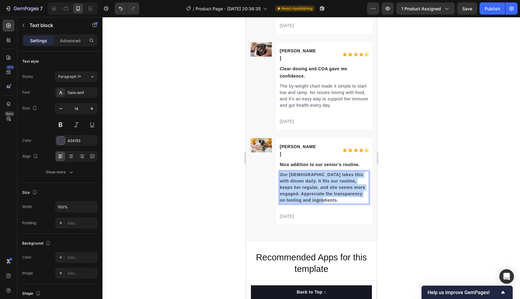
drag, startPoint x: 321, startPoint y: 168, endPoint x: 243, endPoint y: 142, distance: 83.2
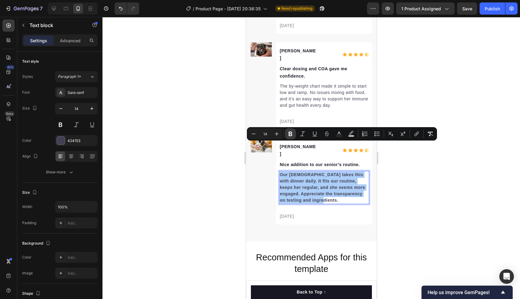
click at [290, 135] on icon "Editor contextual toolbar" at bounding box center [291, 134] width 6 height 6
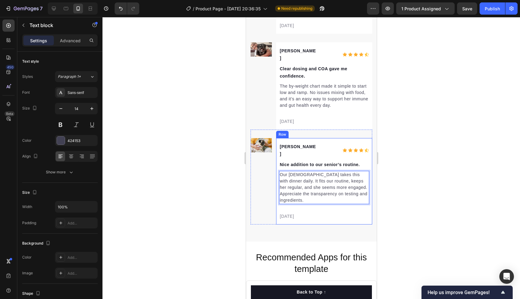
click at [301, 213] on p "02/21/2024" at bounding box center [324, 216] width 89 height 6
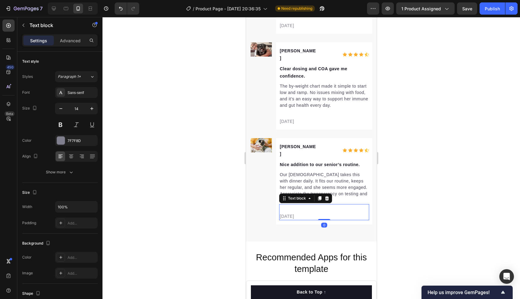
click at [302, 213] on p "02/21/2024" at bounding box center [324, 216] width 89 height 6
click at [284, 213] on p "02/21/2025" at bounding box center [324, 216] width 89 height 6
click at [470, 154] on div at bounding box center [312, 158] width 418 height 282
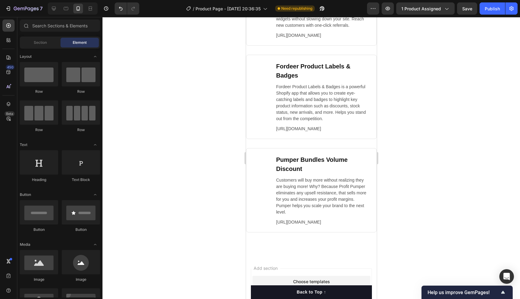
scroll to position [2626, 0]
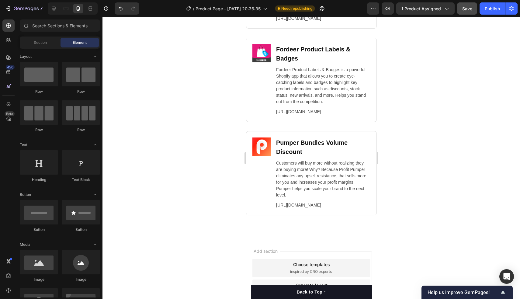
click at [468, 12] on button "Save" at bounding box center [467, 8] width 20 height 12
click at [498, 9] on div "Publish" at bounding box center [492, 8] width 15 height 6
click at [366, 122] on div "Image Fordeer Product Labels & Badges Heading Fordeer Product Labels & Badges i…" at bounding box center [311, 80] width 131 height 84
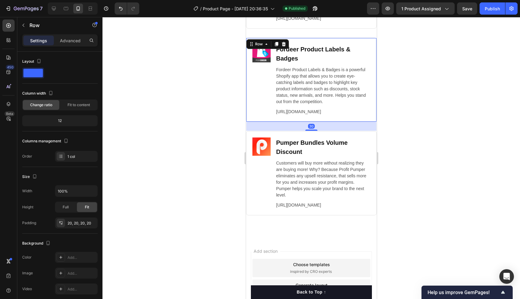
click at [366, 128] on div "30" at bounding box center [311, 126] width 130 height 9
click at [405, 118] on div at bounding box center [312, 158] width 418 height 282
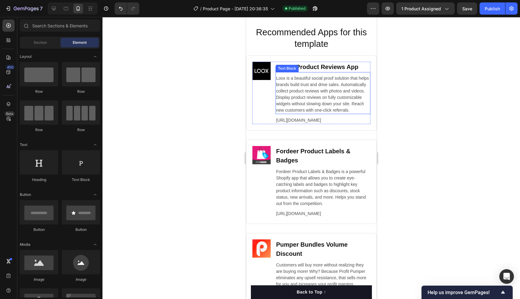
scroll to position [2438, 0]
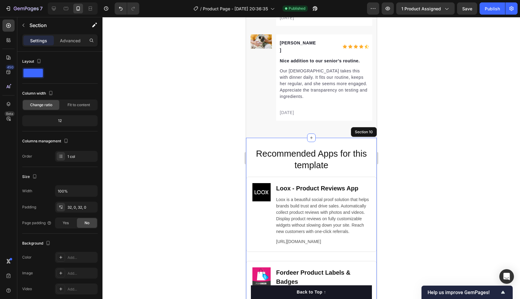
click at [358, 138] on div "Recommended Apps for this template Heading Image Loox ‑ Product Reviews App Hea…" at bounding box center [311, 300] width 131 height 324
click at [371, 130] on icon at bounding box center [372, 132] width 4 height 4
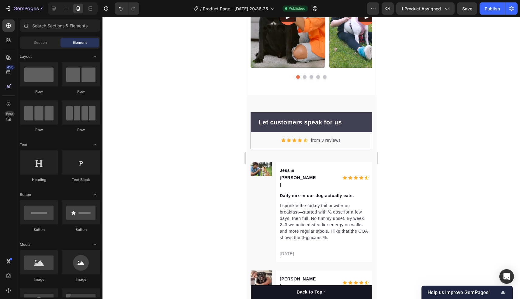
scroll to position [2135, 0]
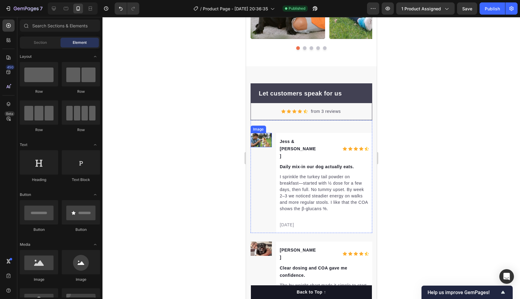
click at [264, 137] on img at bounding box center [260, 140] width 21 height 14
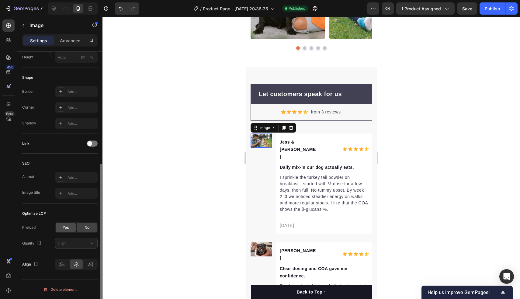
click at [69, 228] on div "Yes" at bounding box center [66, 228] width 20 height 10
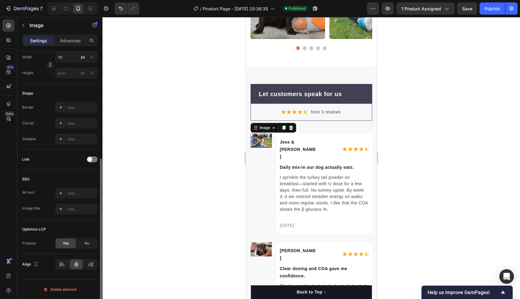
scroll to position [179, 0]
click at [255, 242] on img at bounding box center [260, 249] width 21 height 14
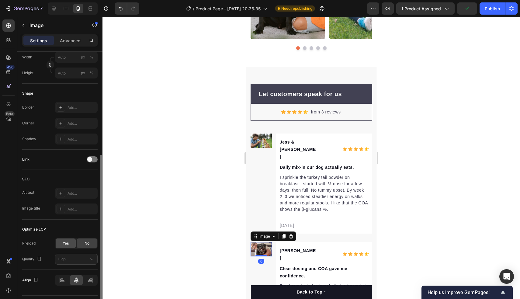
click at [68, 243] on span "Yes" at bounding box center [66, 243] width 6 height 5
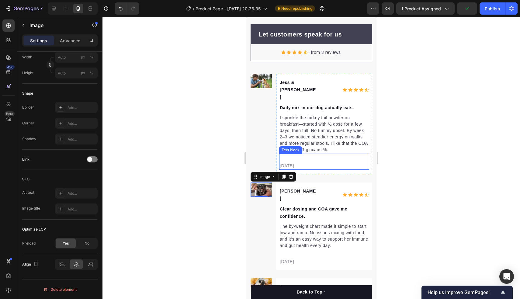
scroll to position [2265, 0]
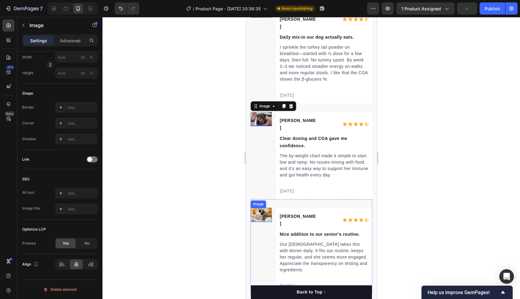
click at [254, 208] on img at bounding box center [260, 215] width 21 height 14
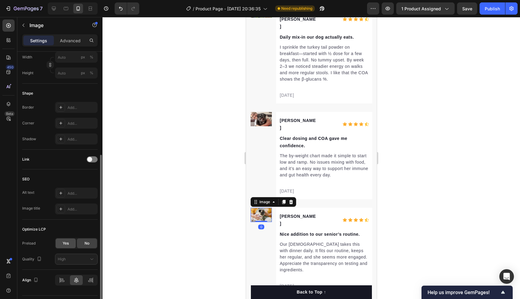
click at [64, 244] on span "Yes" at bounding box center [66, 243] width 6 height 5
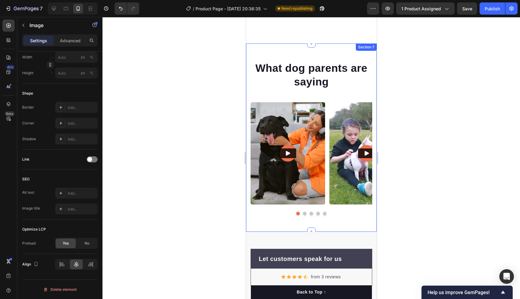
scroll to position [1964, 0]
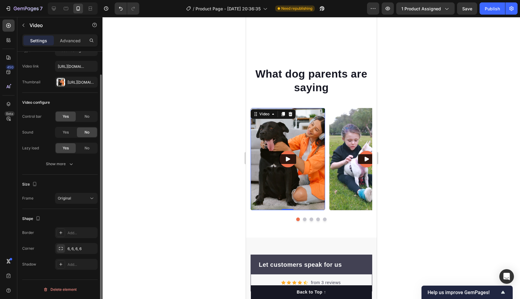
click at [287, 130] on img at bounding box center [287, 159] width 75 height 102
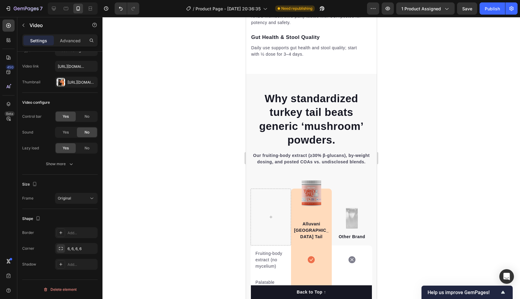
scroll to position [1286, 0]
click at [310, 183] on img at bounding box center [311, 193] width 19 height 29
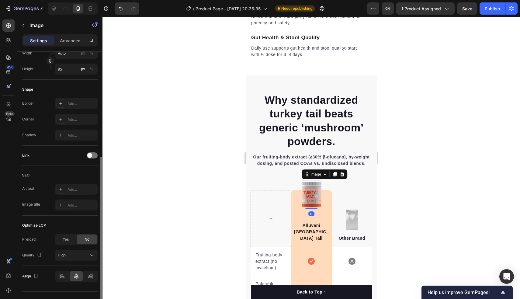
scroll to position [195, 0]
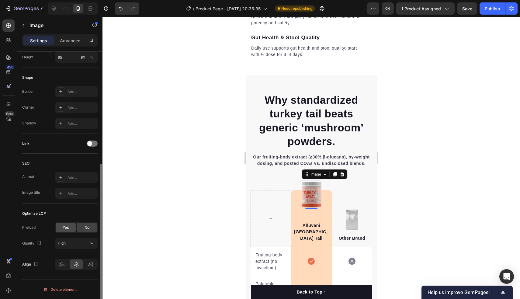
click at [65, 229] on span "Yes" at bounding box center [66, 227] width 6 height 5
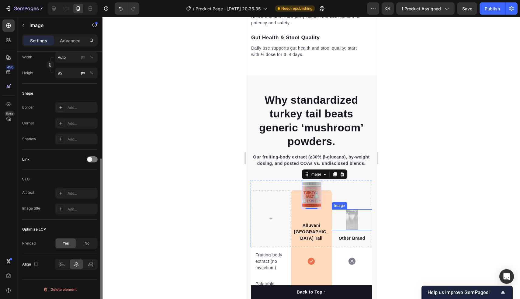
click at [345, 209] on div at bounding box center [352, 219] width 40 height 21
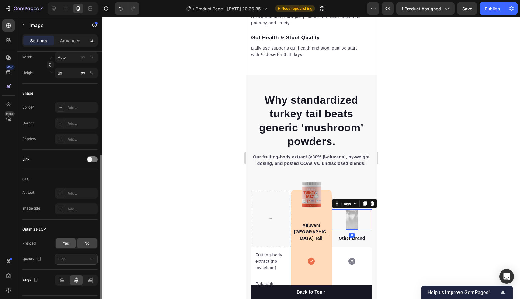
click at [68, 243] on span "Yes" at bounding box center [66, 243] width 6 height 5
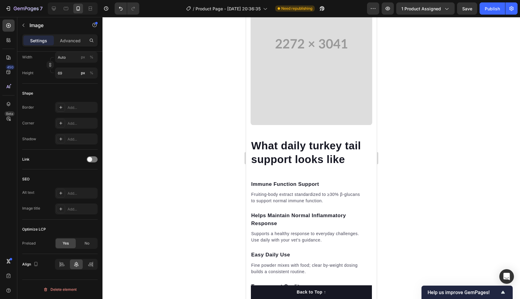
scroll to position [979, 0]
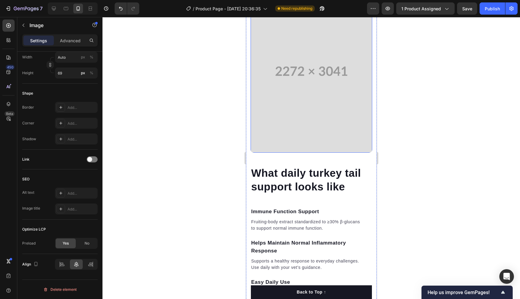
click at [324, 121] on video at bounding box center [311, 71] width 122 height 163
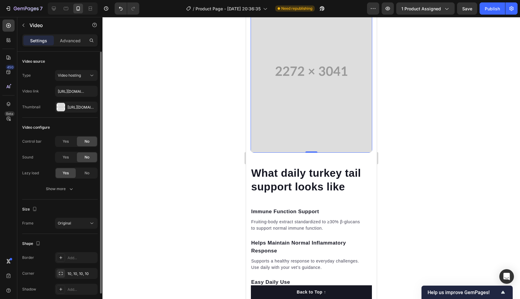
click at [285, 115] on video at bounding box center [311, 71] width 122 height 163
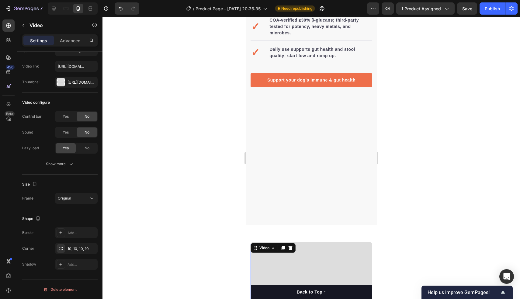
scroll to position [735, 0]
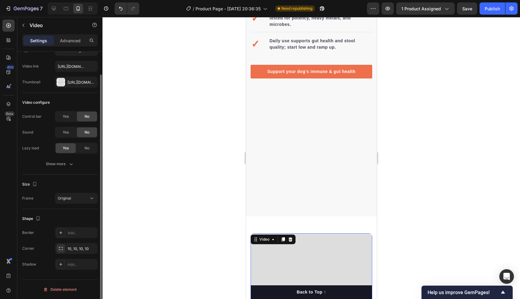
click at [85, 153] on div "Yes No" at bounding box center [76, 148] width 43 height 11
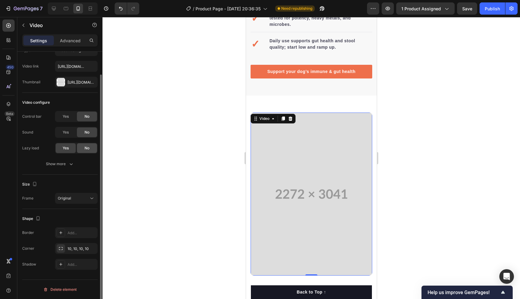
click at [86, 150] on span "No" at bounding box center [87, 147] width 5 height 5
click at [494, 13] on button "Publish" at bounding box center [493, 8] width 26 height 12
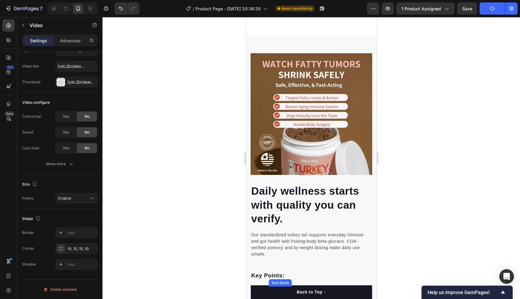
scroll to position [582, 0]
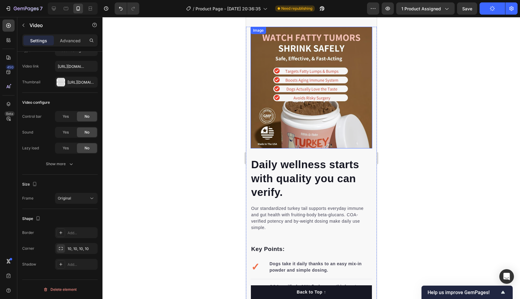
click at [323, 125] on img at bounding box center [311, 88] width 122 height 122
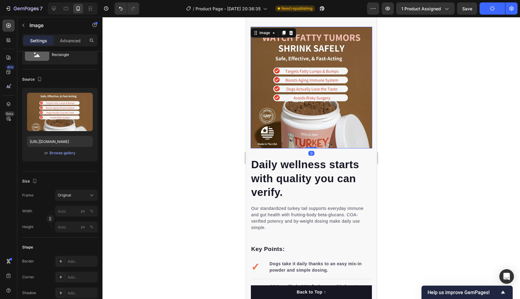
click at [323, 125] on img at bounding box center [311, 88] width 122 height 122
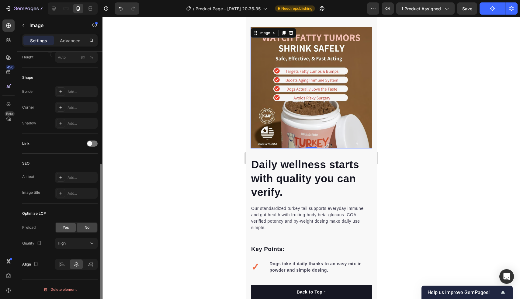
click at [62, 224] on div "Yes" at bounding box center [66, 228] width 20 height 10
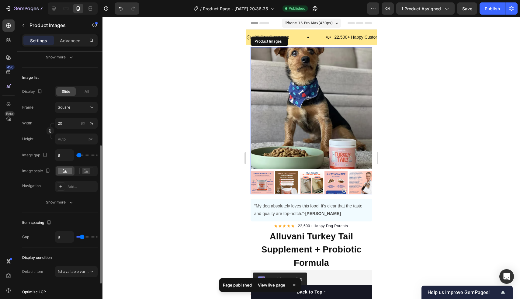
scroll to position [0, 0]
click at [311, 123] on img at bounding box center [311, 108] width 122 height 122
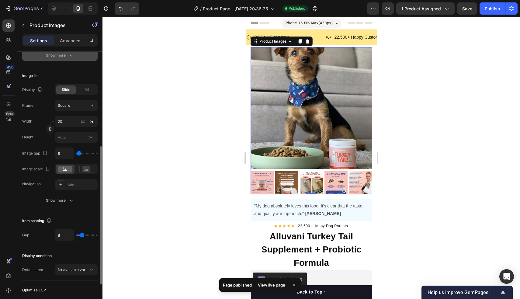
scroll to position [242, 0]
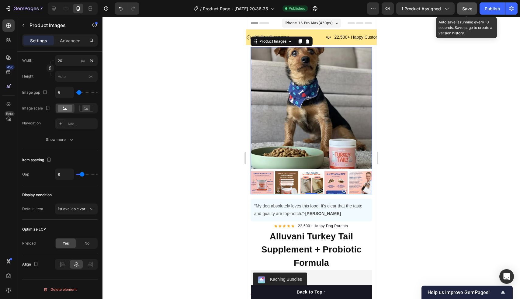
click at [472, 8] on span "Save" at bounding box center [468, 8] width 10 height 5
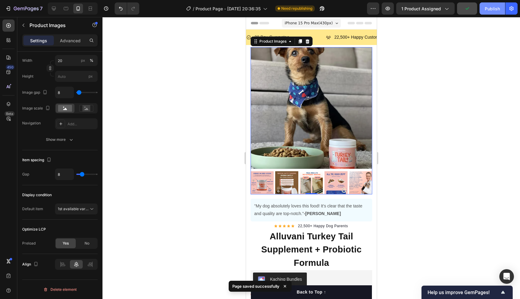
click at [496, 7] on div "Publish" at bounding box center [492, 8] width 15 height 6
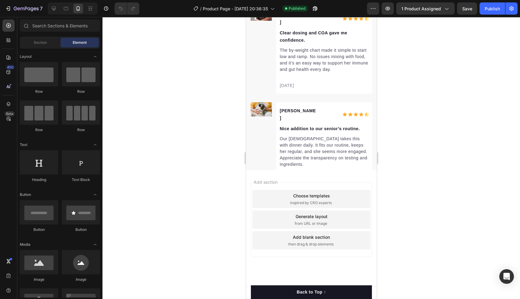
scroll to position [2171, 0]
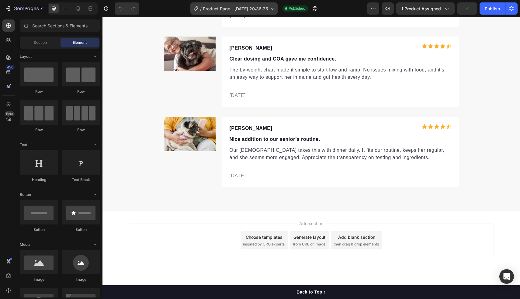
scroll to position [1784, 0]
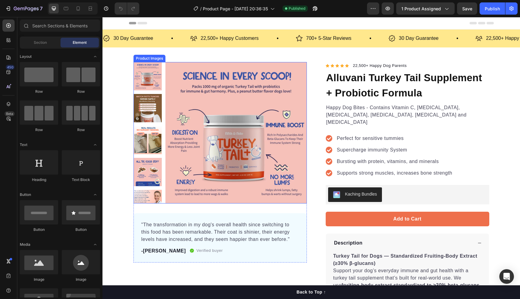
scroll to position [2, 0]
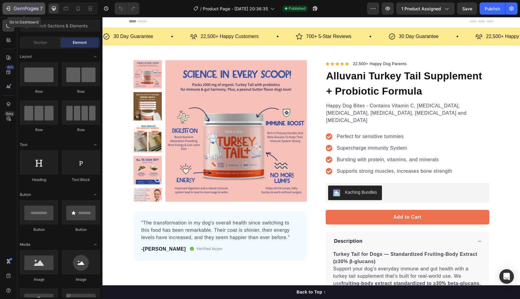
click at [7, 9] on icon "button" at bounding box center [7, 9] width 3 height 2
